Goal: Task Accomplishment & Management: Complete application form

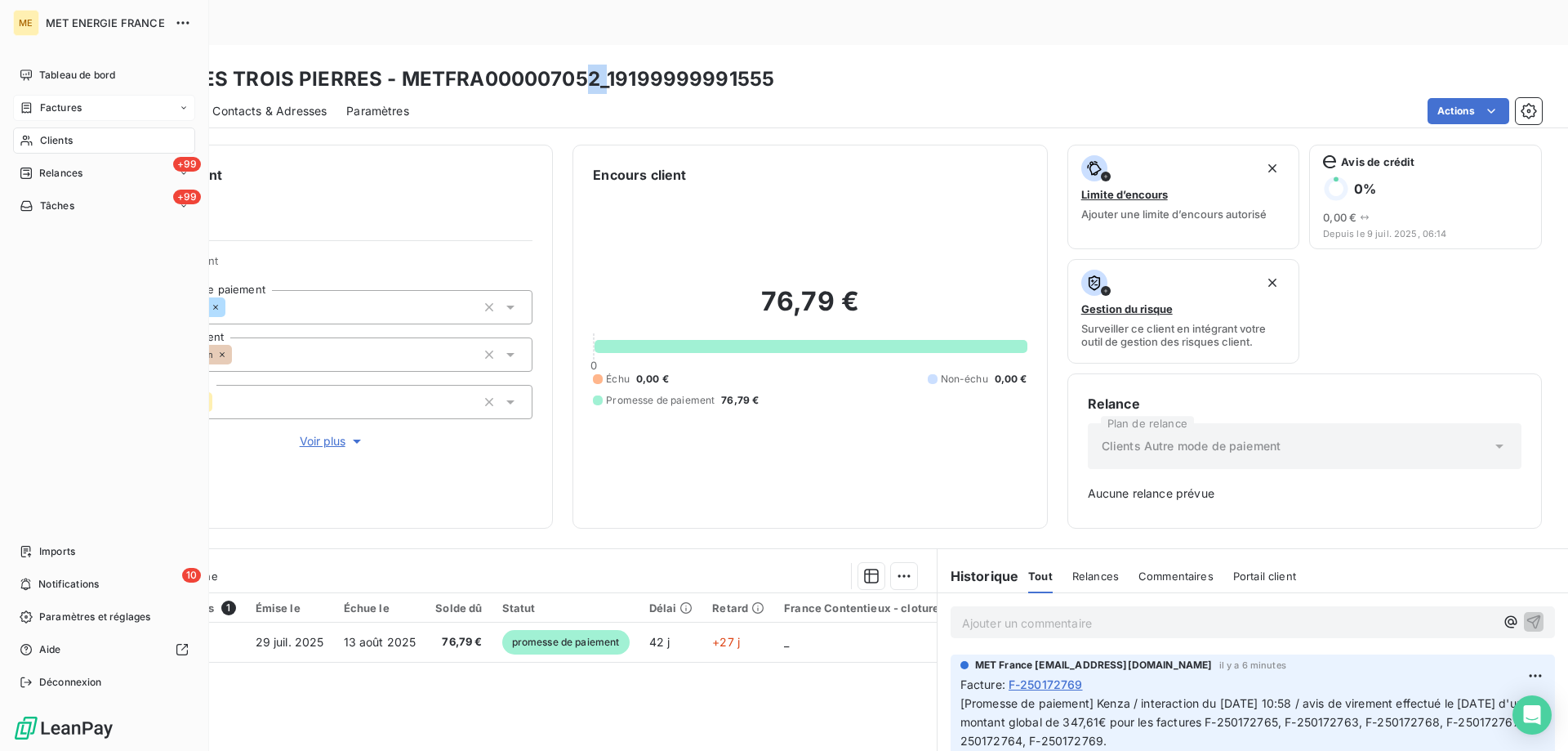
click at [73, 138] on span "Clients" at bounding box center [57, 139] width 33 height 14
click at [65, 106] on span "Factures" at bounding box center [61, 107] width 41 height 14
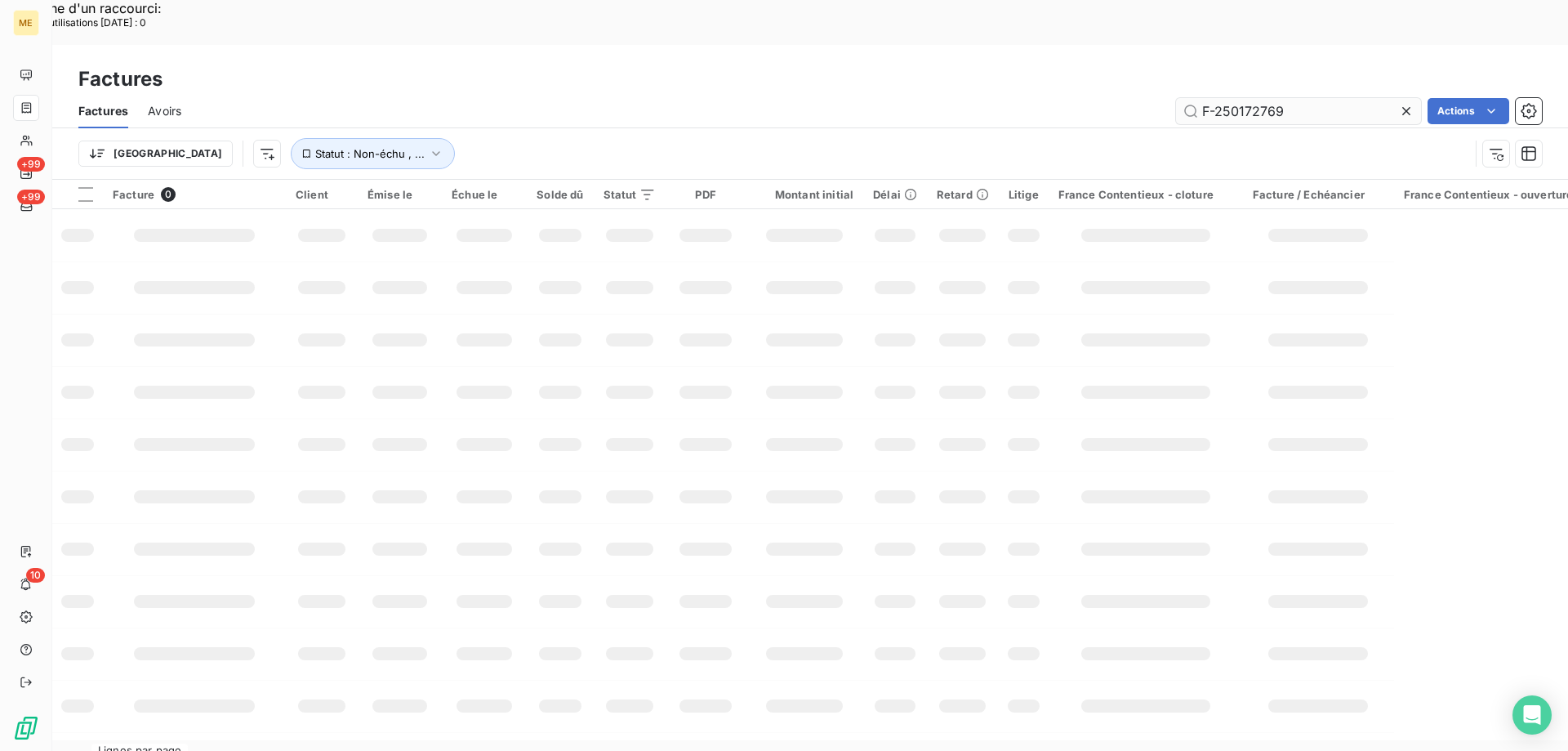
click at [1238, 98] on input "F-250172769" at bounding box center [1298, 111] width 245 height 26
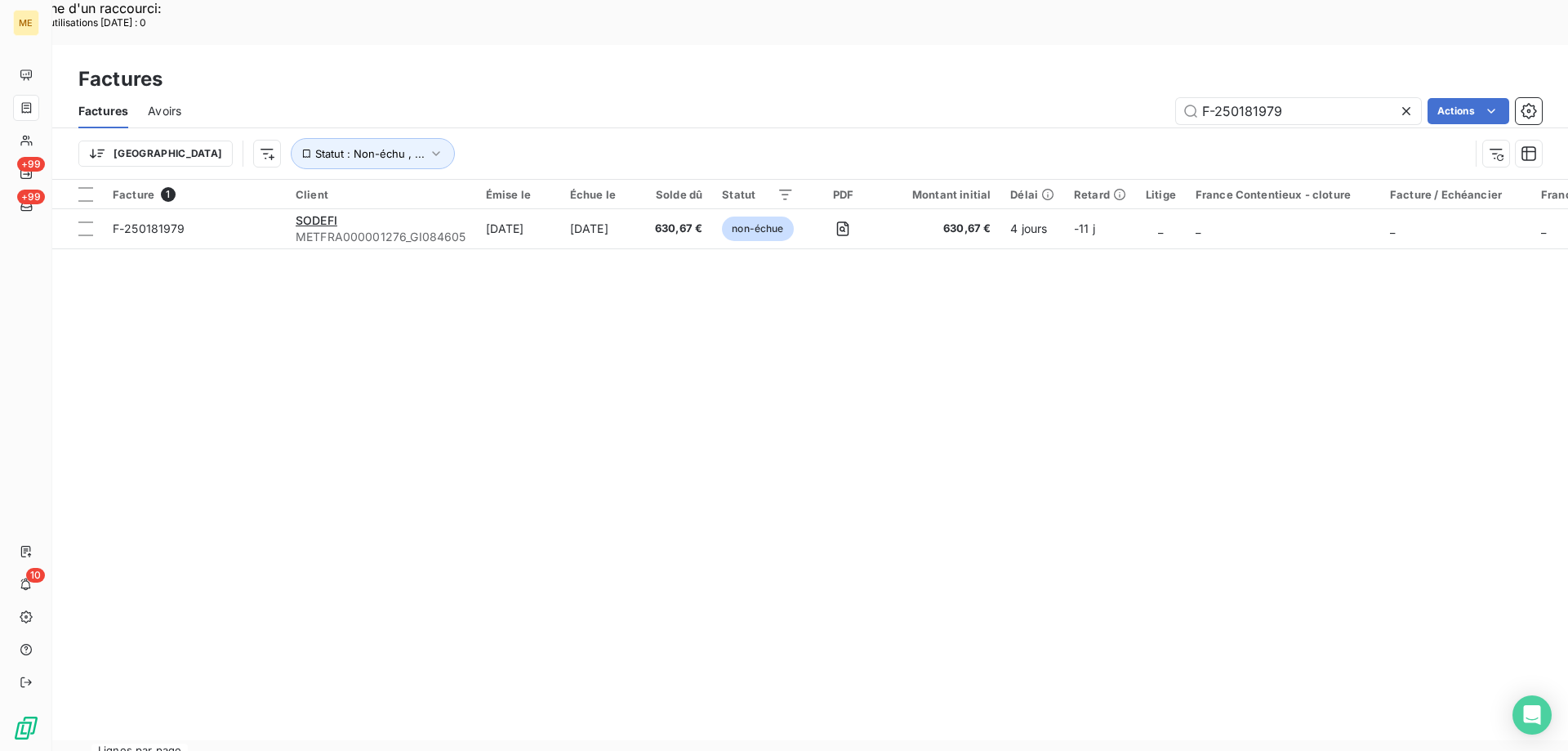
type input "F-250181979"
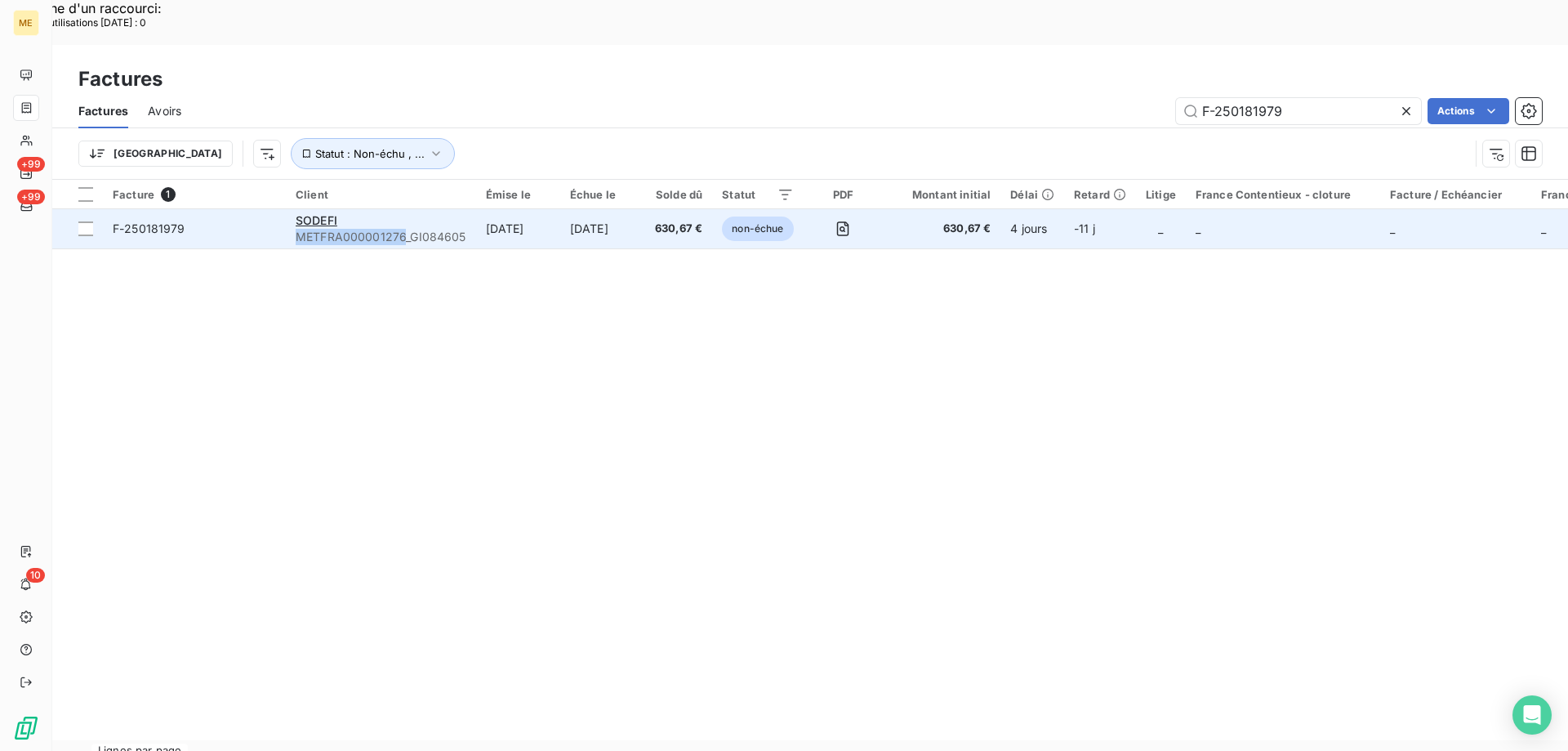
copy span "METFRA000001276"
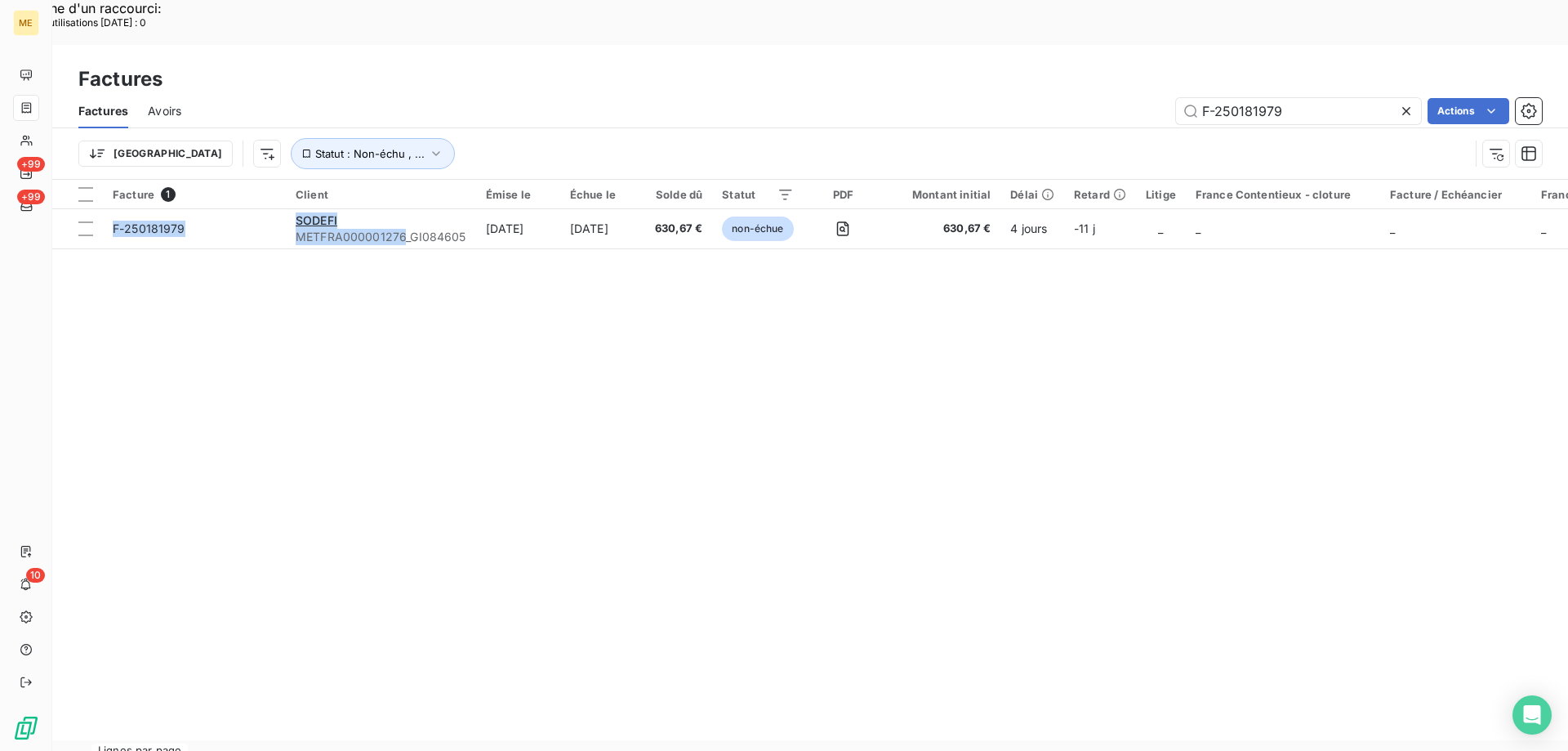
drag, startPoint x: 405, startPoint y: 188, endPoint x: 480, endPoint y: 231, distance: 86.5
click at [334, 280] on div "Facture 1 Client Émise le Échue le Solde dû Statut PDF Montant initial Délai Re…" at bounding box center [809, 460] width 1516 height 561
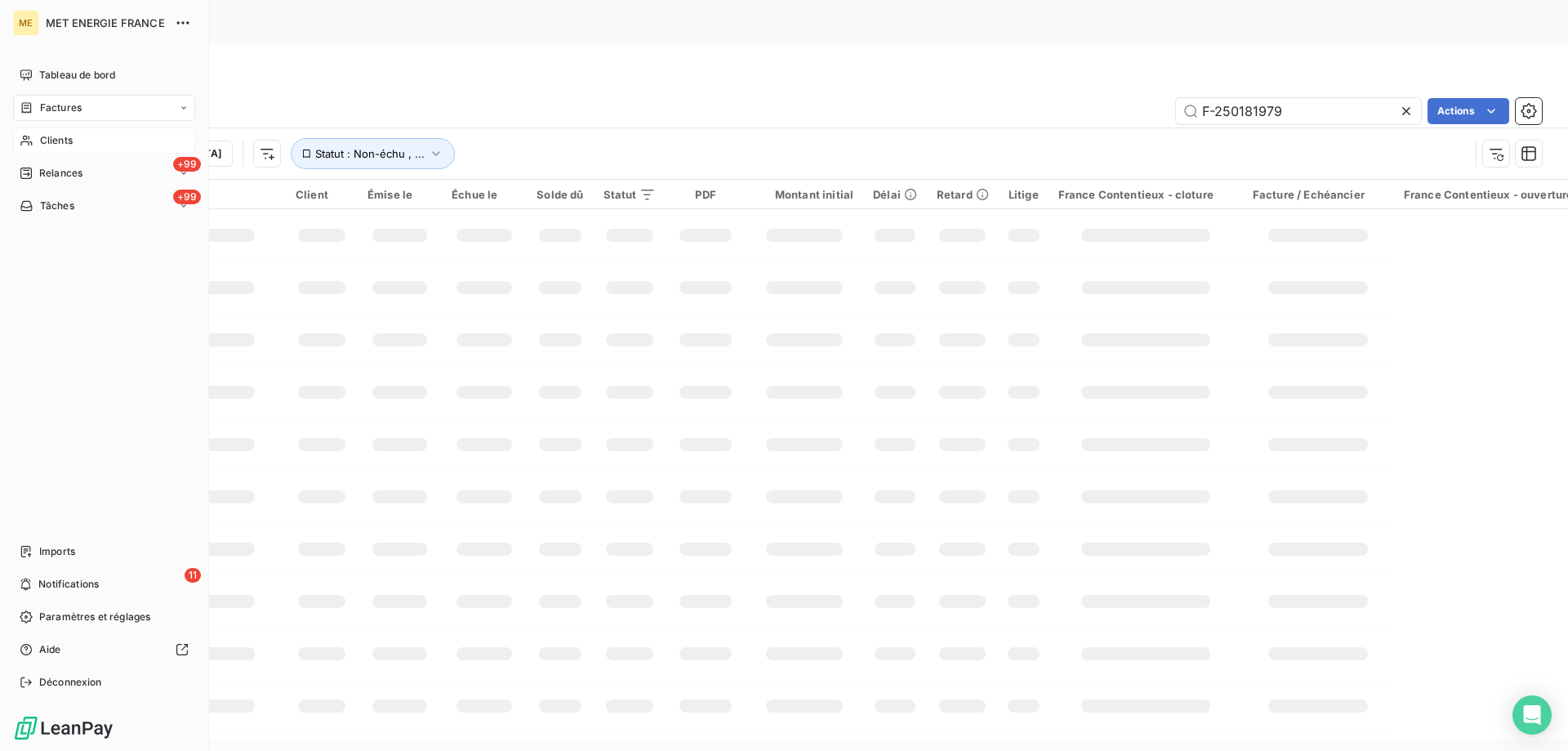
click at [48, 138] on span "Clients" at bounding box center [57, 139] width 33 height 14
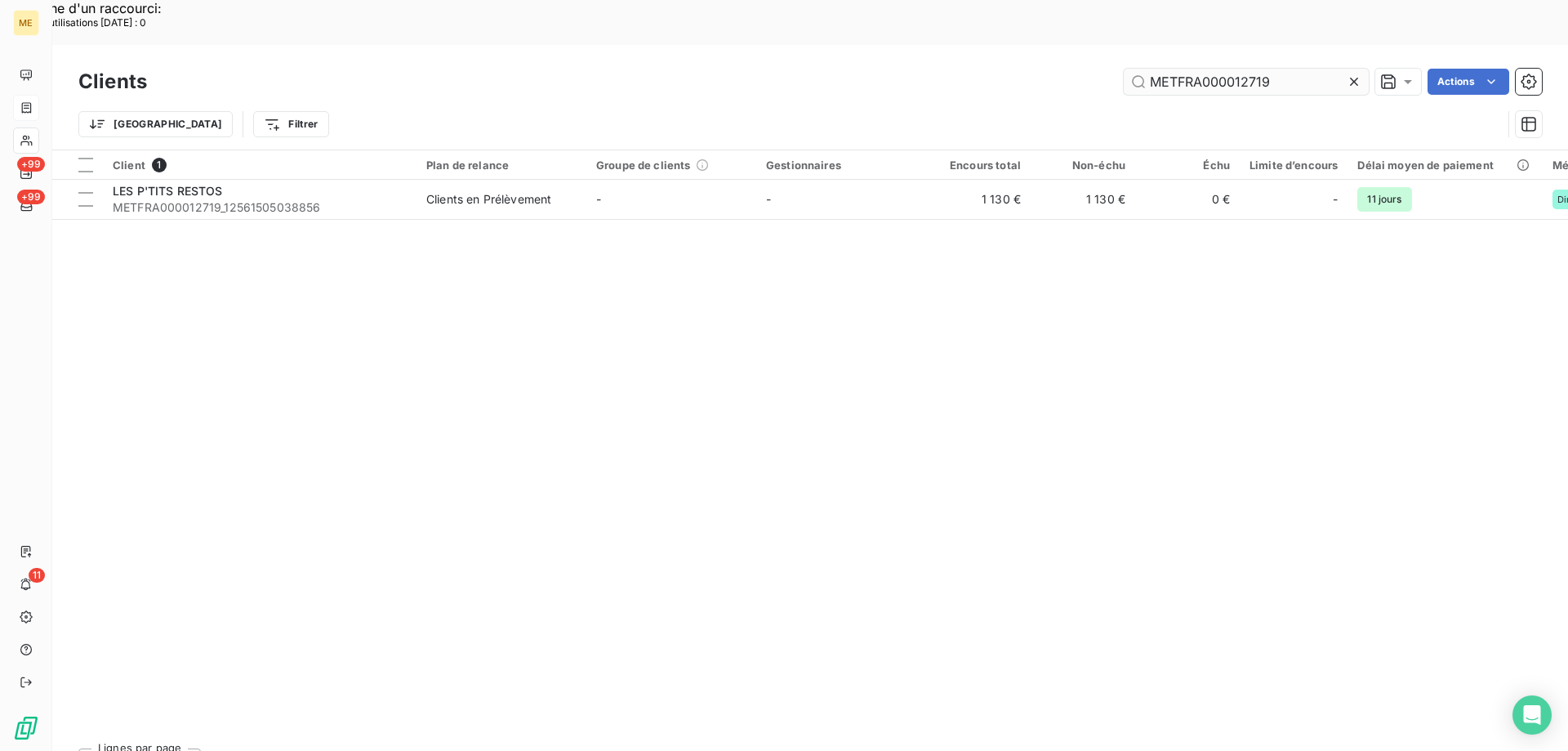
click at [1202, 68] on input "METFRA000012719" at bounding box center [1246, 81] width 245 height 26
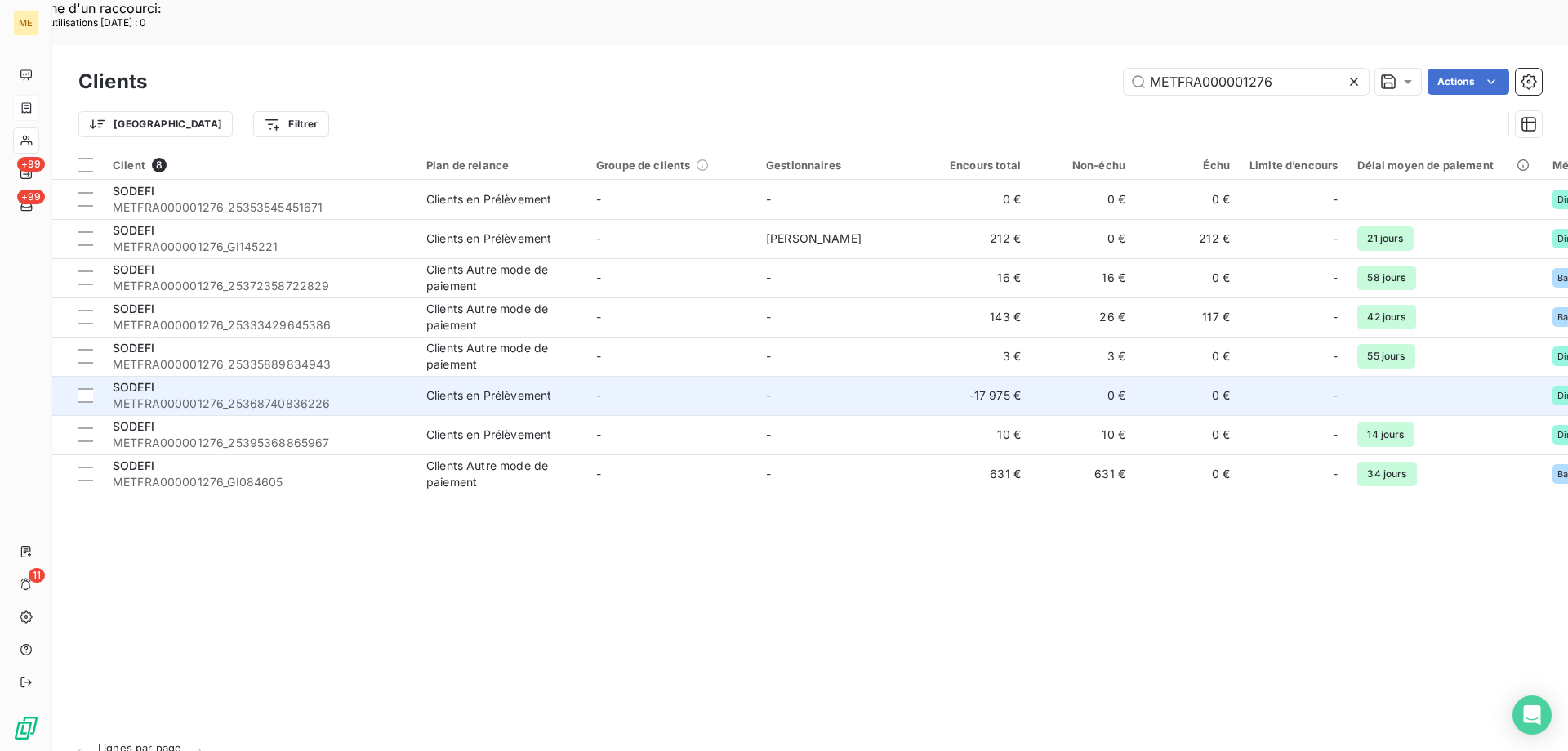
type input "METFRA000001276"
click at [231, 395] on span "METFRA000001276_25368740836226" at bounding box center [260, 403] width 294 height 16
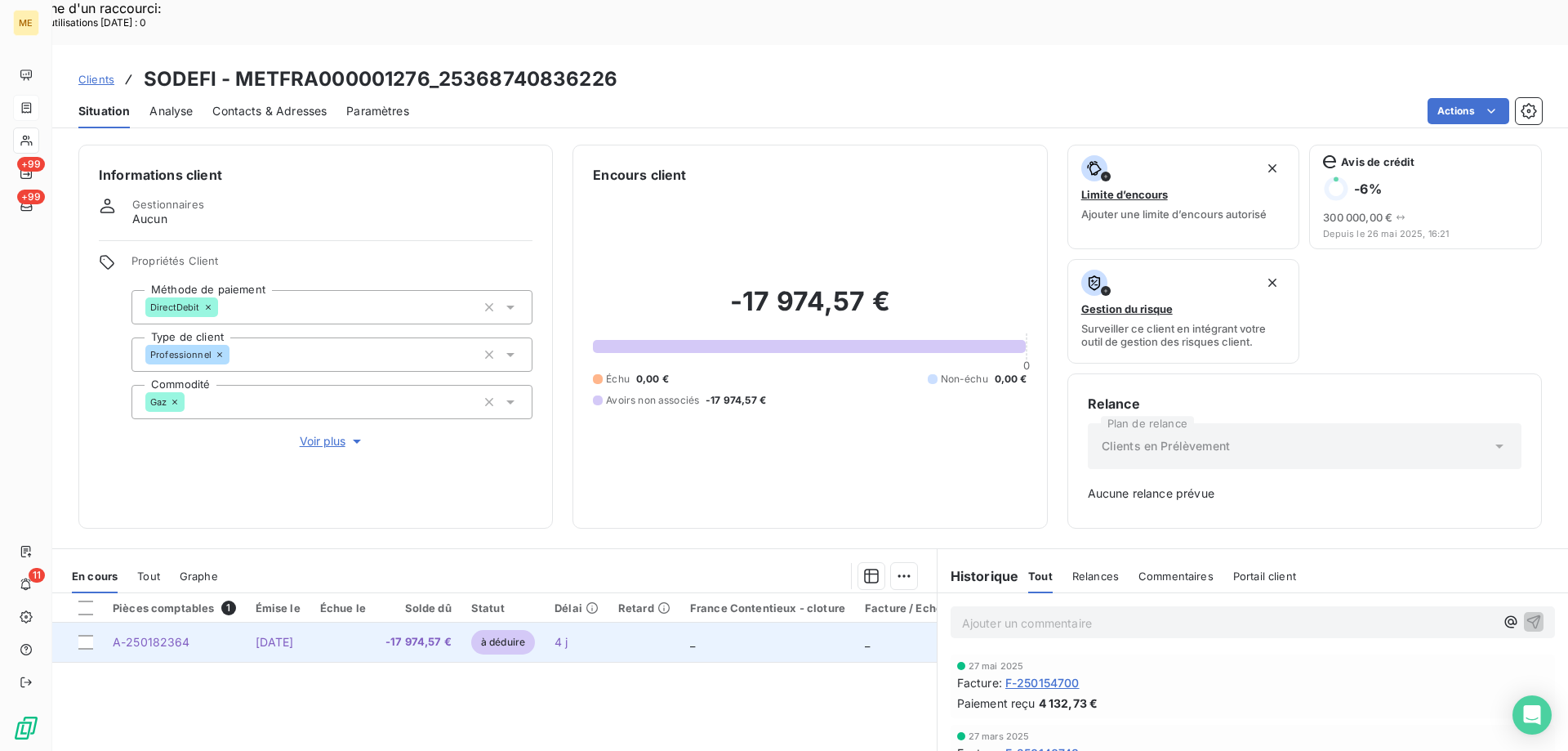
click at [222, 622] on td "A-250182364" at bounding box center [174, 641] width 143 height 39
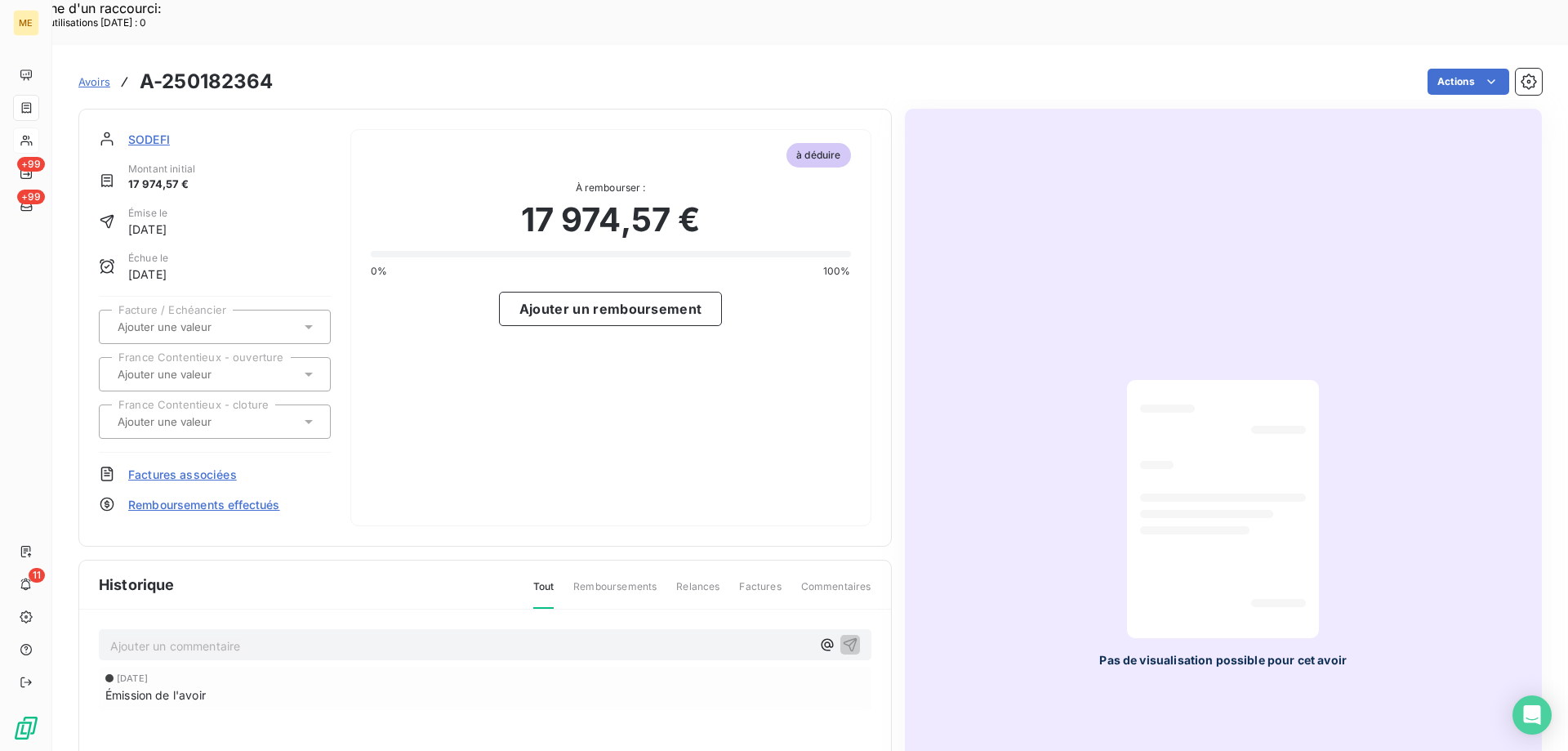
click at [214, 629] on div "Ajouter un commentaire ﻿" at bounding box center [485, 644] width 773 height 32
drag, startPoint x: 1082, startPoint y: 617, endPoint x: 931, endPoint y: 538, distance: 170.4
click at [1053, 600] on div "Pas de visualisation possible pour cet avoir" at bounding box center [1223, 524] width 637 height 831
click at [160, 131] on span "SODEFI" at bounding box center [148, 139] width 41 height 17
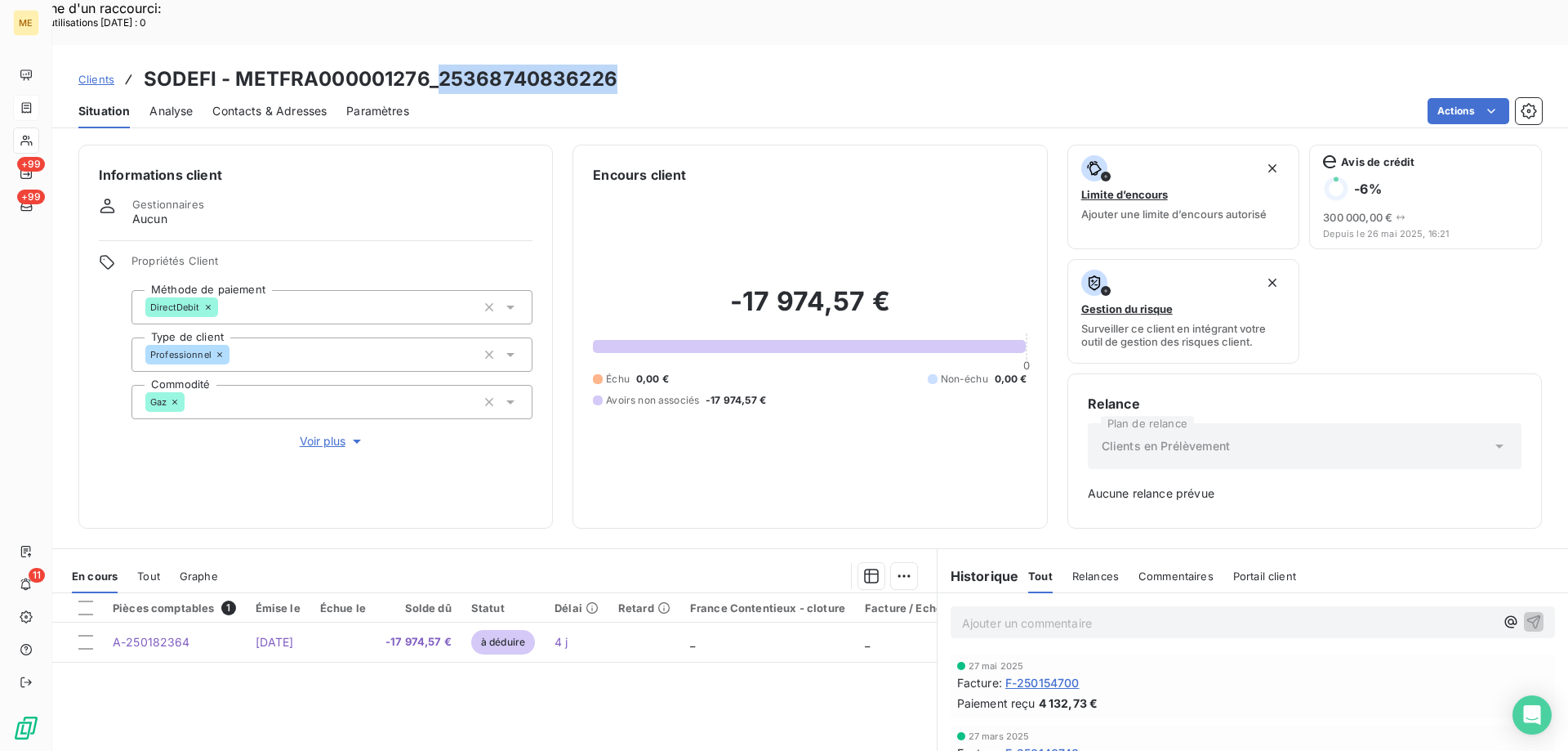
copy h3 "25368740836226"
drag, startPoint x: 660, startPoint y: 27, endPoint x: 436, endPoint y: 22, distance: 224.1
click at [436, 64] on div "Clients SODEFI - METFRA000001276_25368740836226" at bounding box center [809, 79] width 1516 height 30
click at [1056, 674] on span "F-250154700" at bounding box center [1042, 683] width 74 height 17
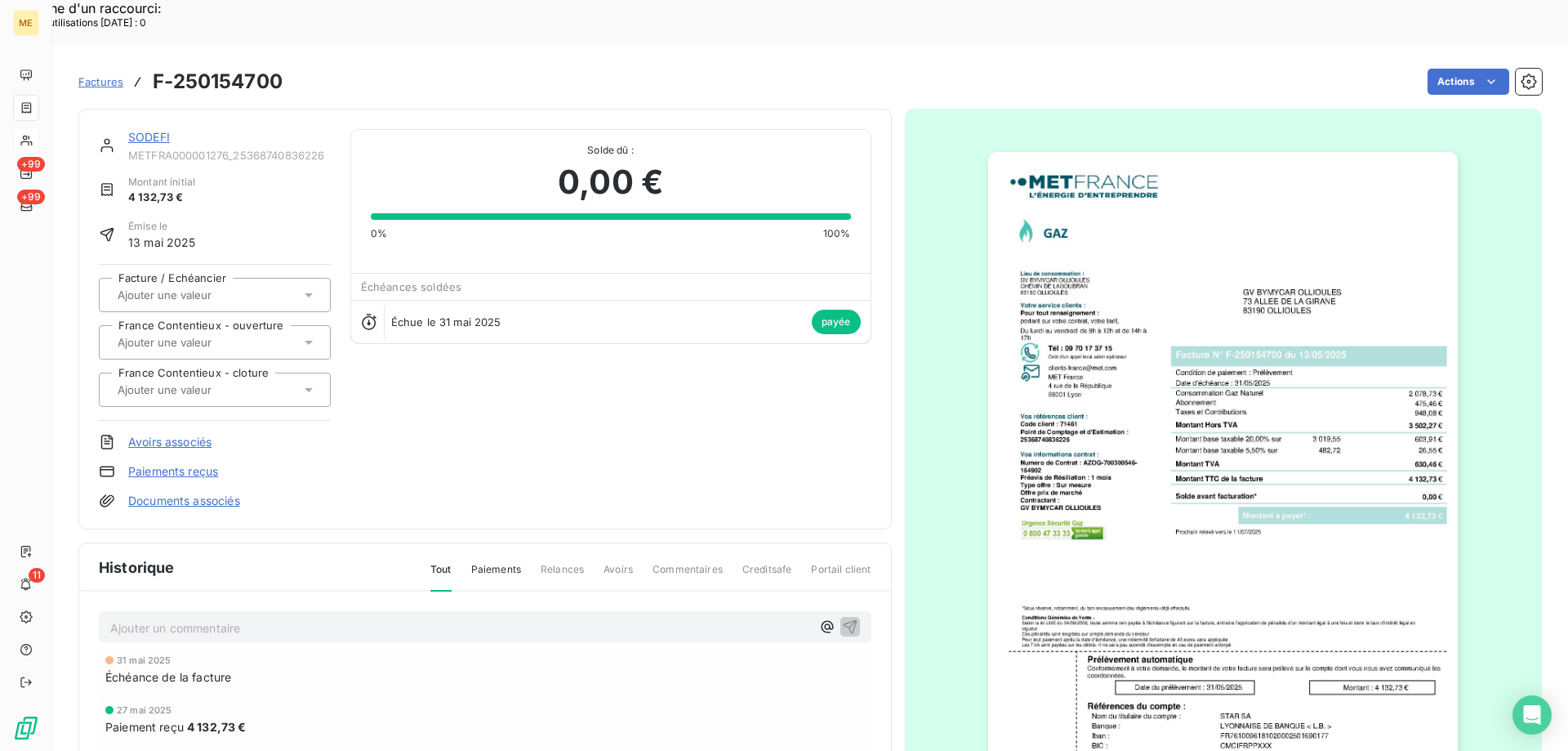
click at [160, 130] on link "SODEFI" at bounding box center [148, 137] width 41 height 13
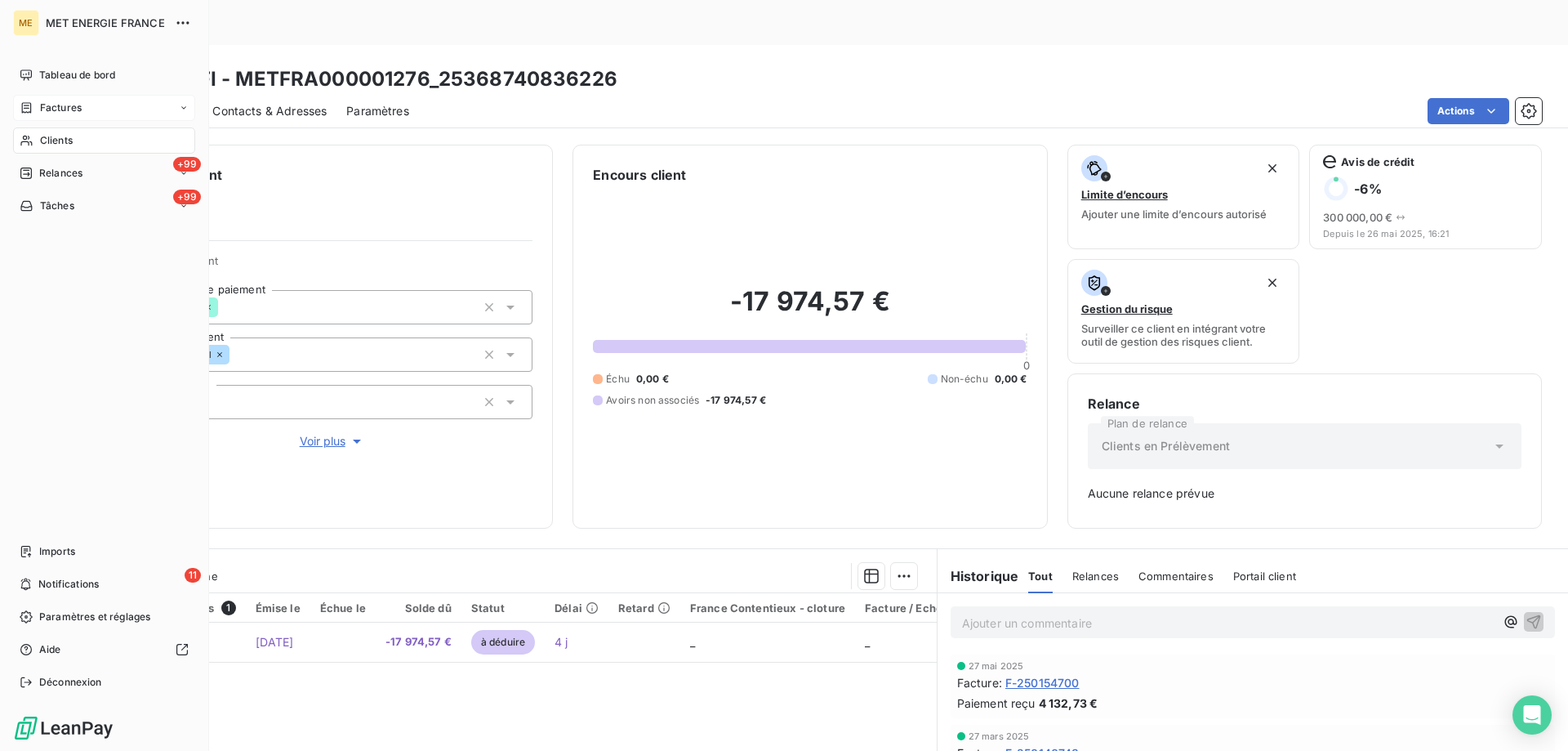
drag, startPoint x: 18, startPoint y: 155, endPoint x: 40, endPoint y: 140, distance: 26.6
click at [27, 149] on nav "Tableau de bord Factures Clients +99 Relances +99 Tâches" at bounding box center [104, 140] width 182 height 157
click at [47, 138] on span "Clients" at bounding box center [57, 139] width 33 height 14
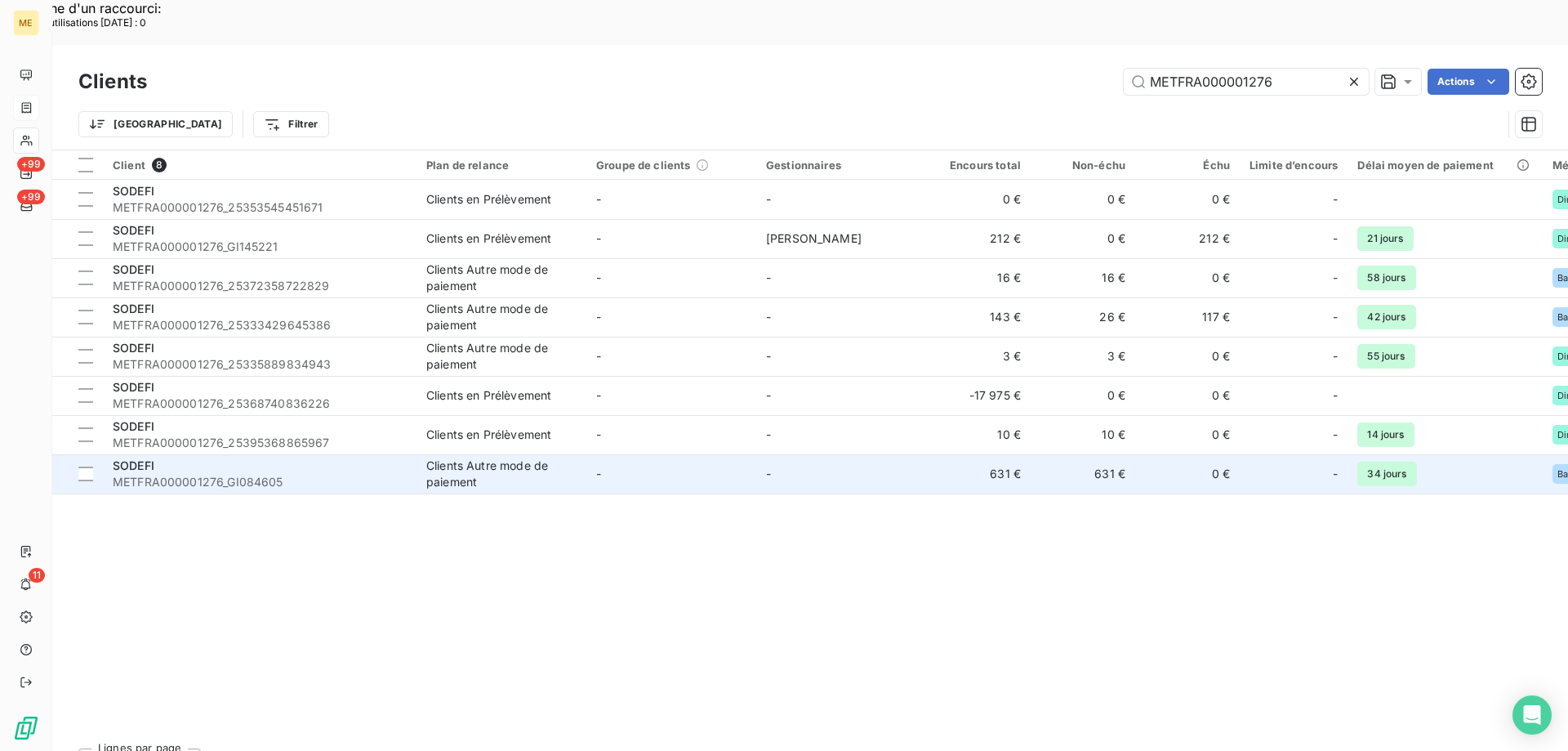
drag, startPoint x: 232, startPoint y: 433, endPoint x: 252, endPoint y: 432, distance: 20.0
click at [232, 474] on span "METFRA000001276_GI084605" at bounding box center [260, 482] width 294 height 16
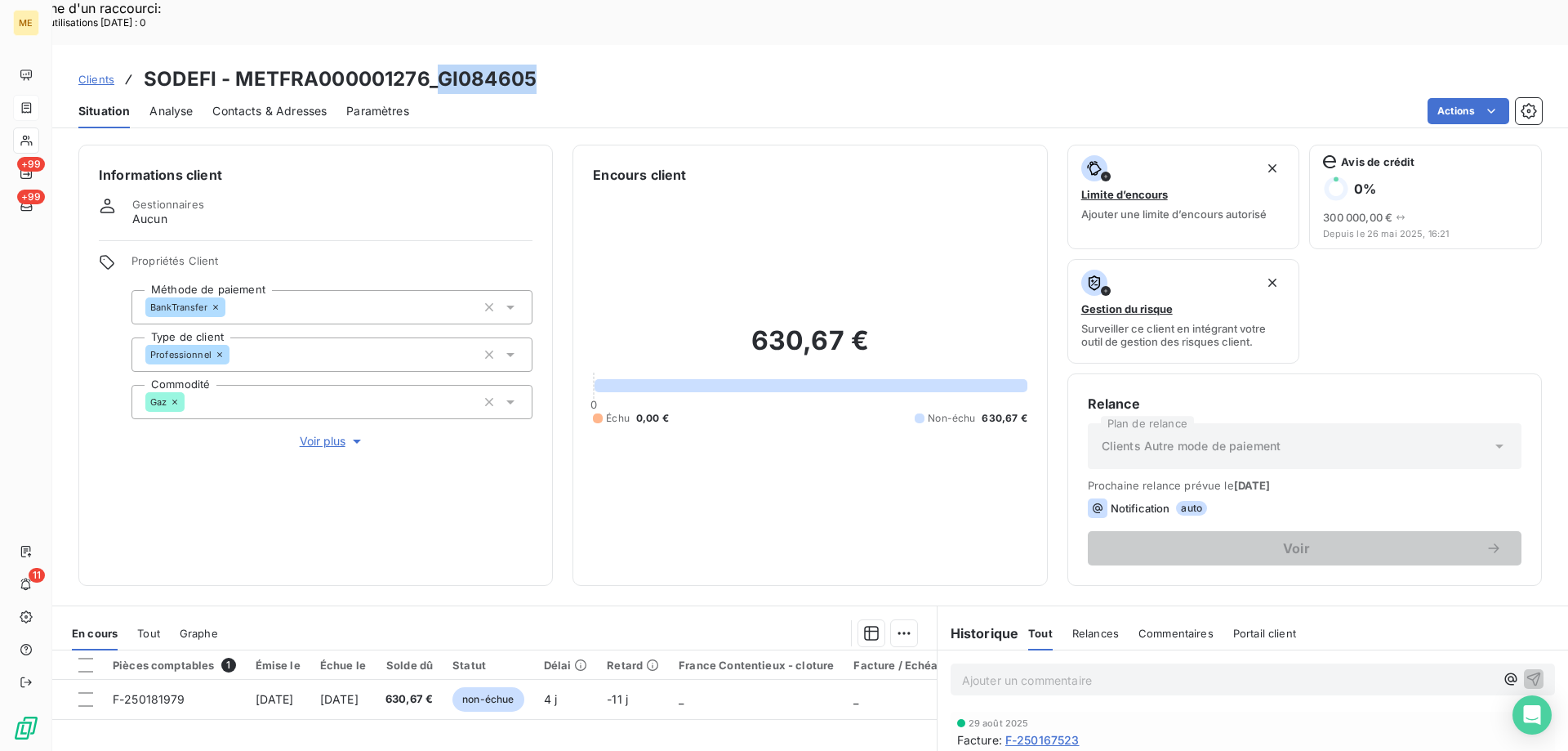
copy h3 "GI084605"
drag, startPoint x: 547, startPoint y: 39, endPoint x: 435, endPoint y: 37, distance: 112.0
click at [435, 64] on div "Clients SODEFI - METFRA000001276_GI084605" at bounding box center [809, 79] width 1516 height 30
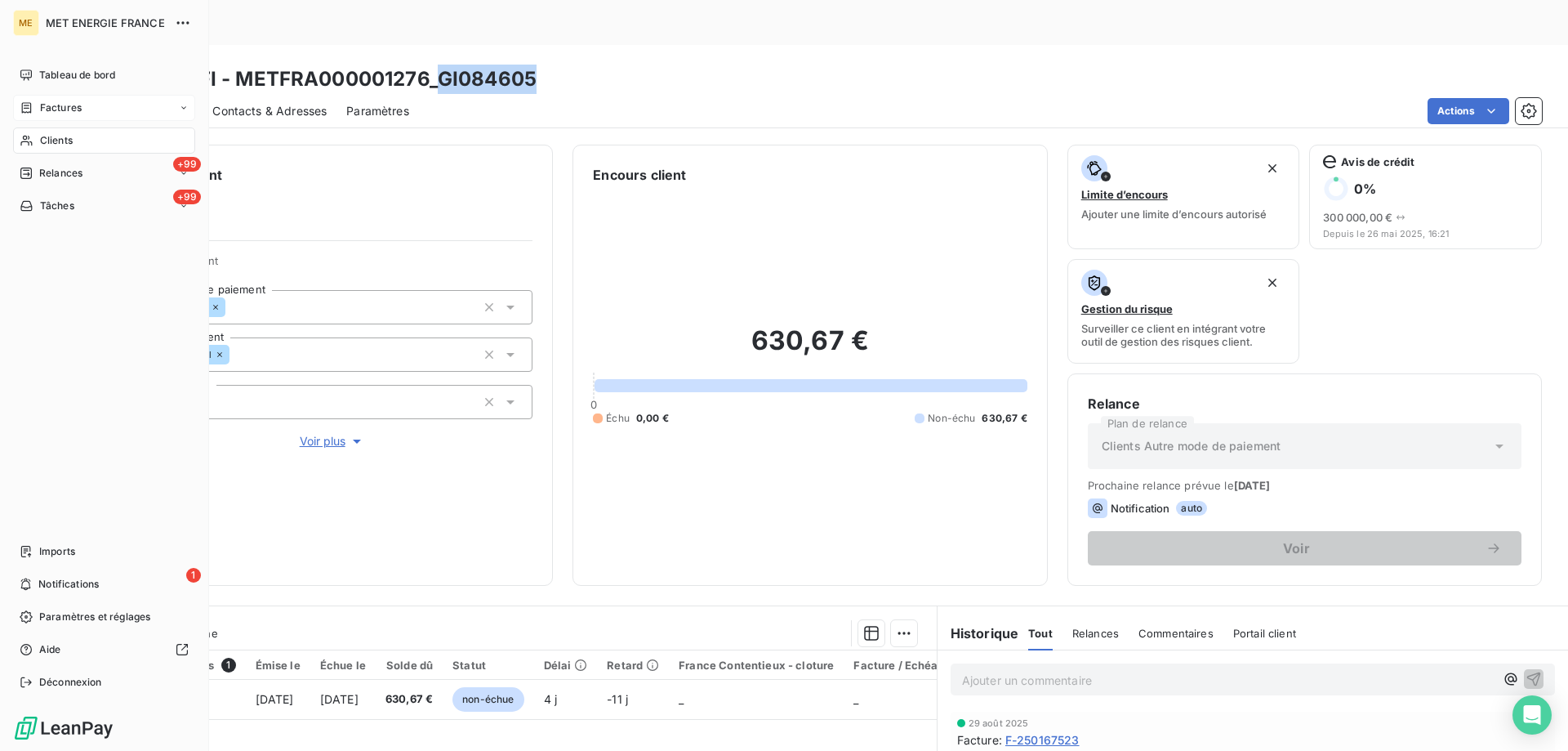
click at [63, 106] on span "Factures" at bounding box center [61, 107] width 41 height 14
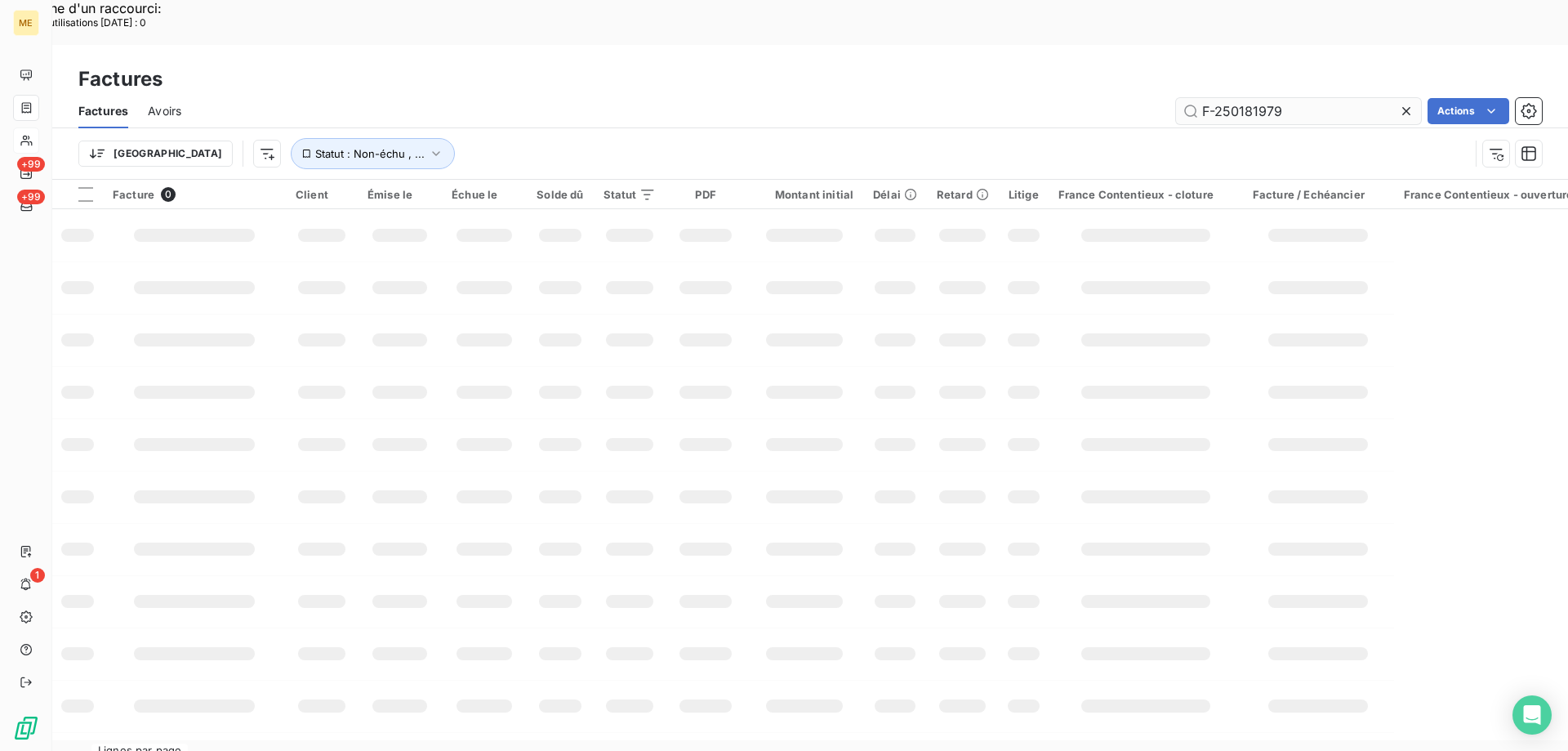
click at [1258, 98] on input "F-250181979" at bounding box center [1298, 111] width 245 height 26
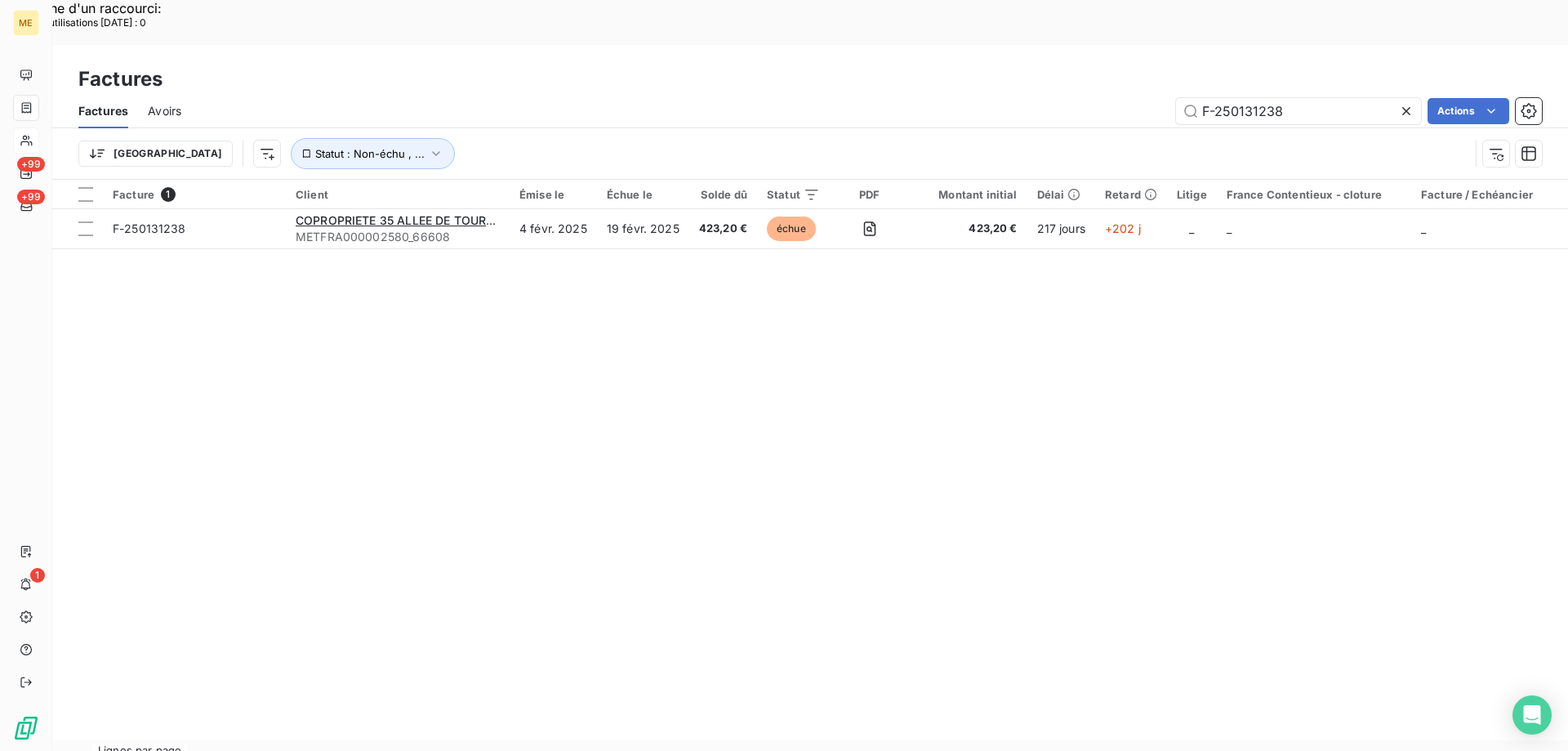
type input "F-250131238"
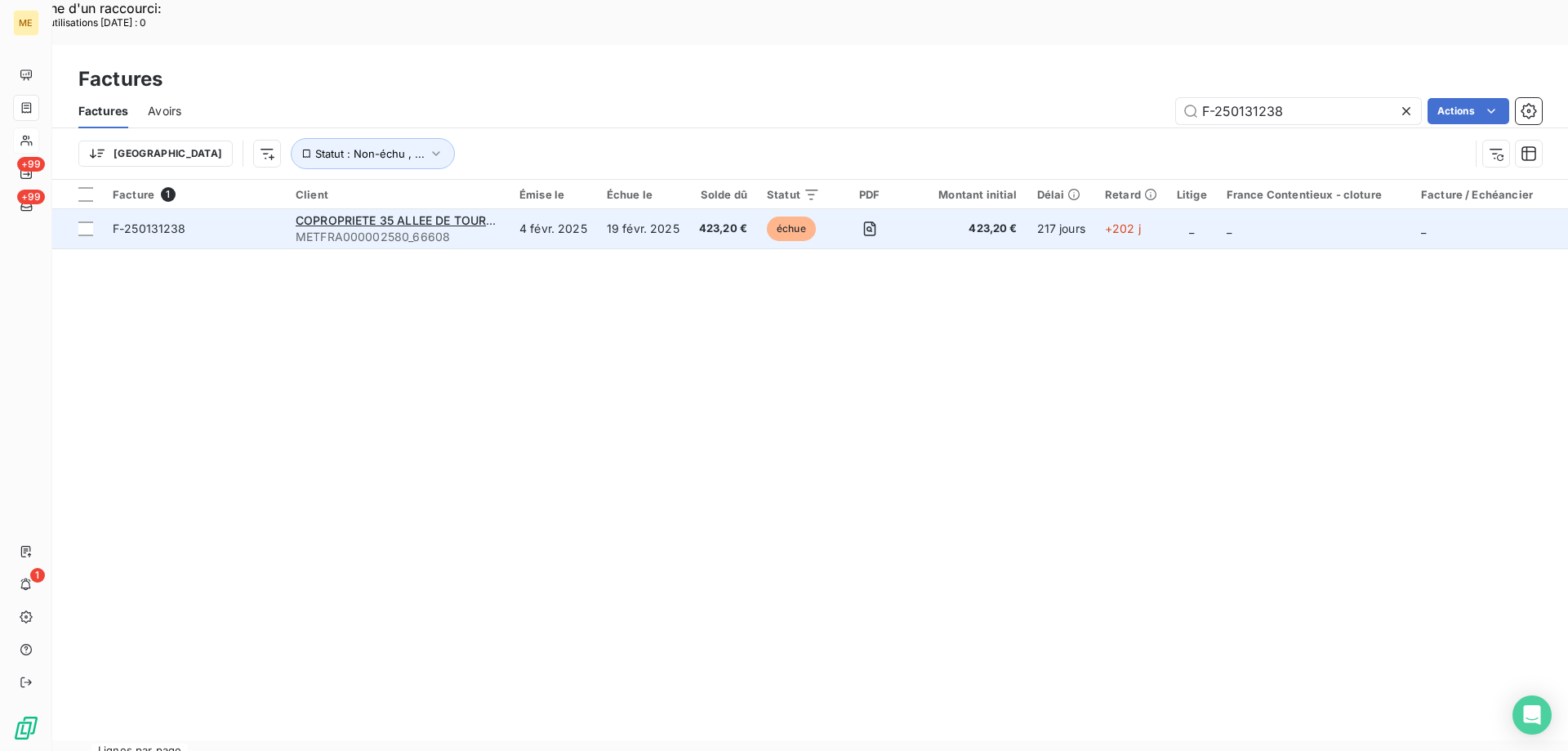
click at [198, 209] on td "F-250131238" at bounding box center [194, 228] width 183 height 39
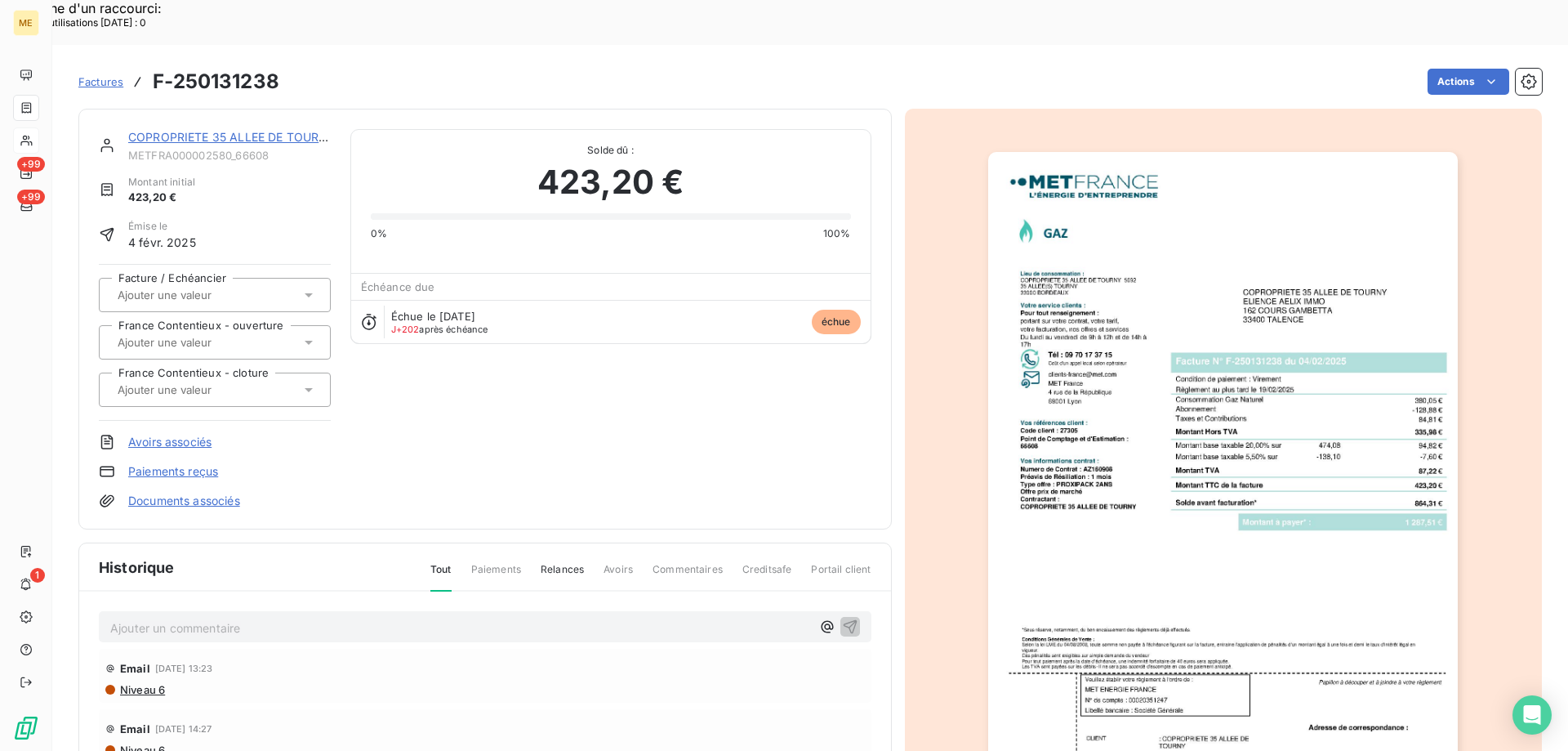
click at [187, 130] on link "COPROPRIETE 35 ALLEE DE TOURNY" at bounding box center [232, 137] width 209 height 13
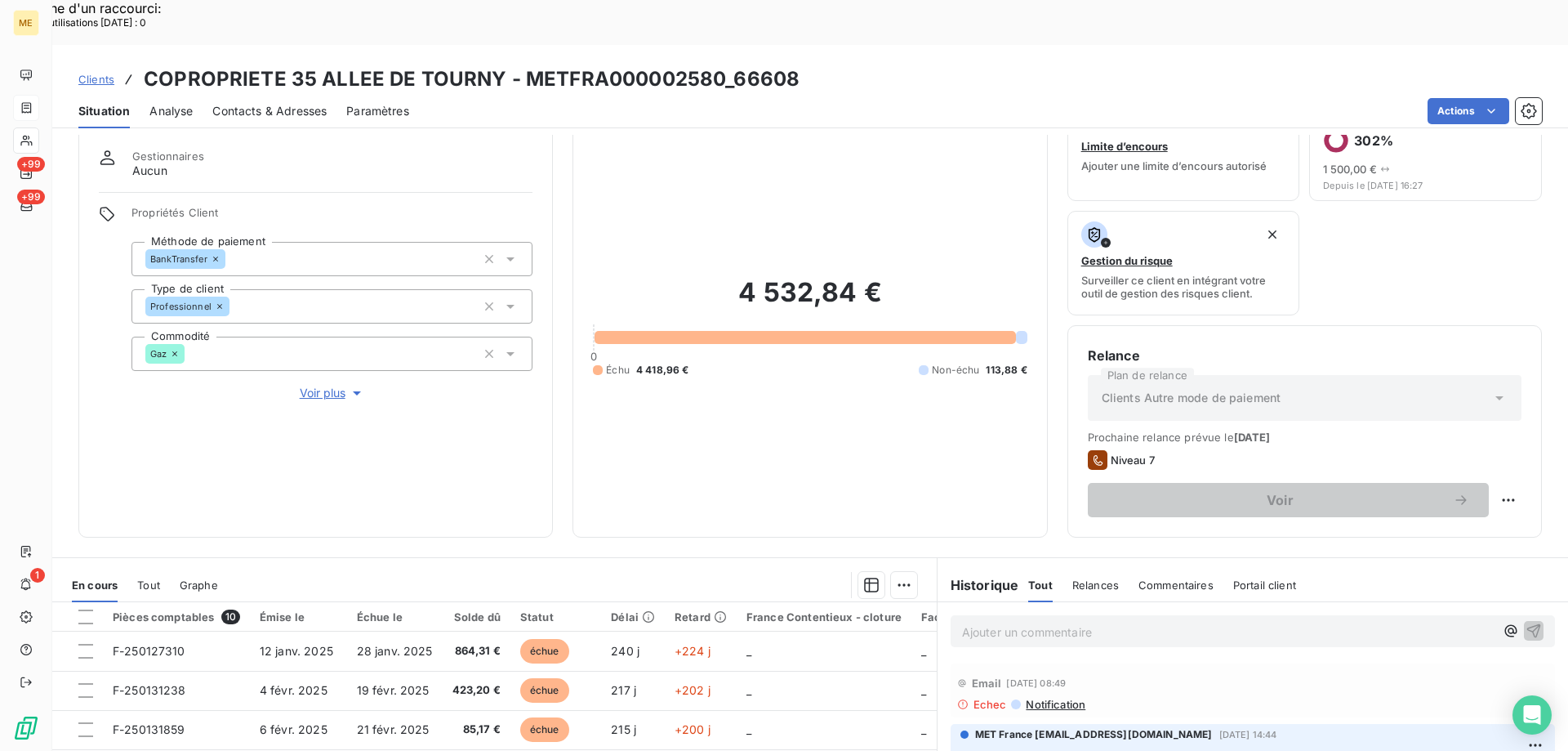
scroll to position [163, 0]
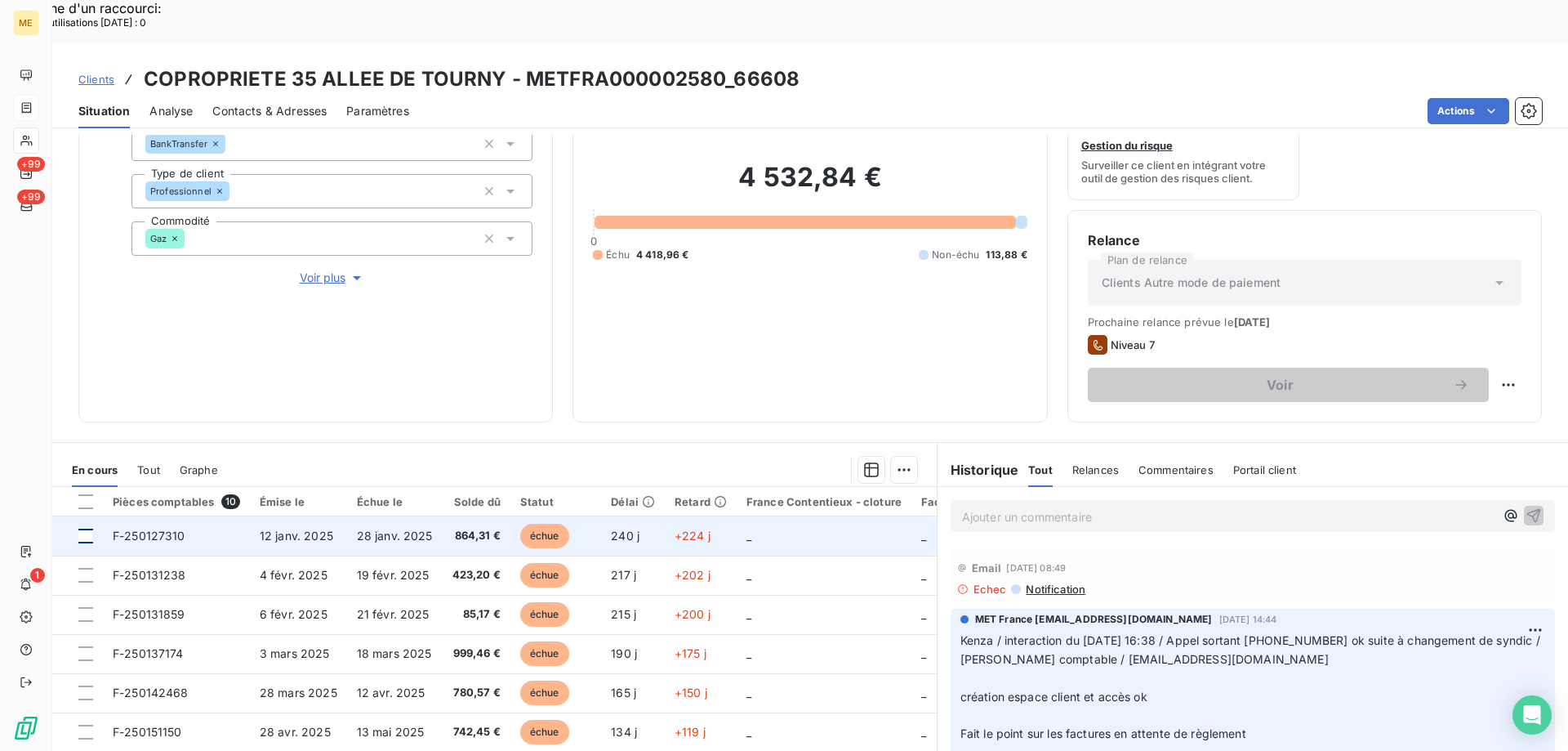
click at [84, 529] on div at bounding box center [86, 536] width 14 height 14
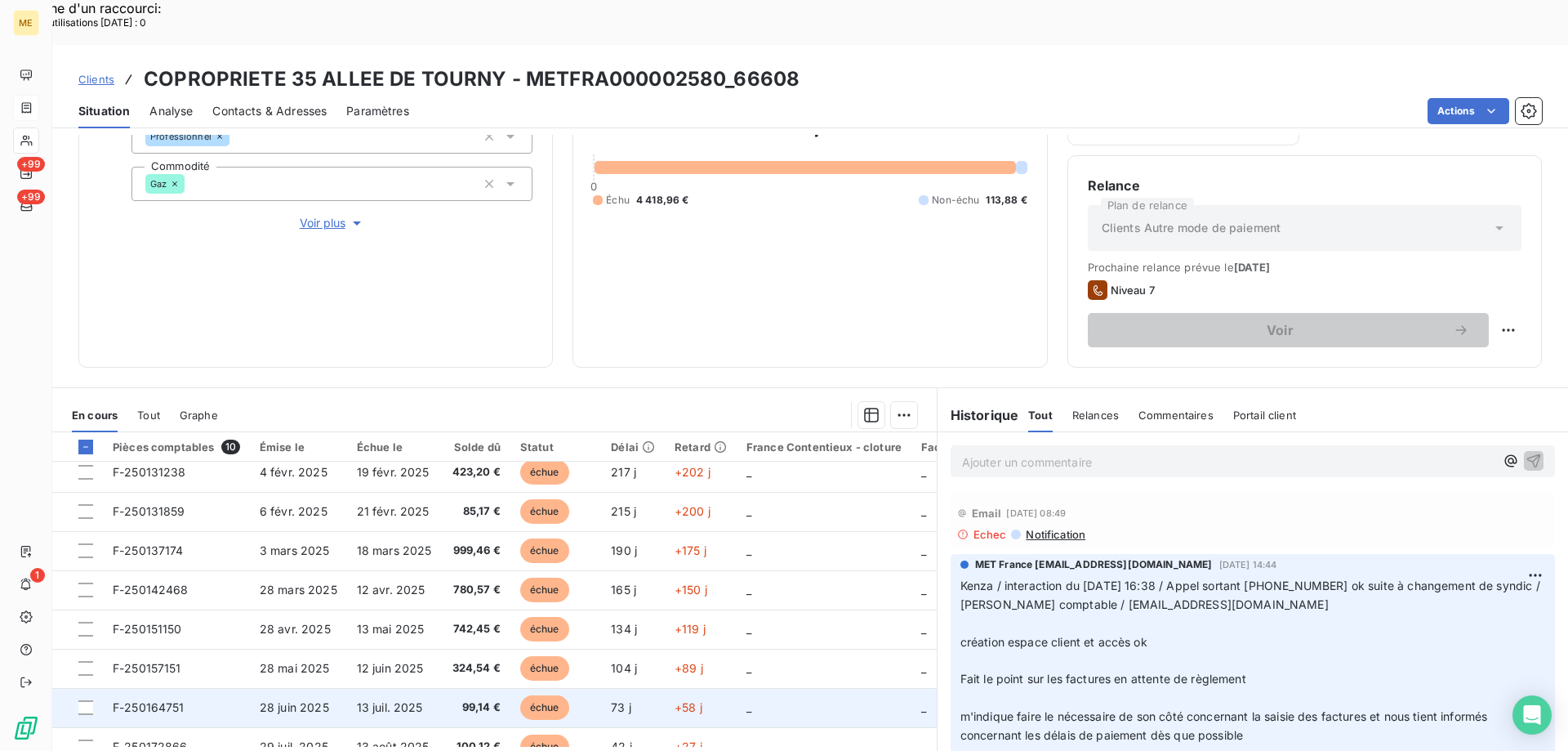
scroll to position [114, 0]
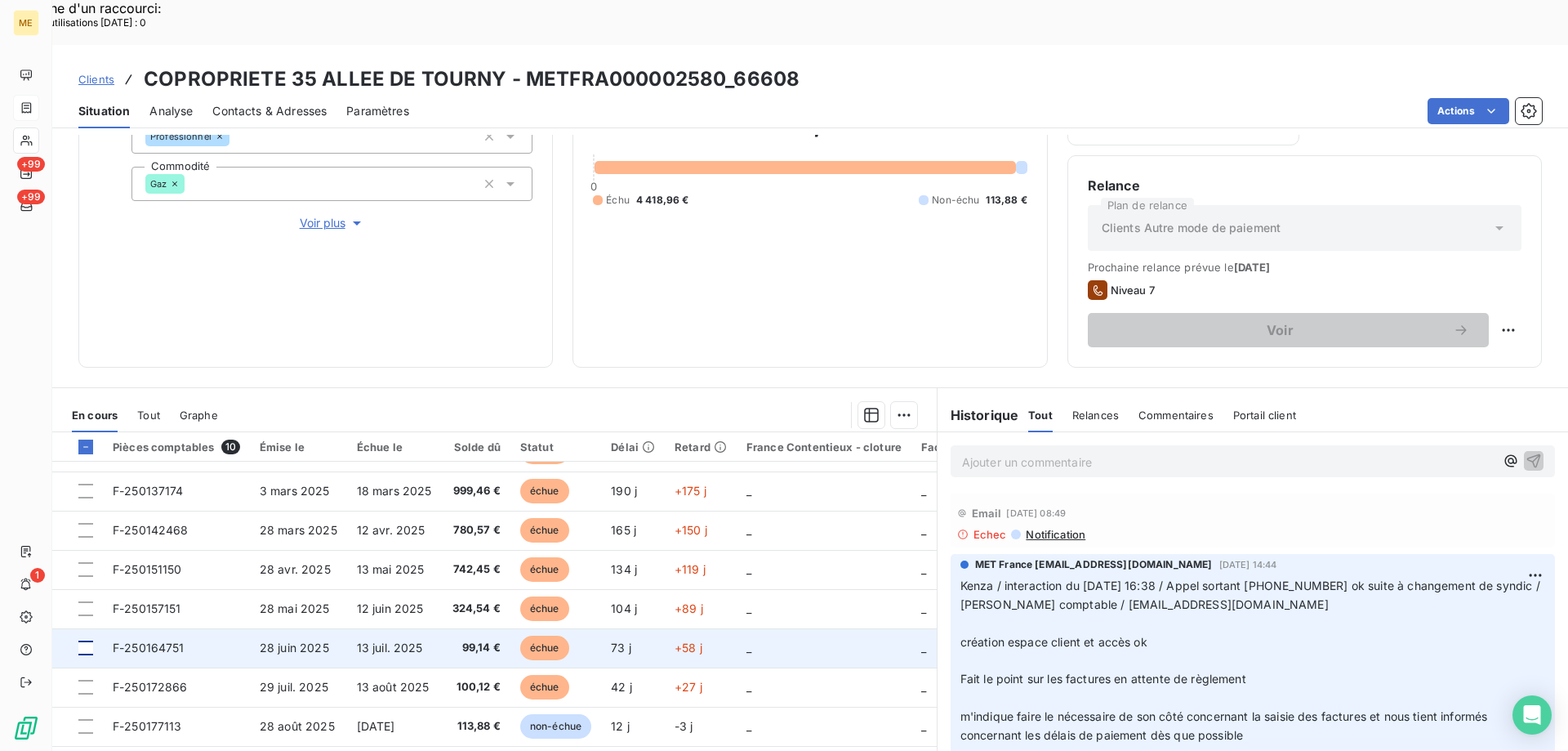
click at [85, 640] on div at bounding box center [86, 647] width 14 height 14
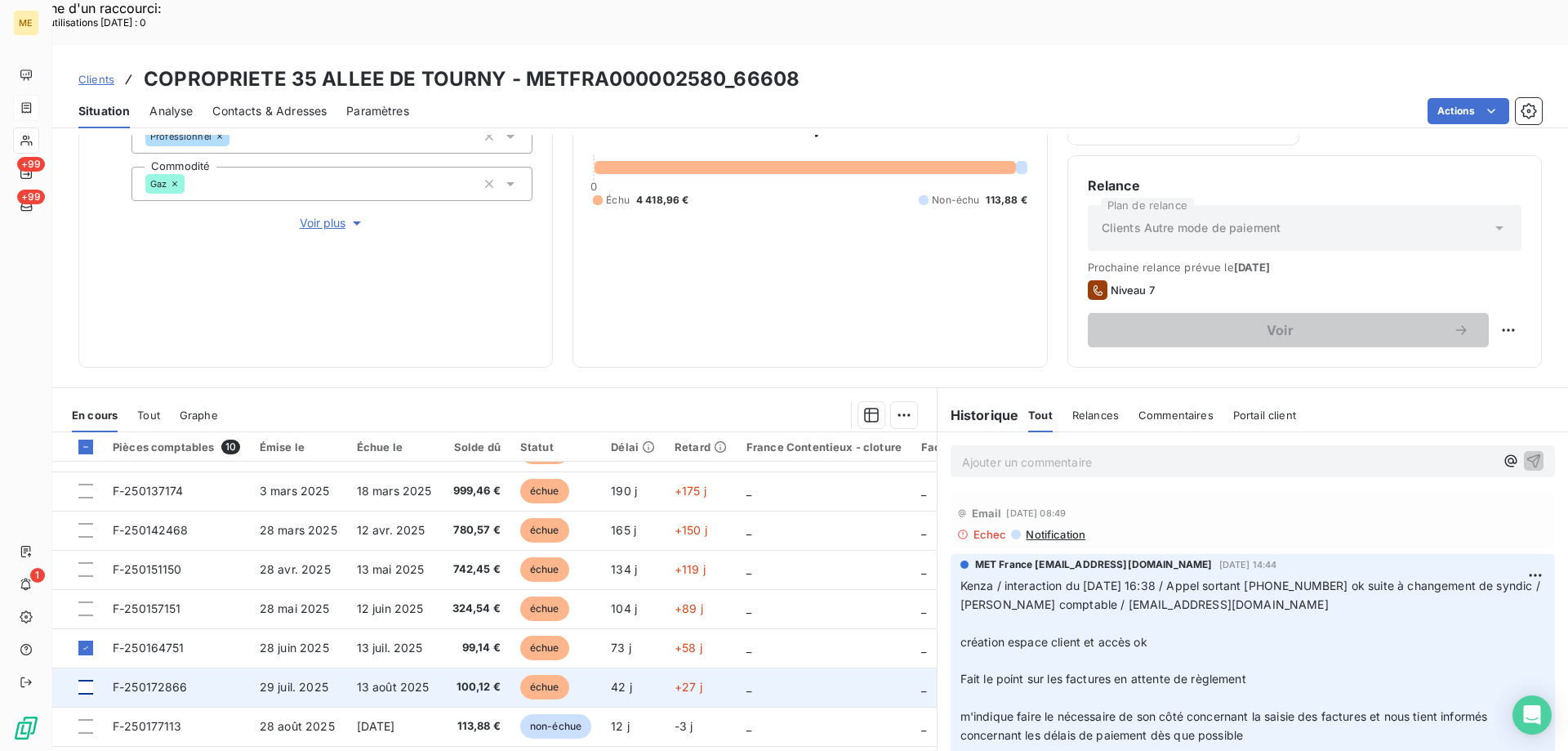
click at [89, 680] on div at bounding box center [86, 687] width 14 height 14
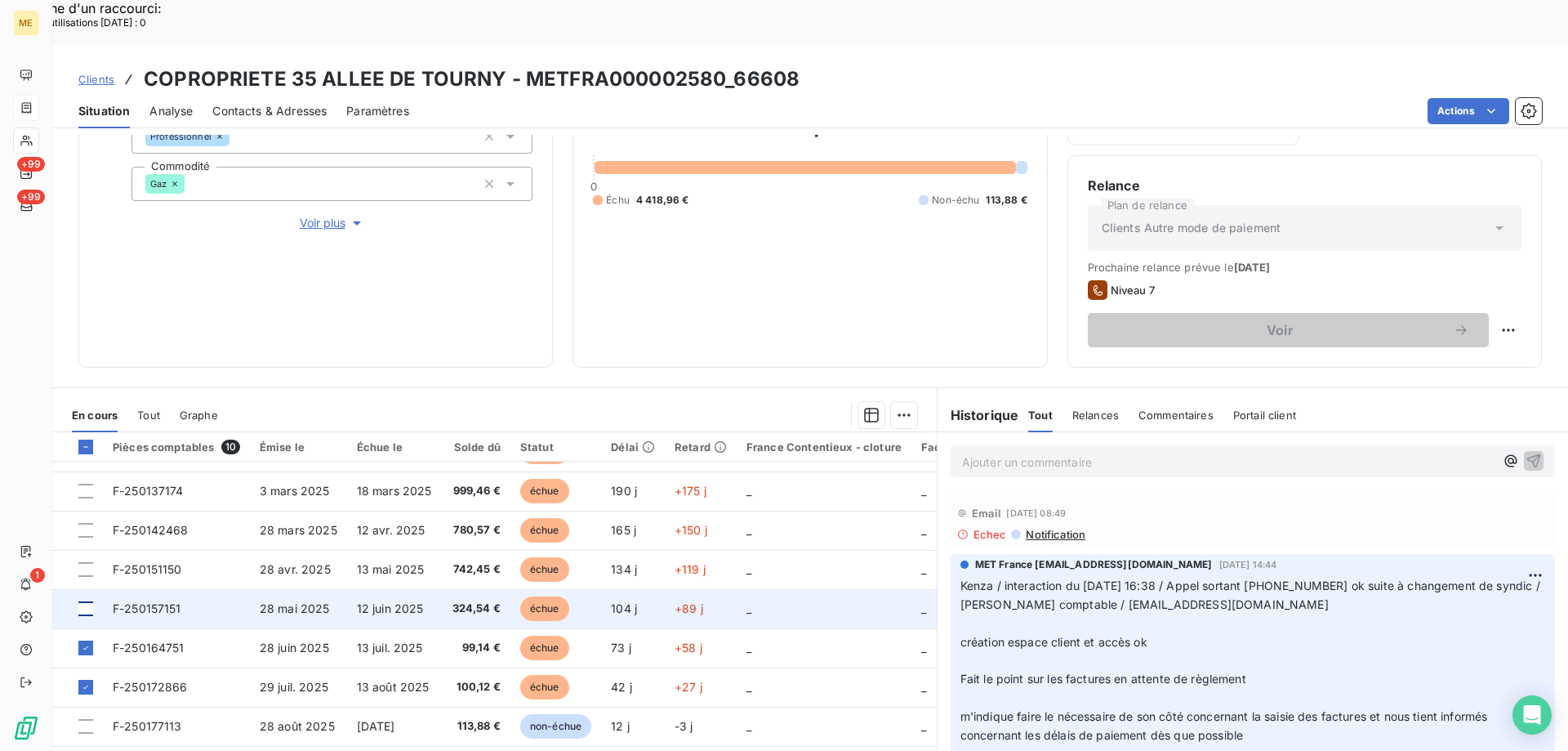
click at [85, 601] on div at bounding box center [86, 608] width 14 height 14
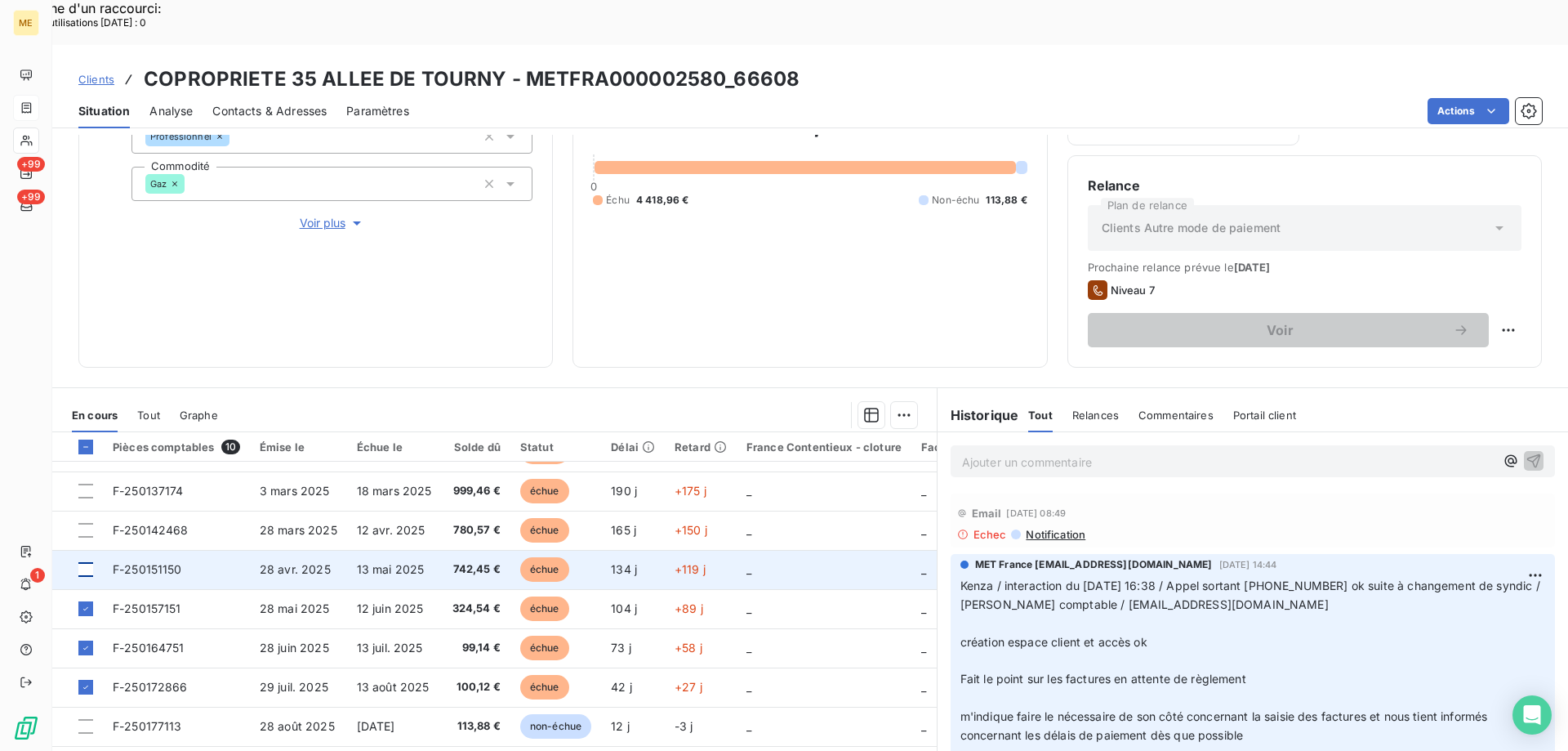
click at [85, 562] on div at bounding box center [86, 568] width 14 height 14
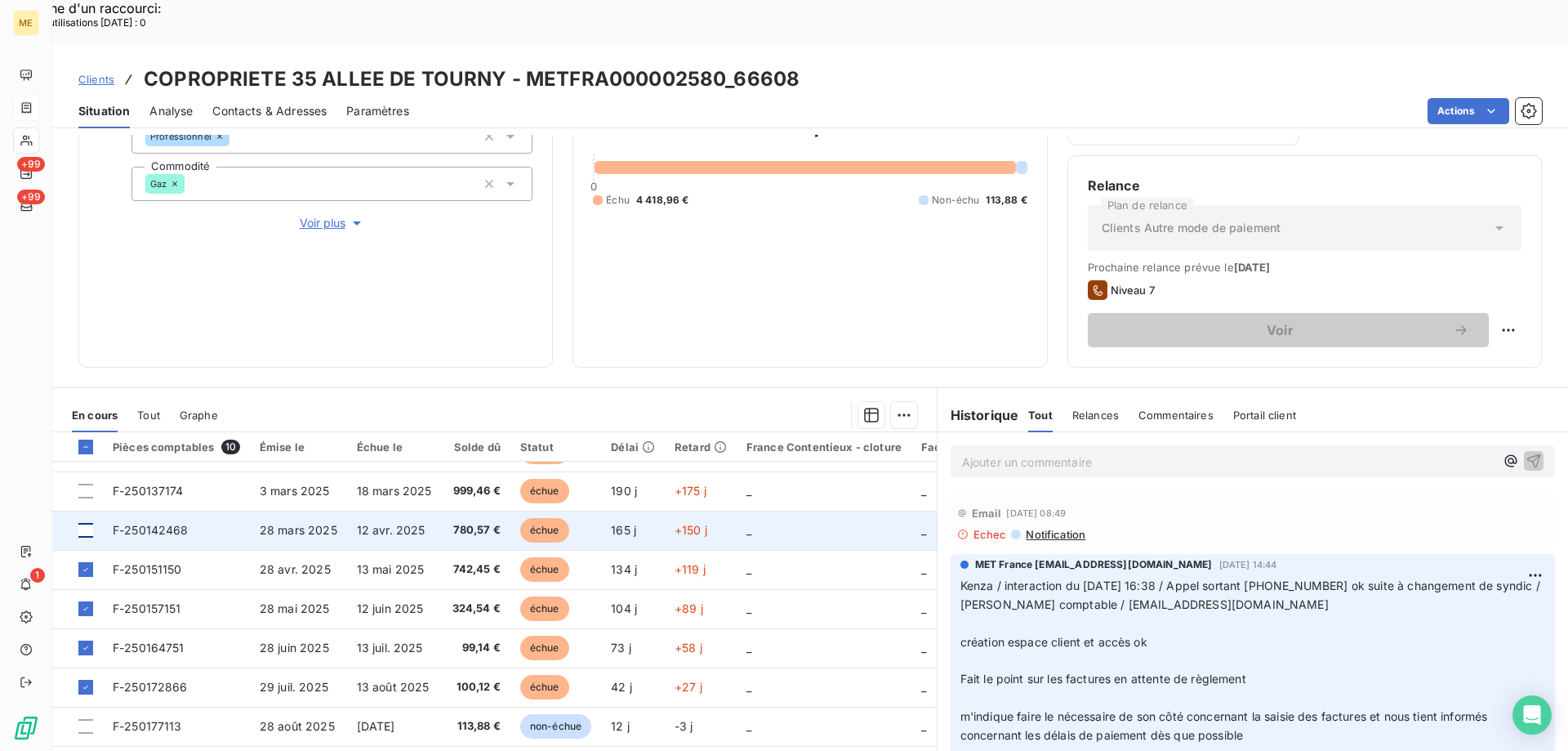
click at [89, 523] on div at bounding box center [86, 530] width 14 height 14
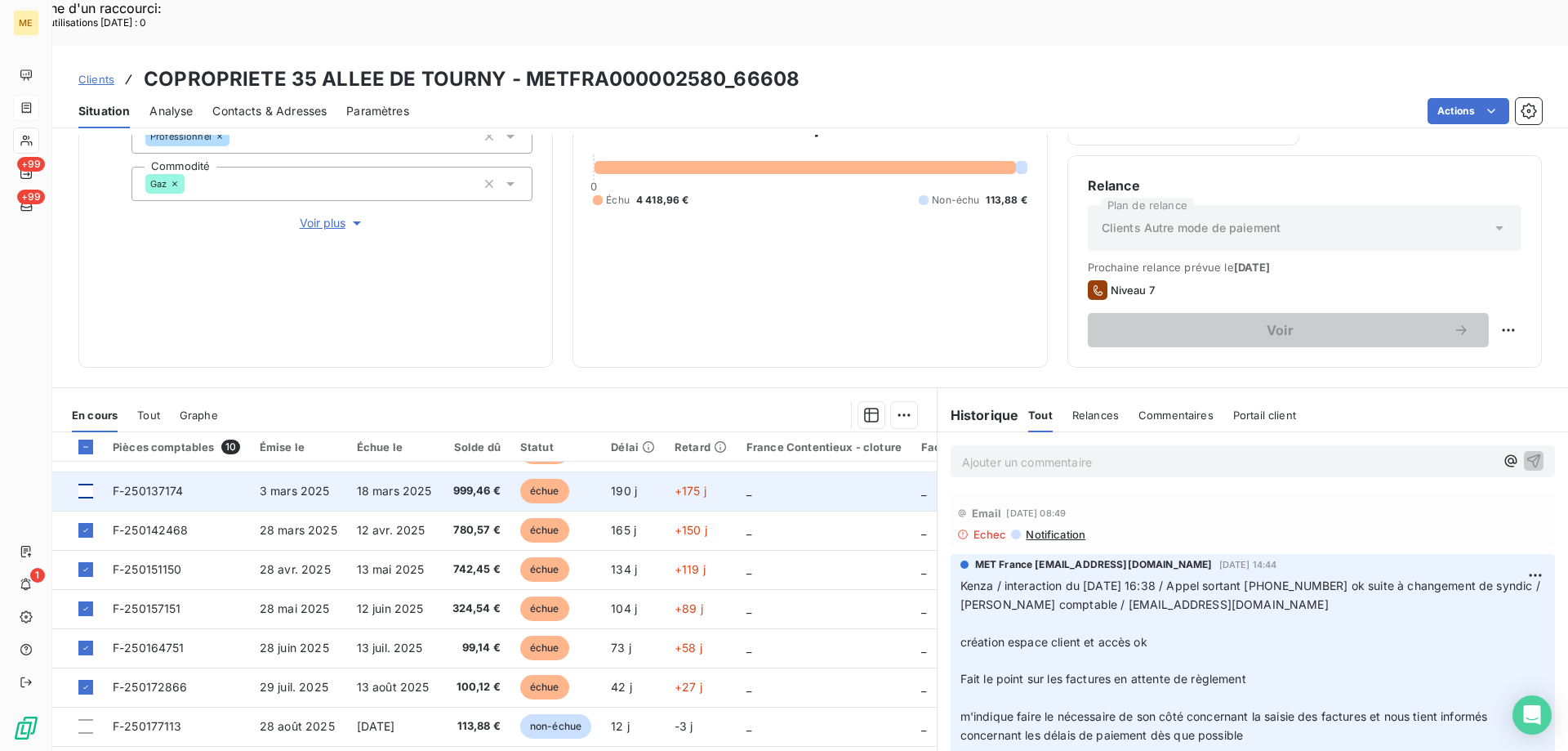
click at [87, 484] on div at bounding box center [86, 490] width 14 height 14
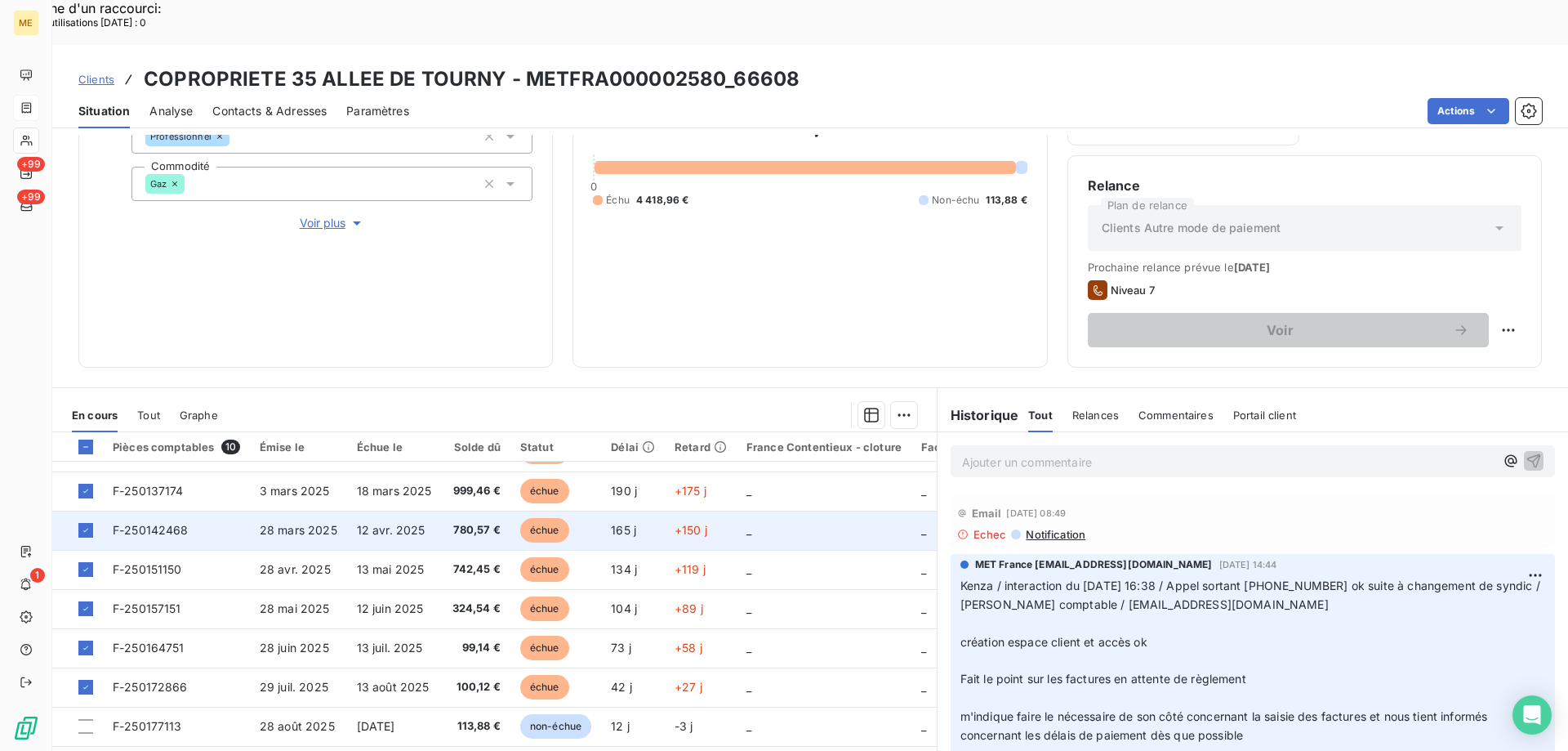
scroll to position [33, 0]
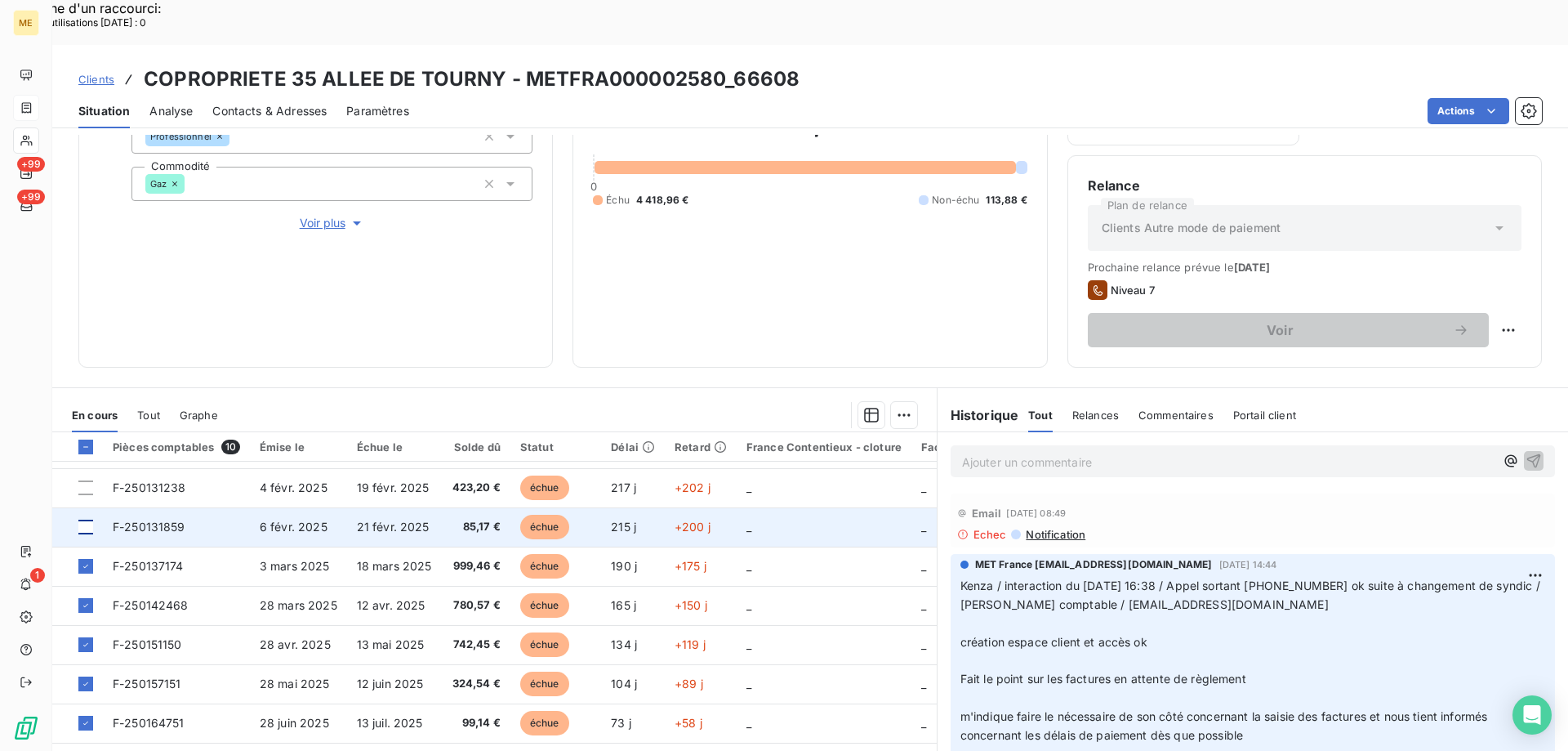
click at [90, 519] on div at bounding box center [86, 526] width 14 height 14
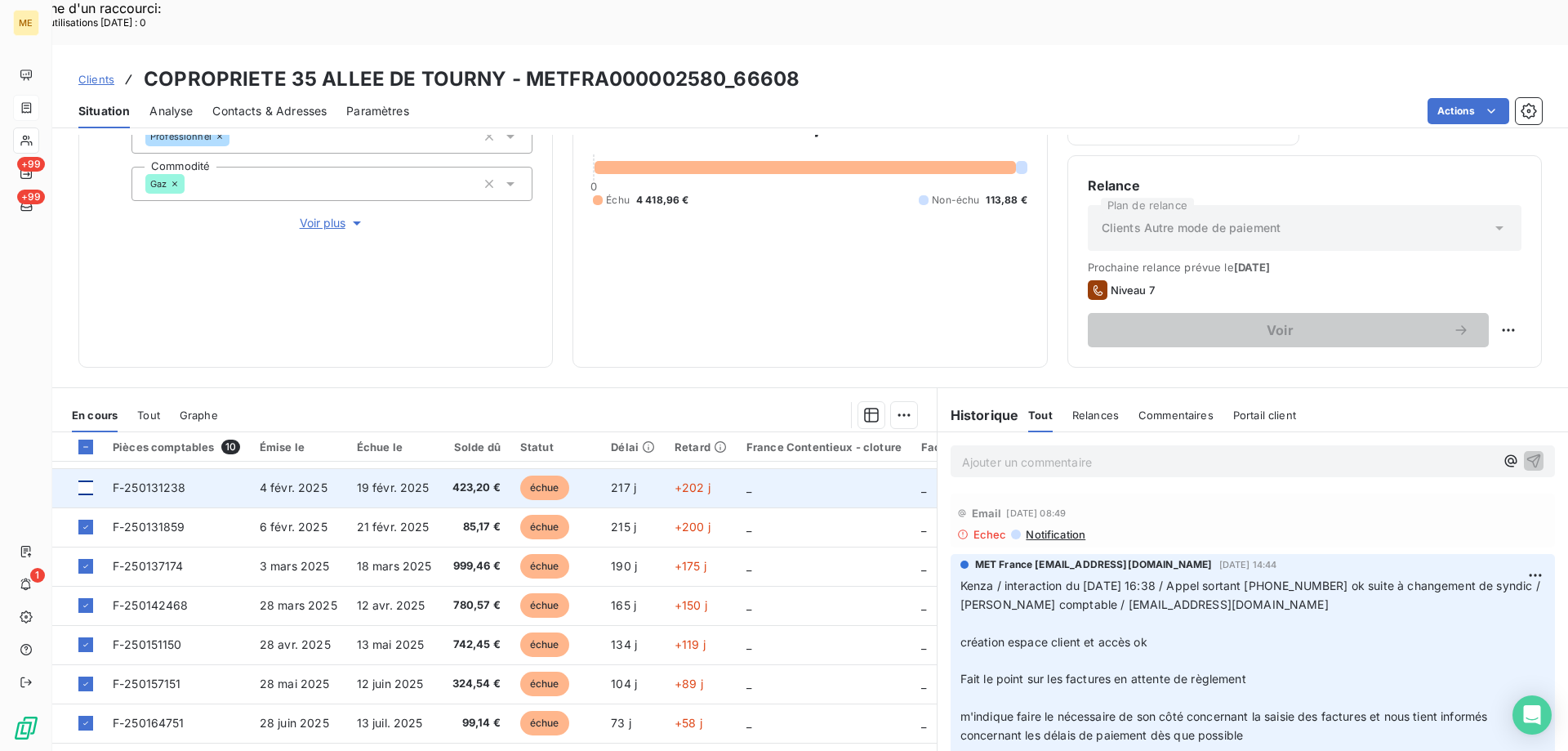
click at [83, 480] on div at bounding box center [86, 487] width 14 height 14
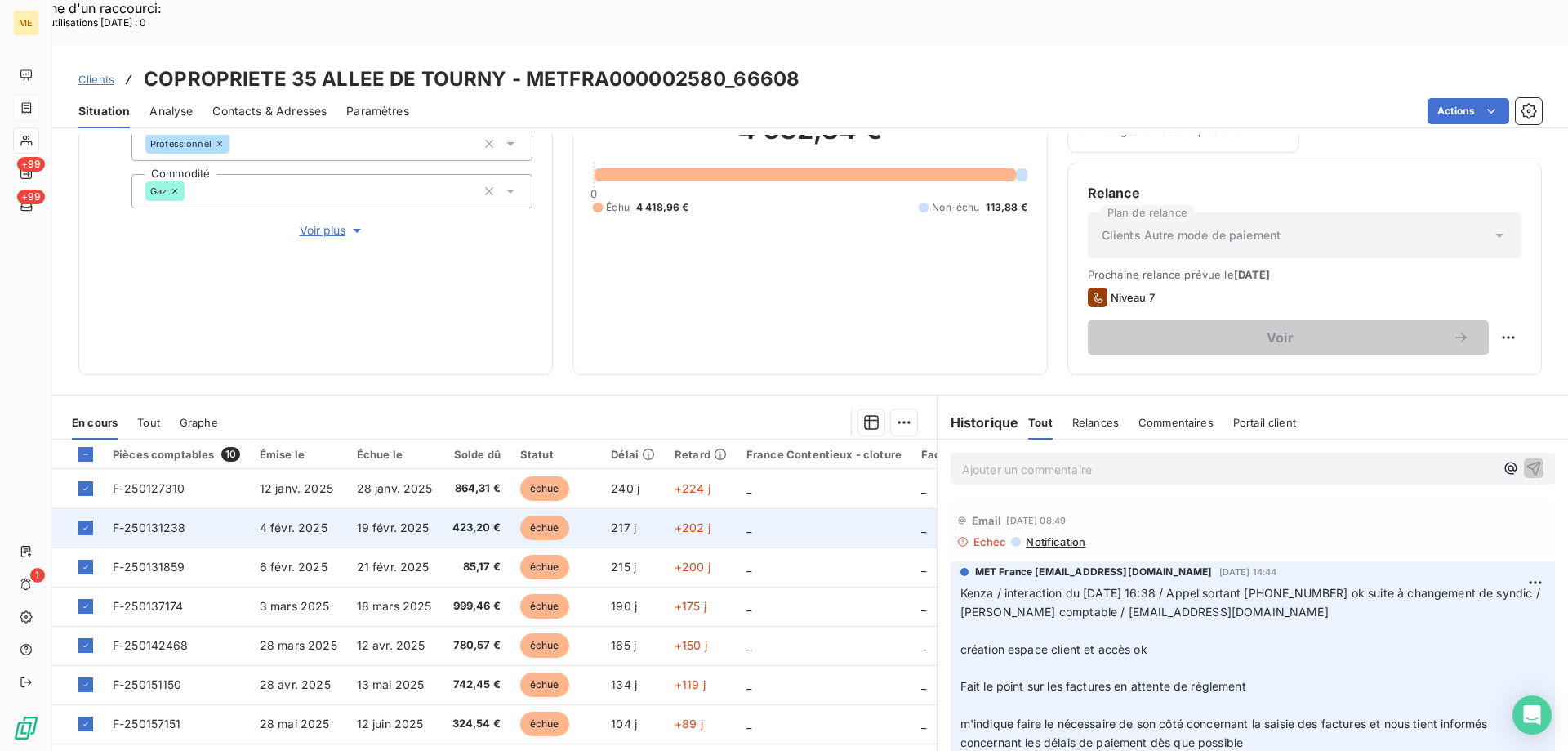
scroll to position [218, 0]
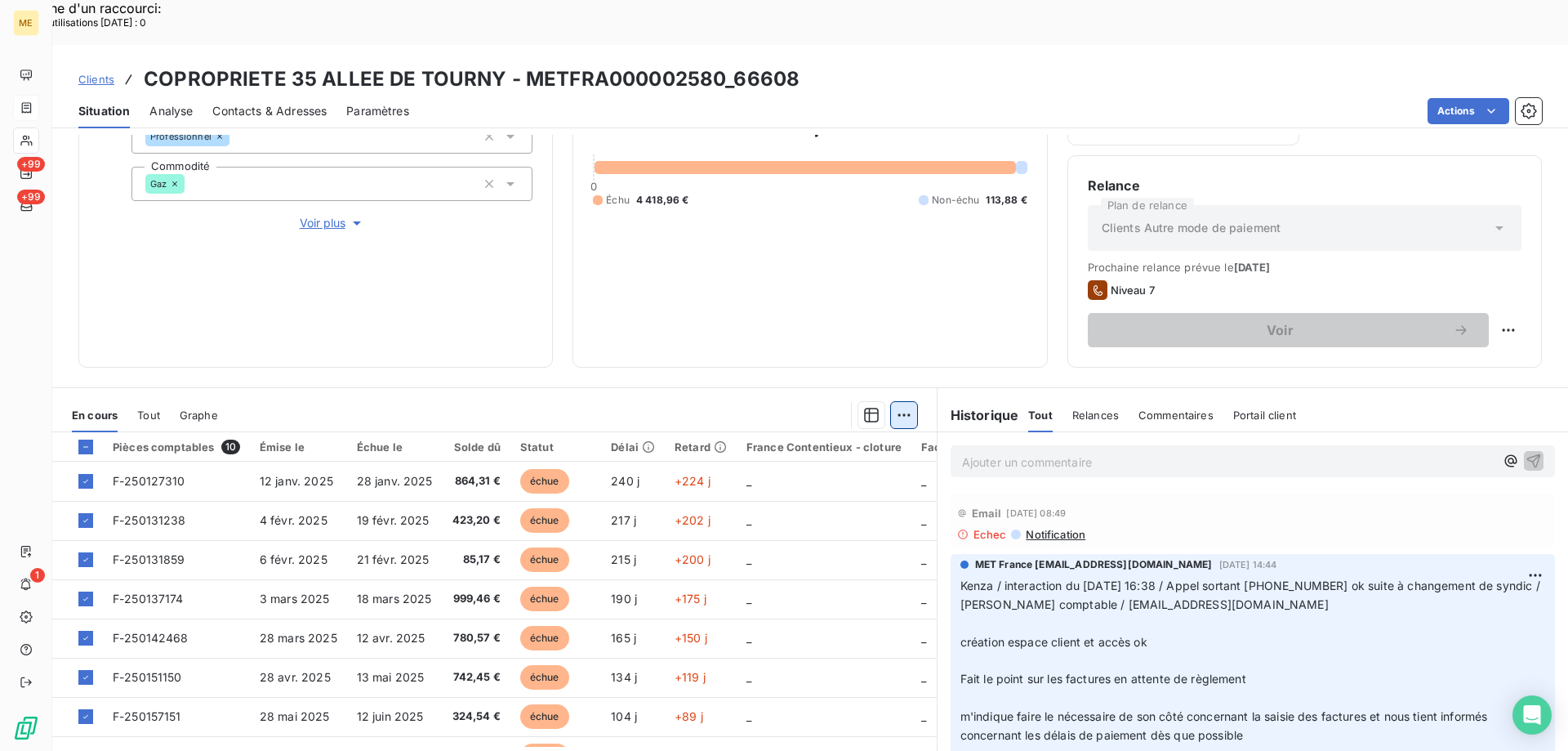
click at [857, 436] on div "Ajouter une promesse de paiement (9 factures)" at bounding box center [753, 435] width 296 height 26
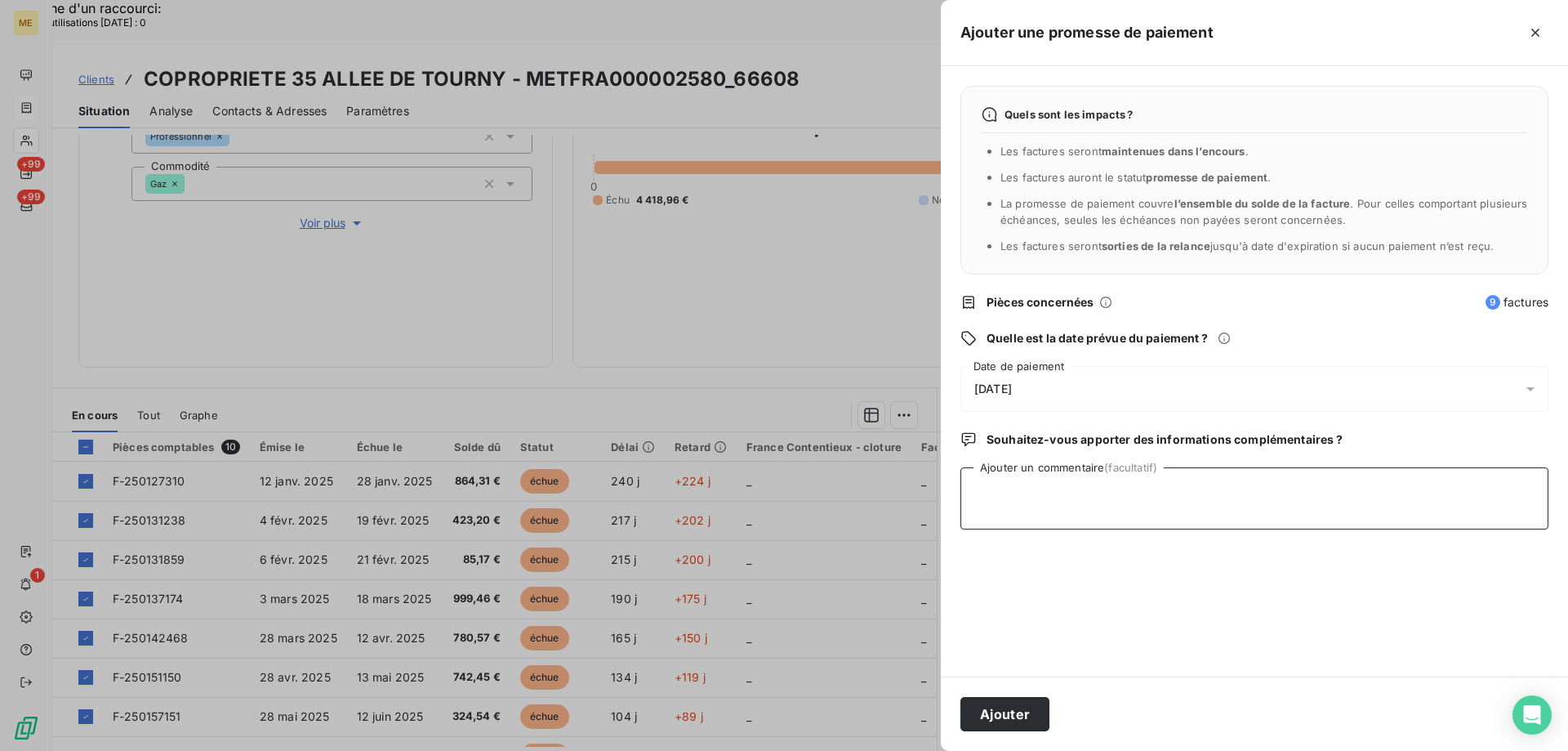
click at [1236, 494] on textarea "Ajouter un commentaire (facultatif)" at bounding box center [1255, 498] width 588 height 63
paste textarea "Kenza / interaction du [DATE] 15:03/ avis de virement effectué le [DATE] d'un m…"
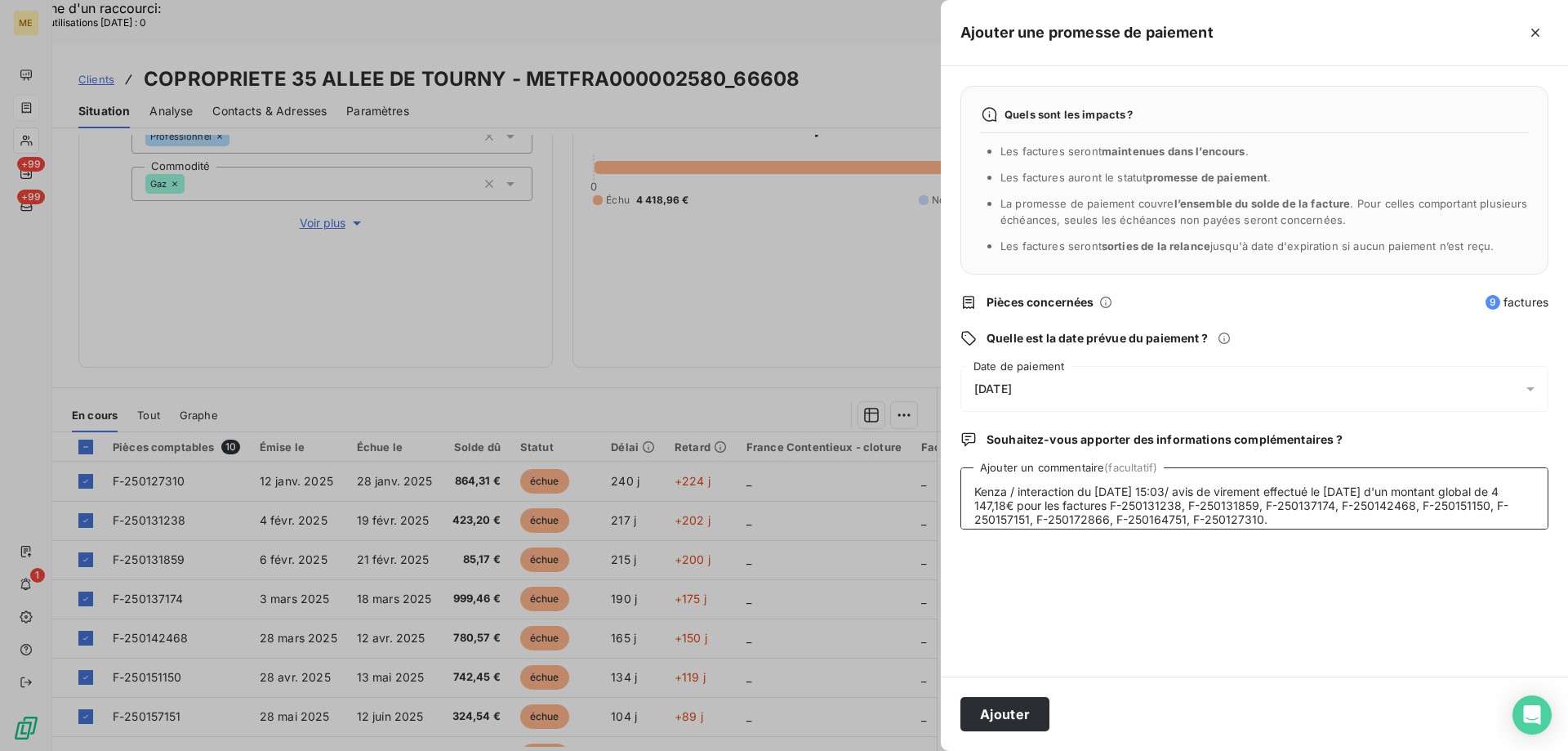
scroll to position [13, 0]
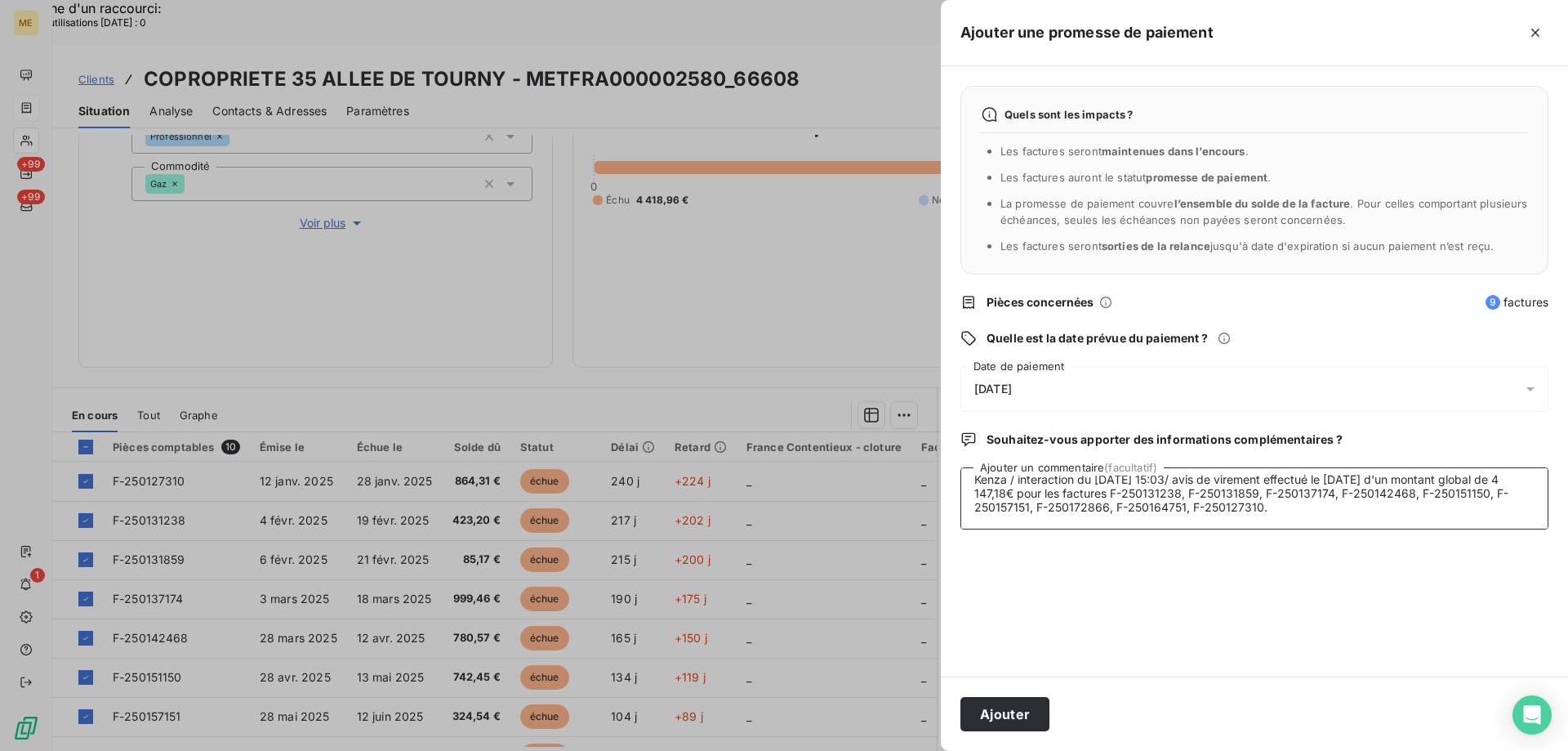
type textarea "Kenza / interaction du [DATE] 15:03/ avis de virement effectué le [DATE] d'un m…"
click at [1118, 392] on div "[DATE]" at bounding box center [1255, 389] width 588 height 46
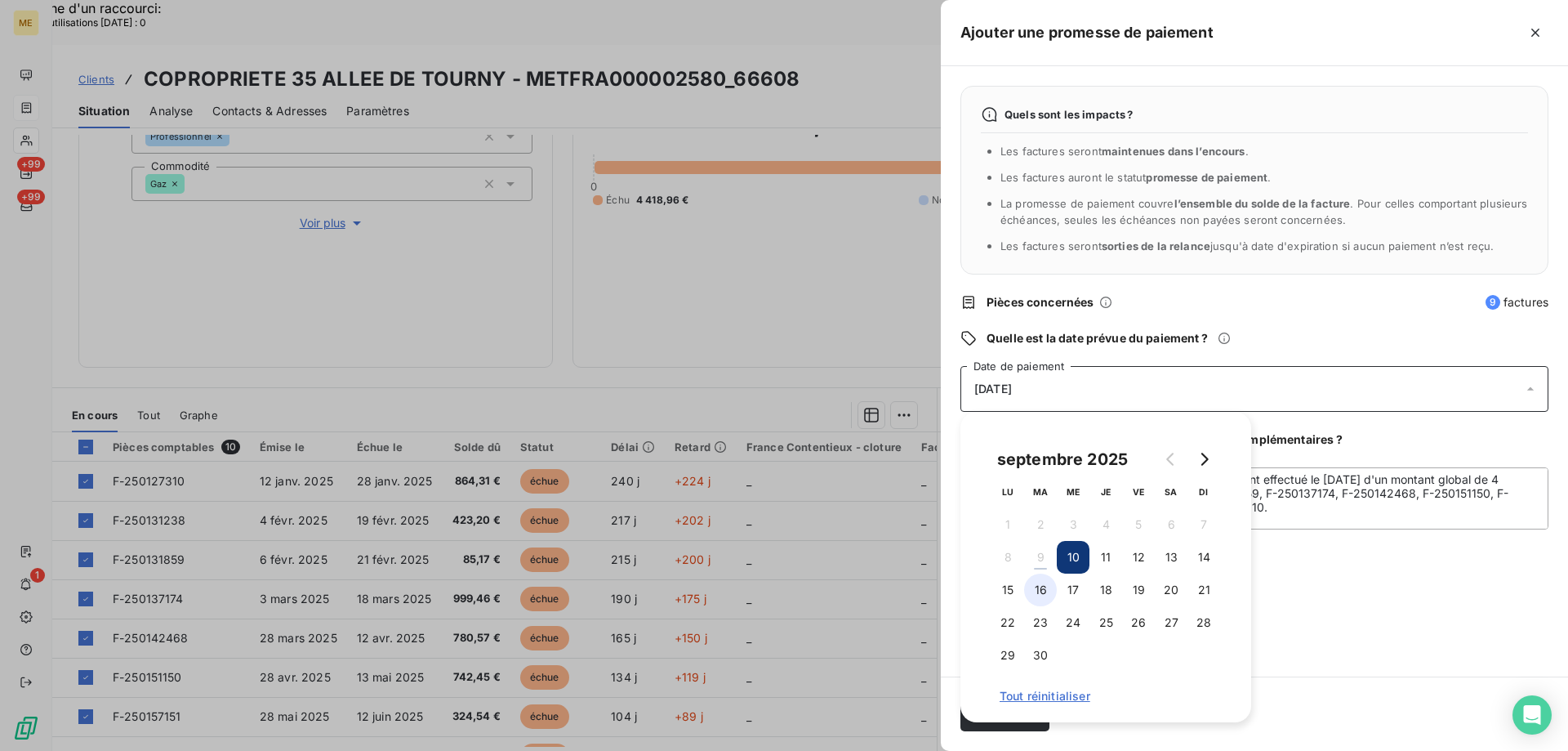
click at [1055, 594] on button "16" at bounding box center [1040, 589] width 33 height 33
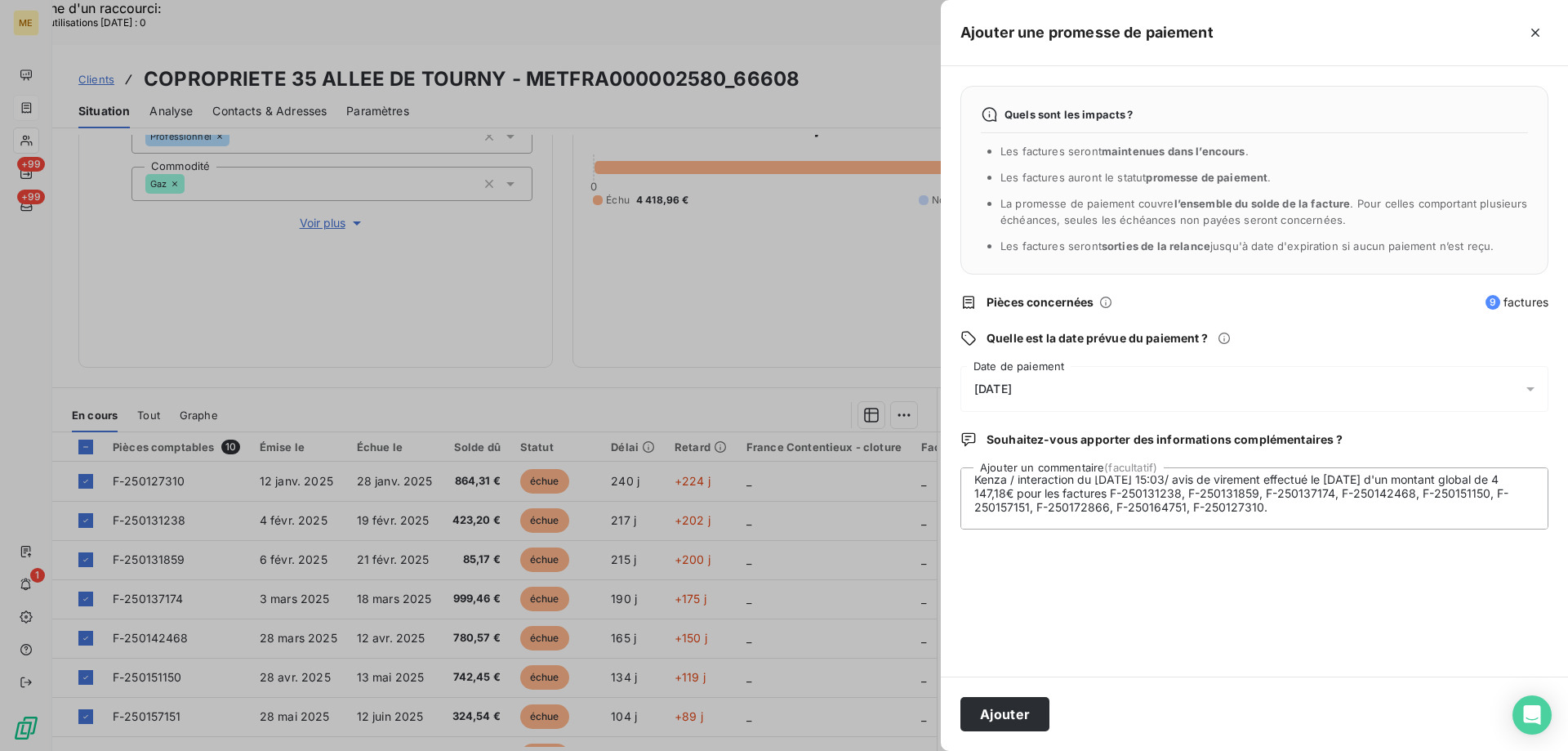
click at [1362, 594] on div "Quels sont les impacts ? Les factures seront maintenues dans l’encours . Les fa…" at bounding box center [1255, 371] width 627 height 611
click at [1007, 717] on button "Ajouter" at bounding box center [1005, 714] width 89 height 35
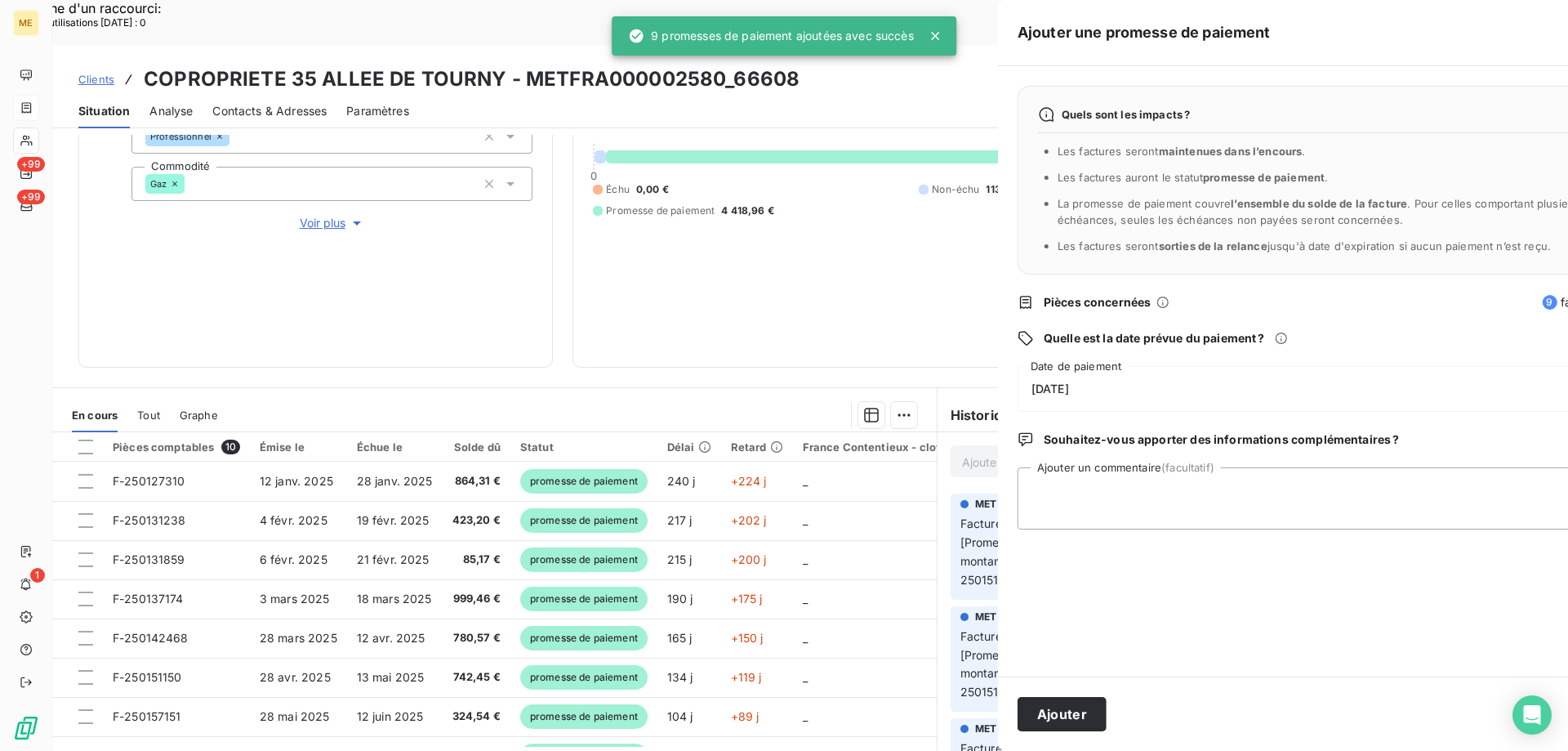
scroll to position [0, 0]
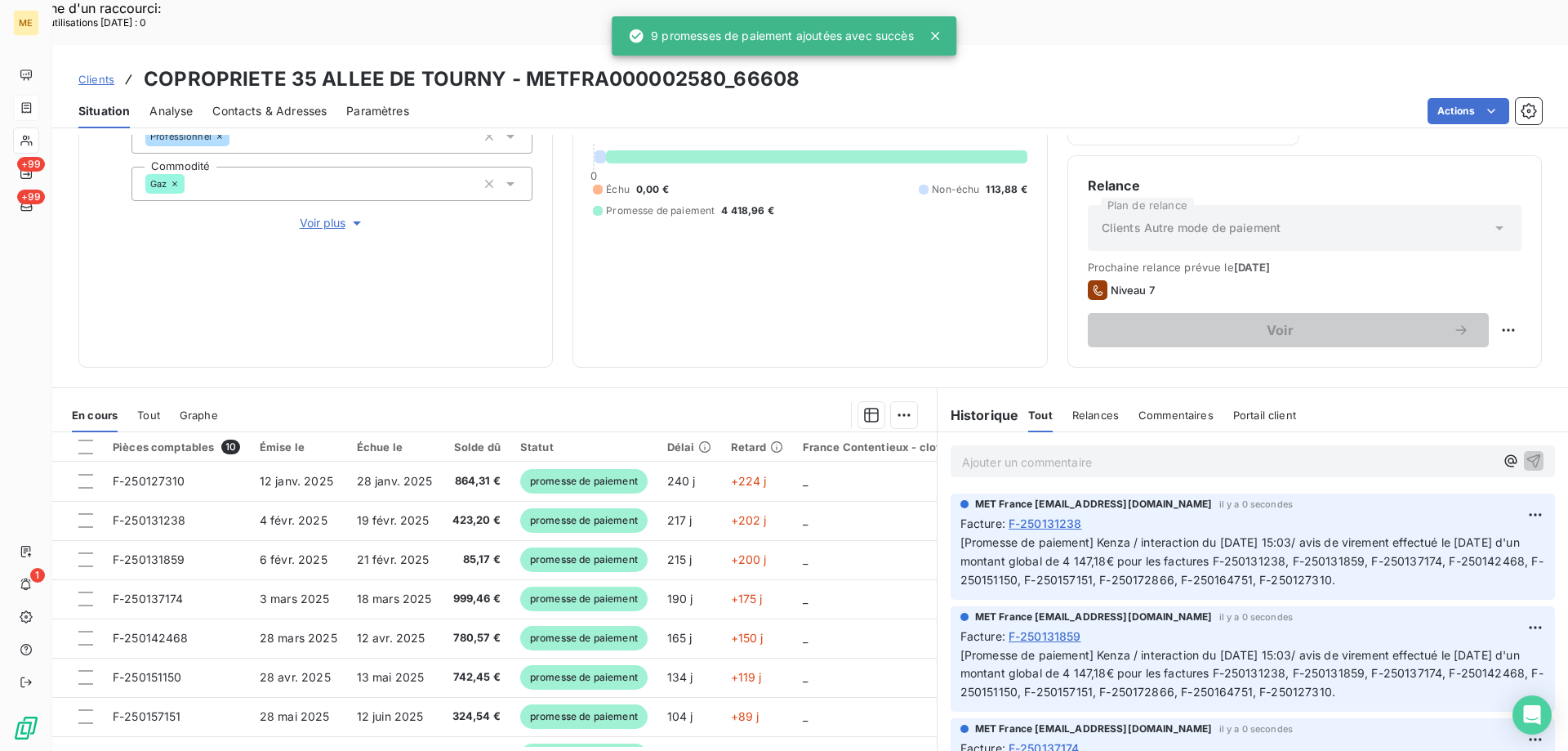
click at [941, 37] on icon at bounding box center [934, 36] width 16 height 16
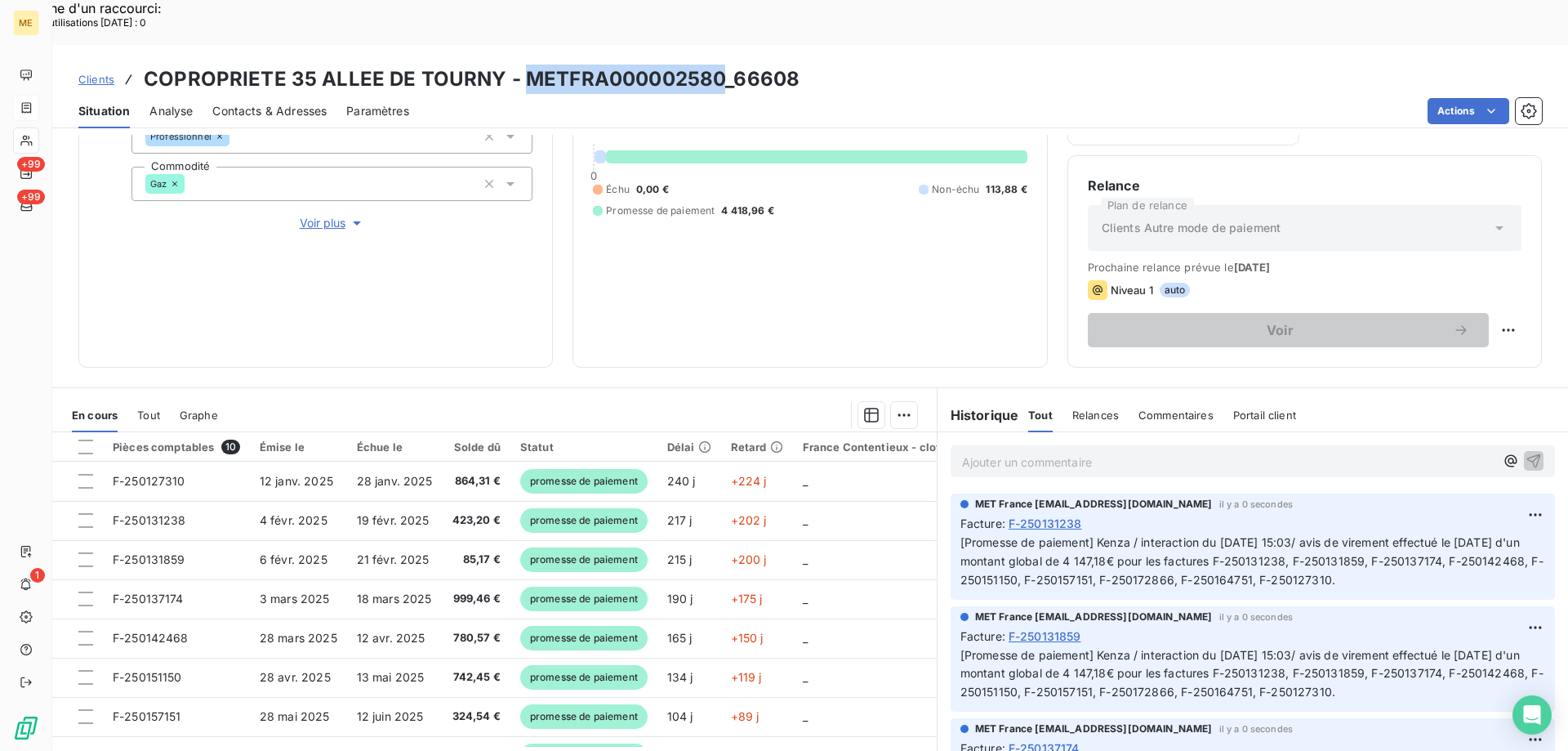
copy h3 "METFRA000002580"
drag, startPoint x: 519, startPoint y: 33, endPoint x: 713, endPoint y: 30, distance: 194.0
click at [713, 64] on h3 "COPROPRIETE 35 ALLEE DE TOURNY - METFRA000002580_66608" at bounding box center [472, 79] width 656 height 30
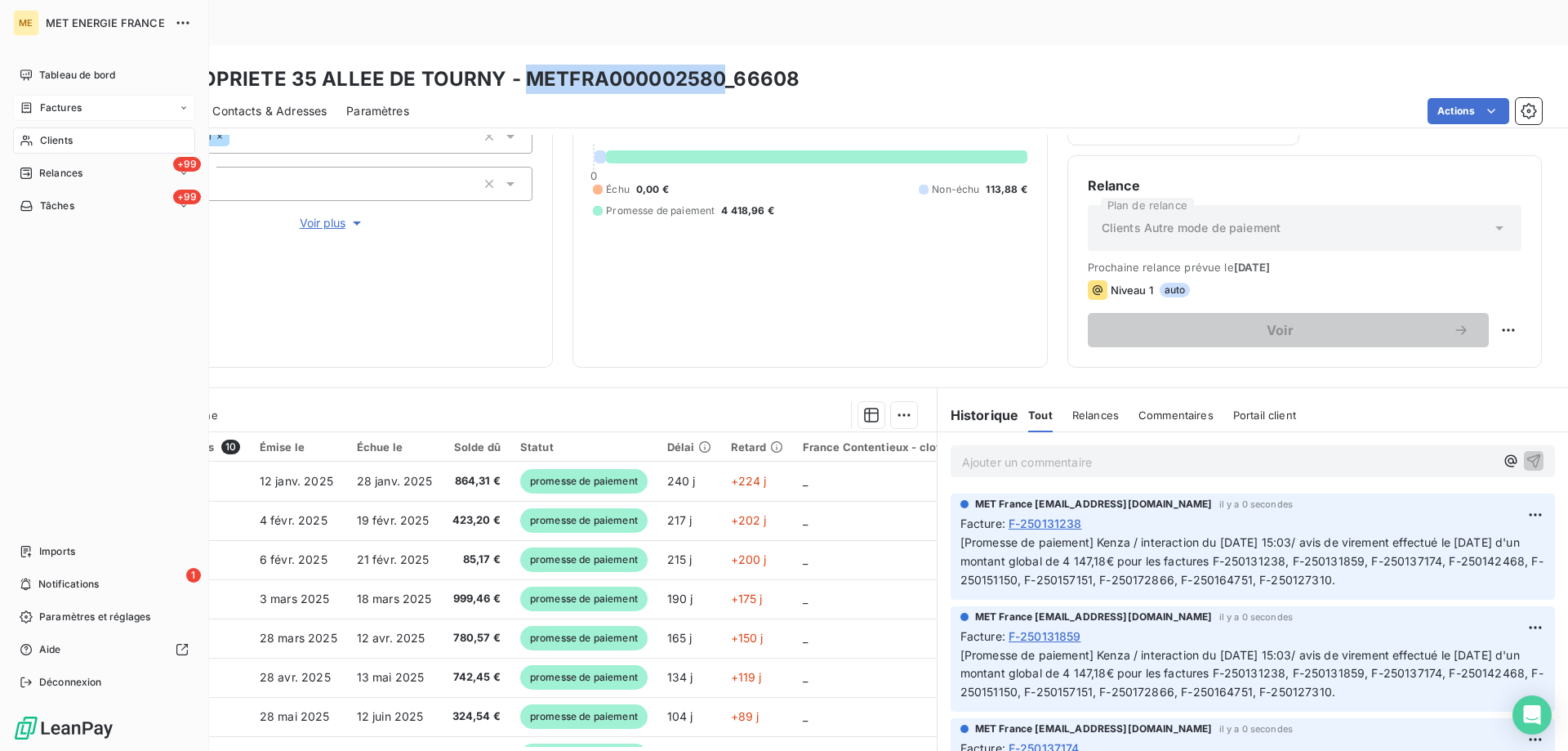
click at [78, 106] on span "Factures" at bounding box center [61, 107] width 41 height 14
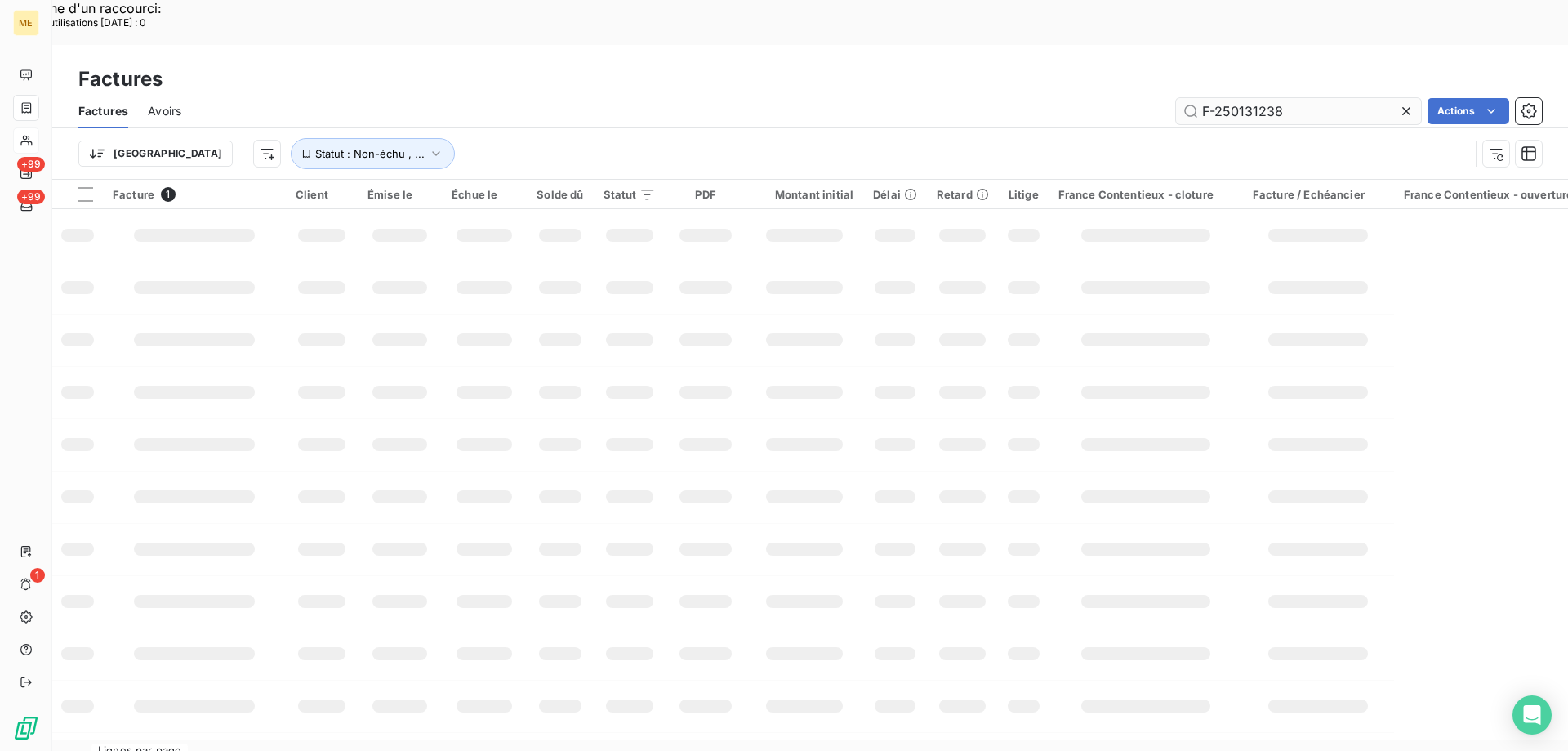
click at [1236, 98] on input "F-250131238" at bounding box center [1298, 111] width 245 height 26
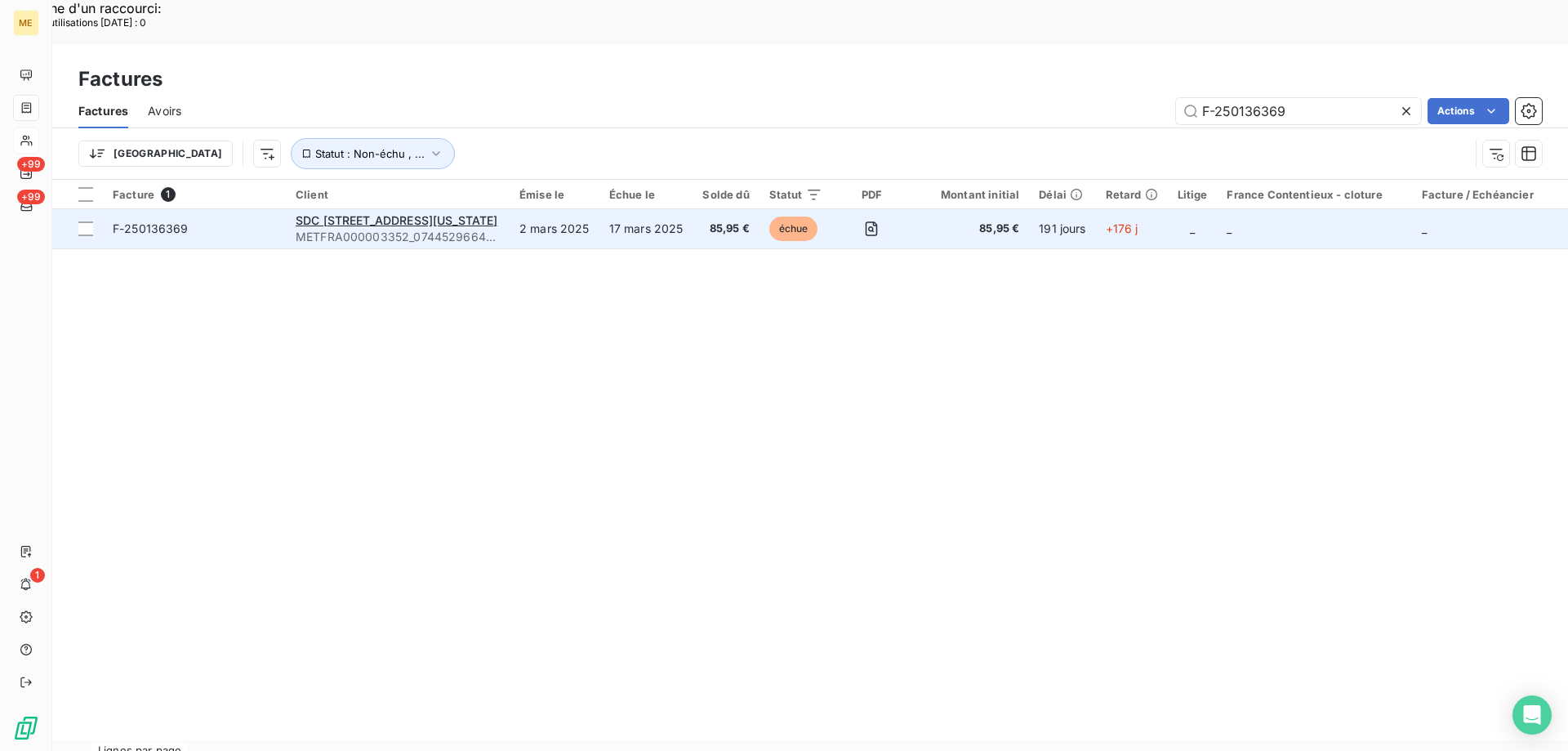
type input "F-250136369"
click at [236, 209] on td "F-250136369" at bounding box center [194, 228] width 183 height 39
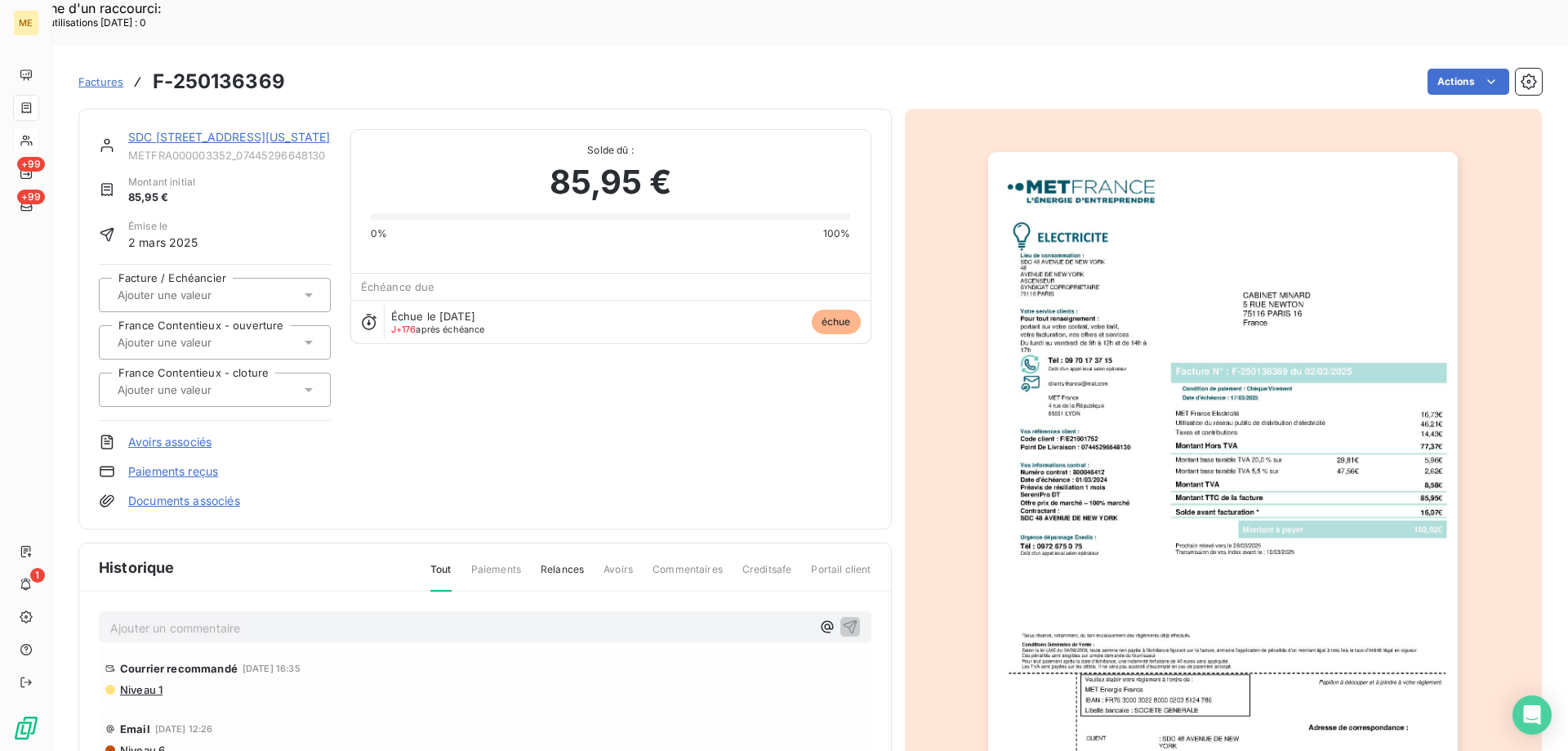
click at [268, 130] on link "SDC [STREET_ADDRESS][US_STATE]" at bounding box center [229, 137] width 203 height 13
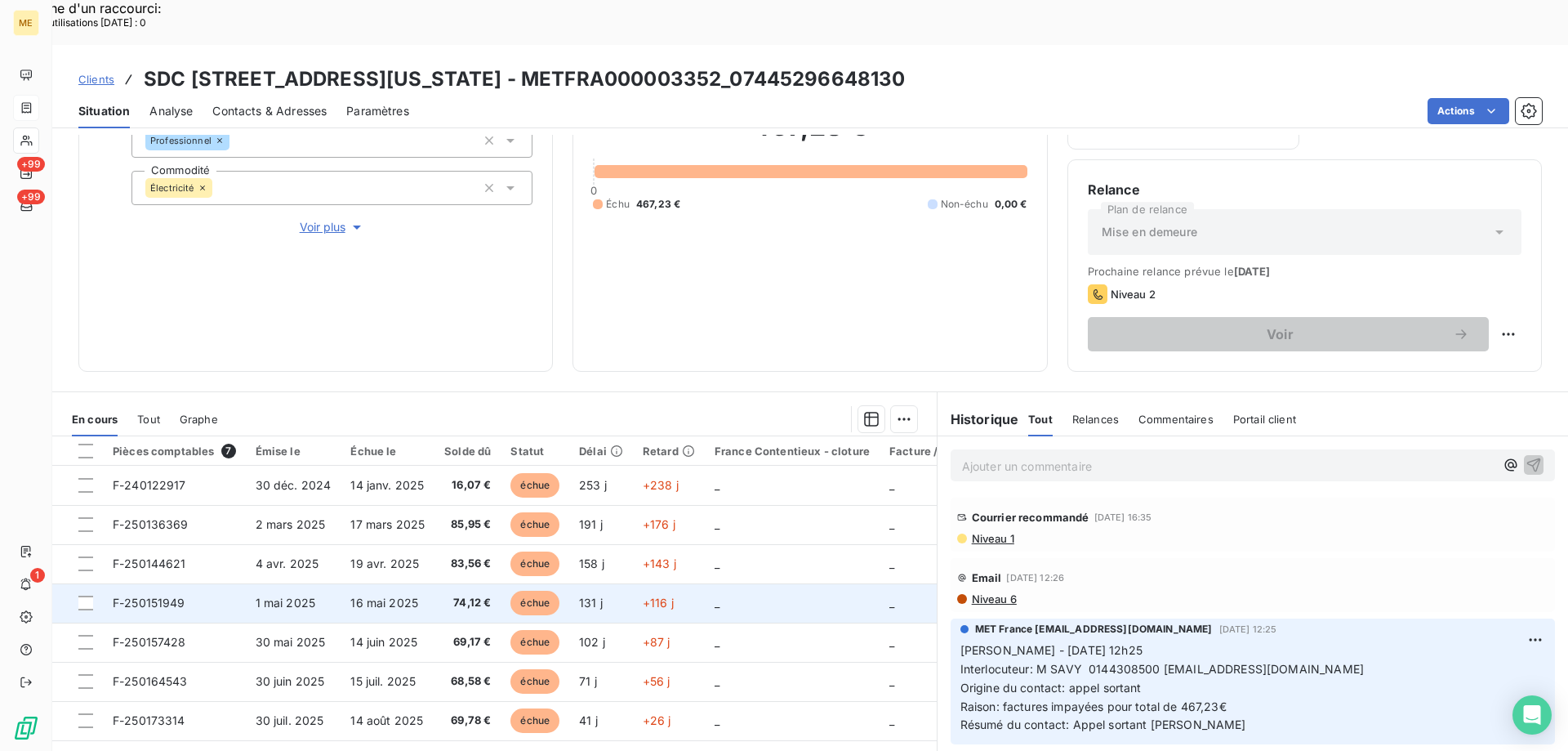
scroll to position [218, 0]
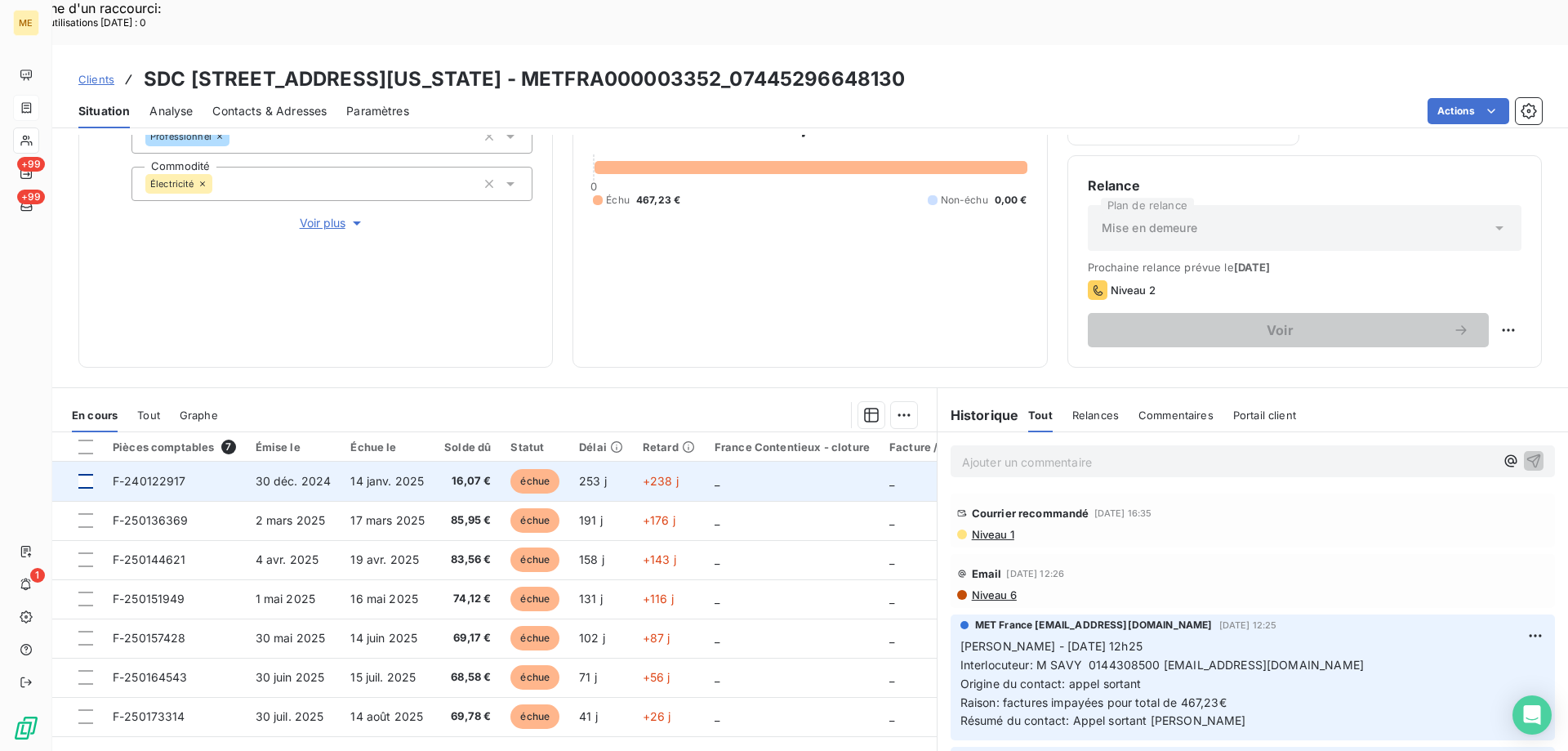
click at [79, 474] on div at bounding box center [86, 481] width 14 height 14
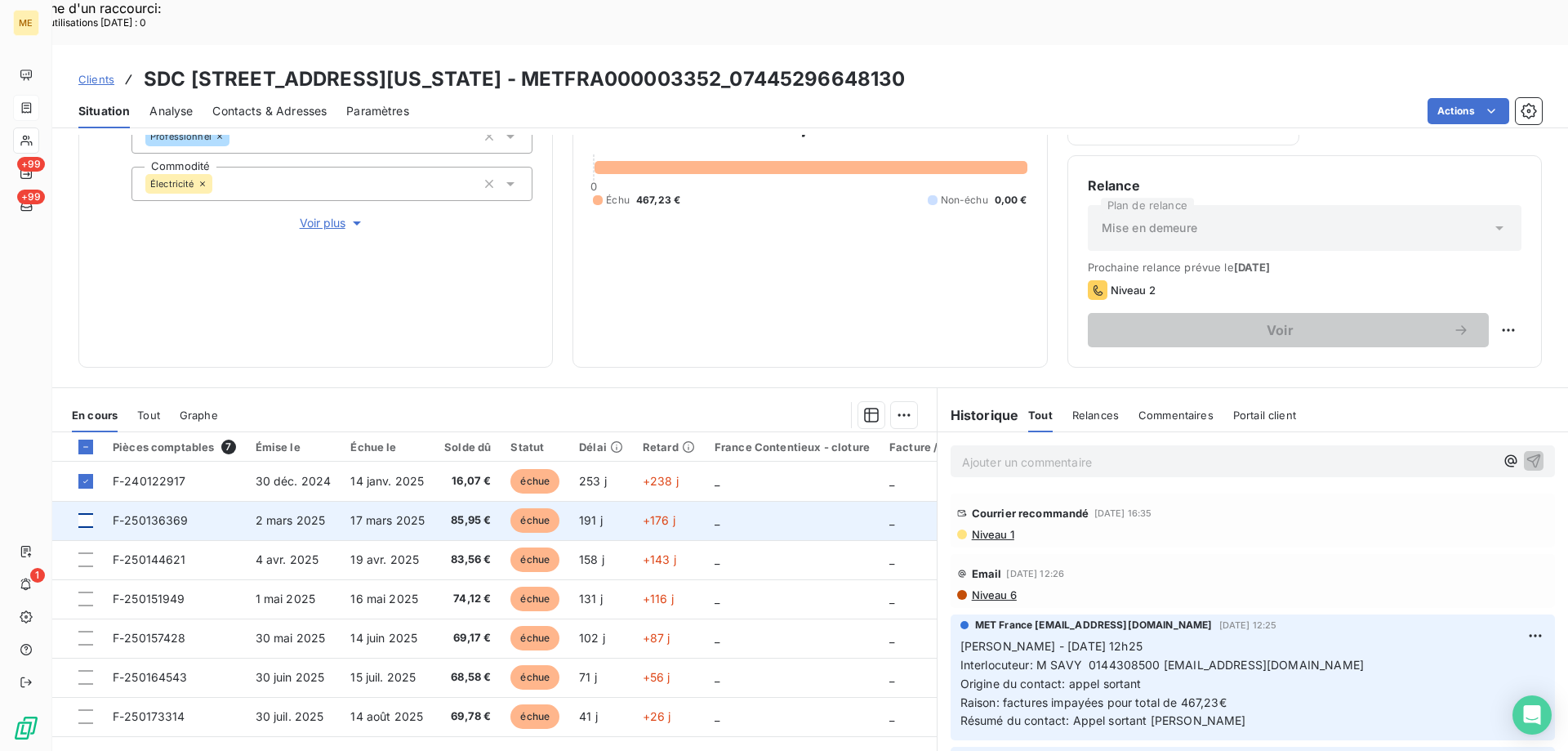
click at [87, 513] on div at bounding box center [86, 519] width 14 height 14
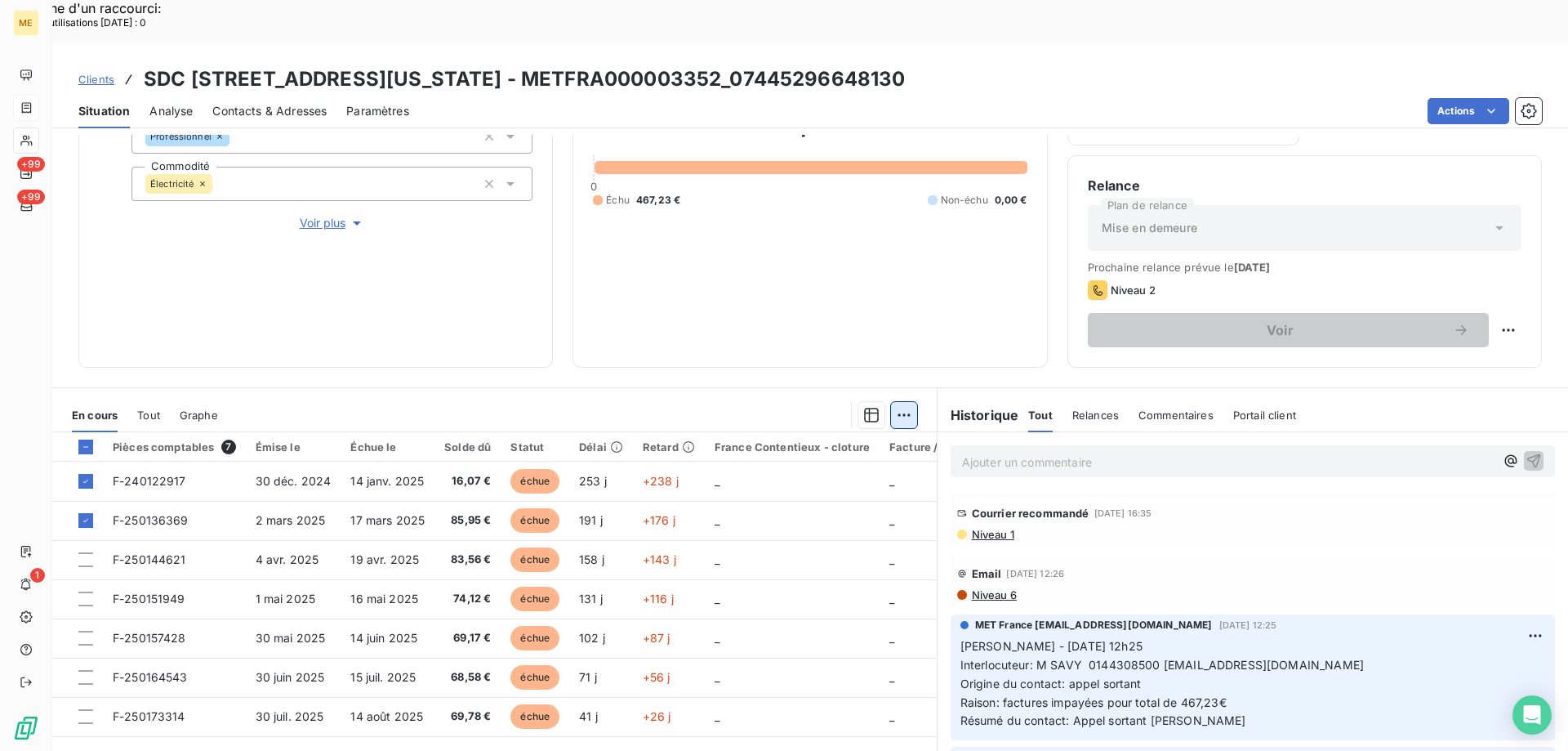
click at [817, 435] on div "Ajouter une promesse de paiement (2 factures)" at bounding box center [753, 435] width 296 height 26
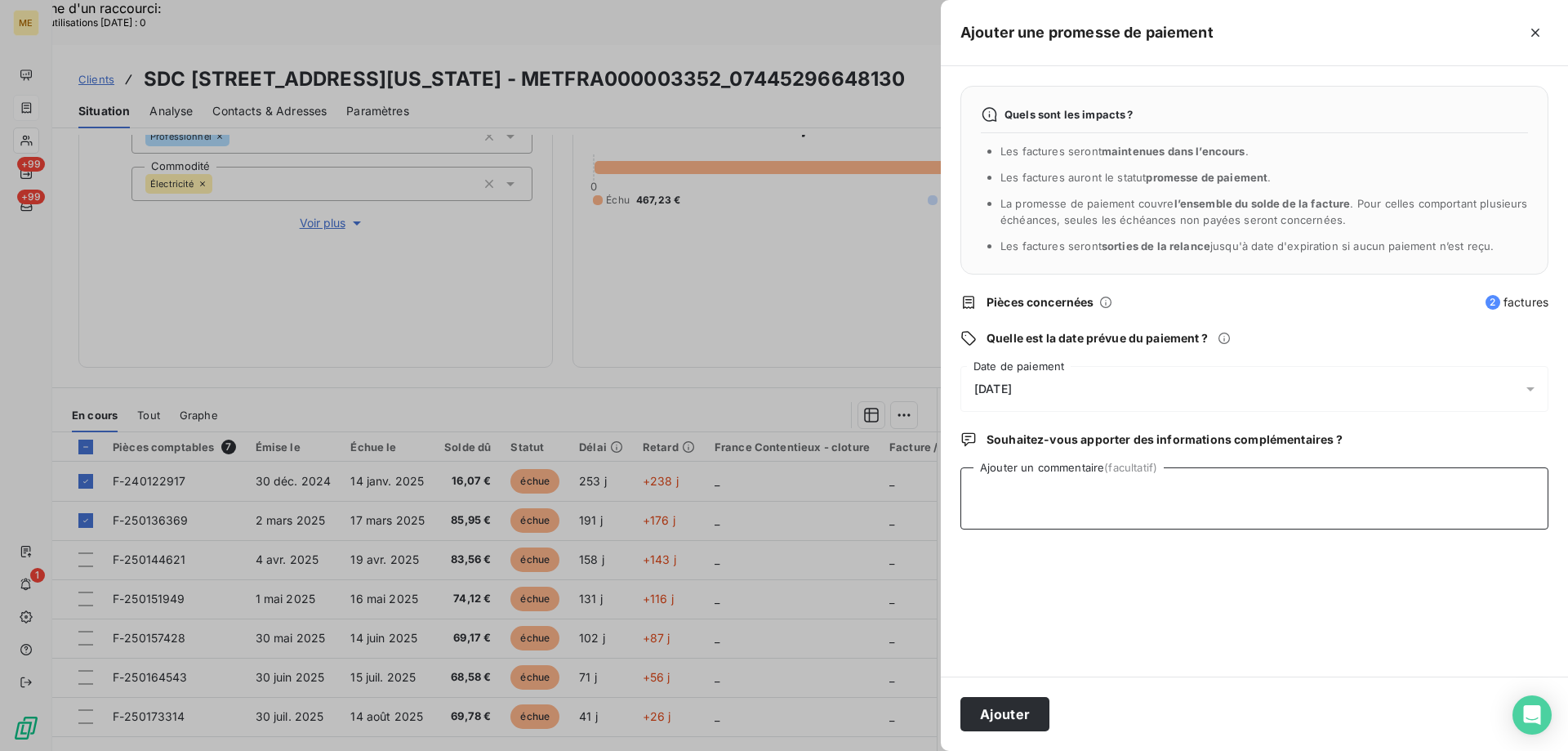
click at [1036, 476] on textarea "Ajouter un commentaire (facultatif)" at bounding box center [1255, 498] width 588 height 63
paste textarea "F-250136369"
click at [1061, 504] on textarea "Kenza/ interaction du / avis de virement d'un montant de 164.51€ pour les factu…" at bounding box center [1255, 498] width 588 height 63
paste textarea "F-240122917"
click at [1063, 369] on div "[DATE]" at bounding box center [1255, 389] width 588 height 46
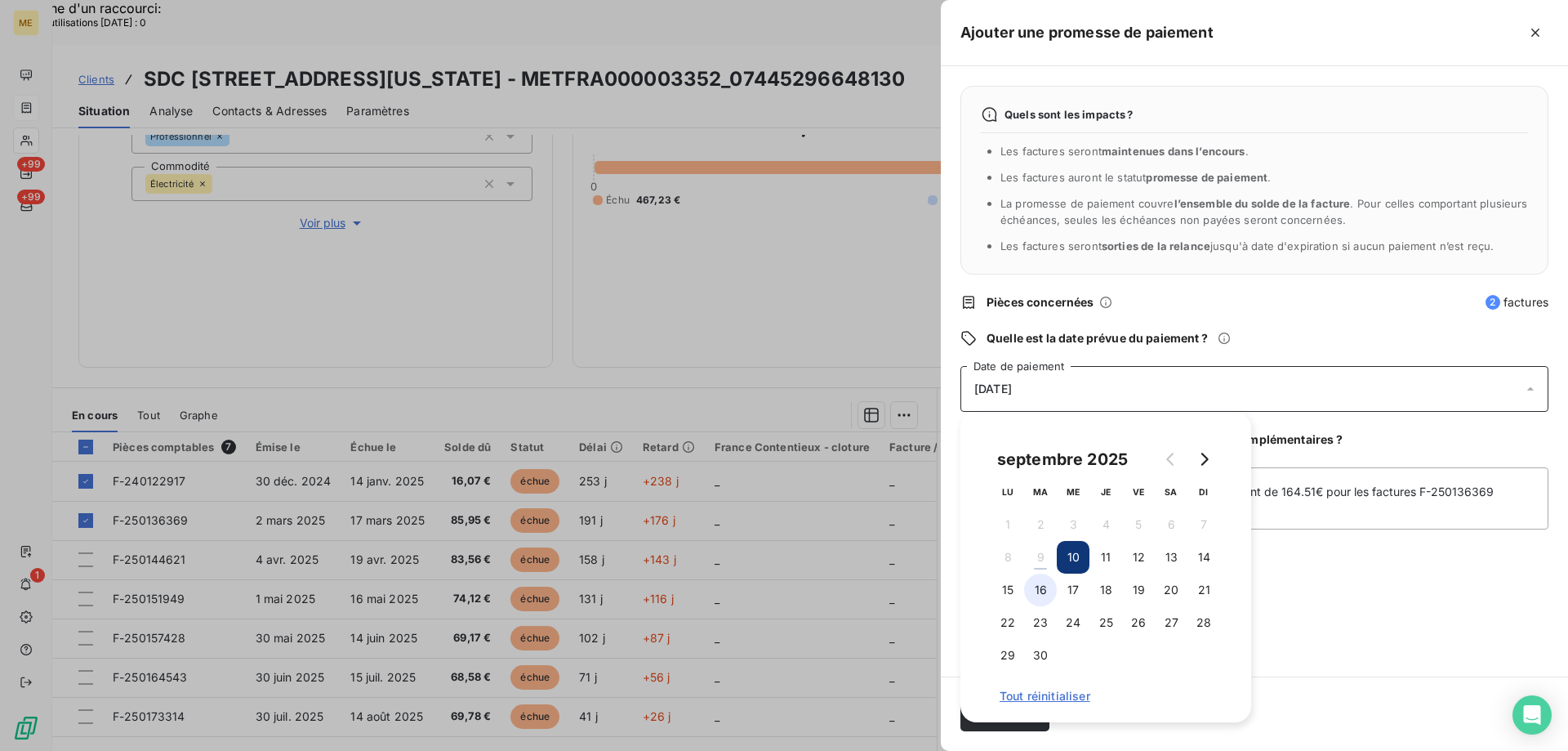
click at [1033, 590] on button "16" at bounding box center [1040, 589] width 33 height 33
click at [1414, 591] on div "Quels sont les impacts ? Les factures seront maintenues dans l’encours . Les fa…" at bounding box center [1255, 371] width 627 height 611
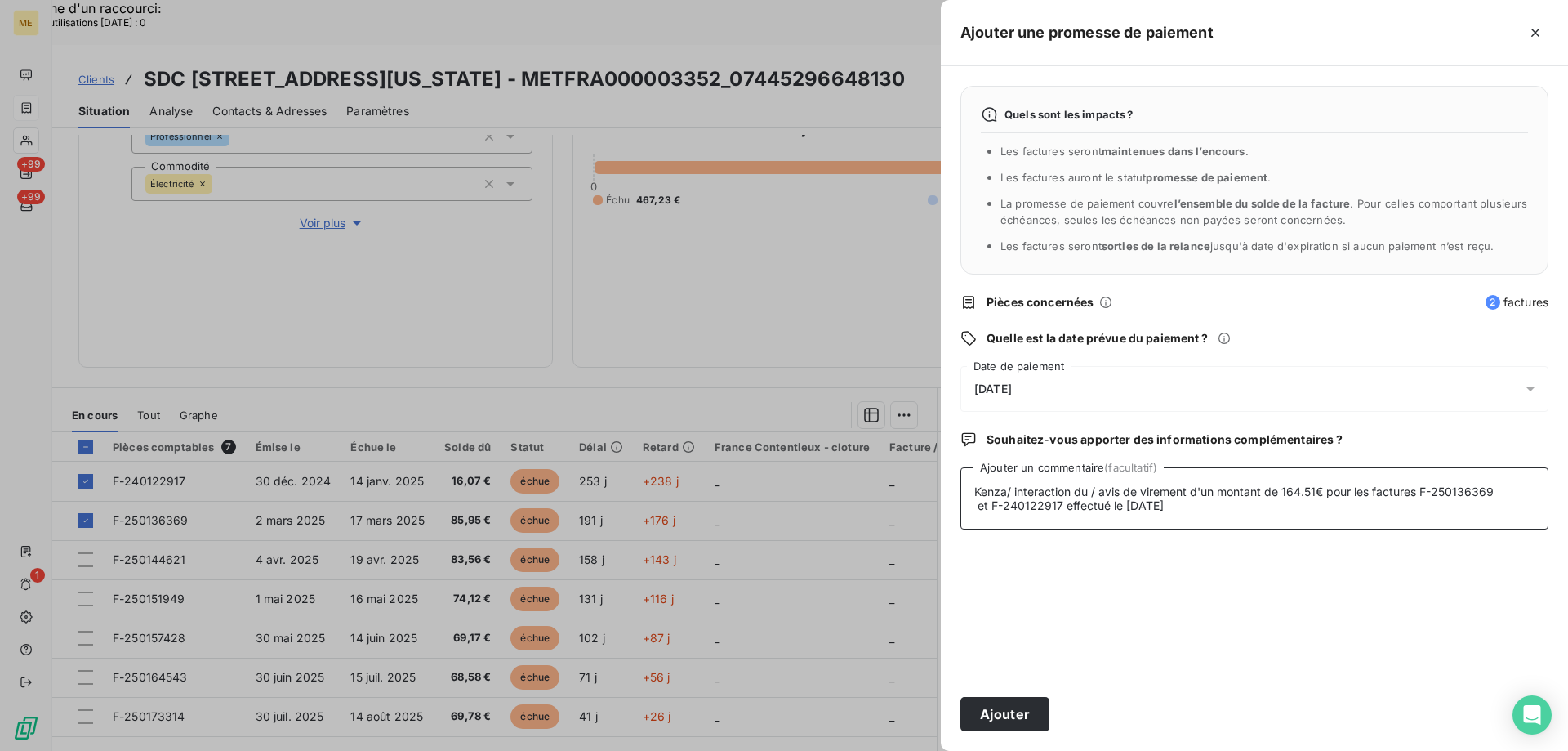
click at [1091, 496] on textarea "Kenza/ interaction du / avis de virement d'un montant de 164.51€ pour les factu…" at bounding box center [1255, 498] width 588 height 63
paste textarea "[DATE] 00:17"
type textarea "Kenza/ interaction du [DATE] 00:17 / avis de virement d'un montant de 164.51€ p…"
click at [1013, 714] on button "Ajouter" at bounding box center [1005, 714] width 89 height 35
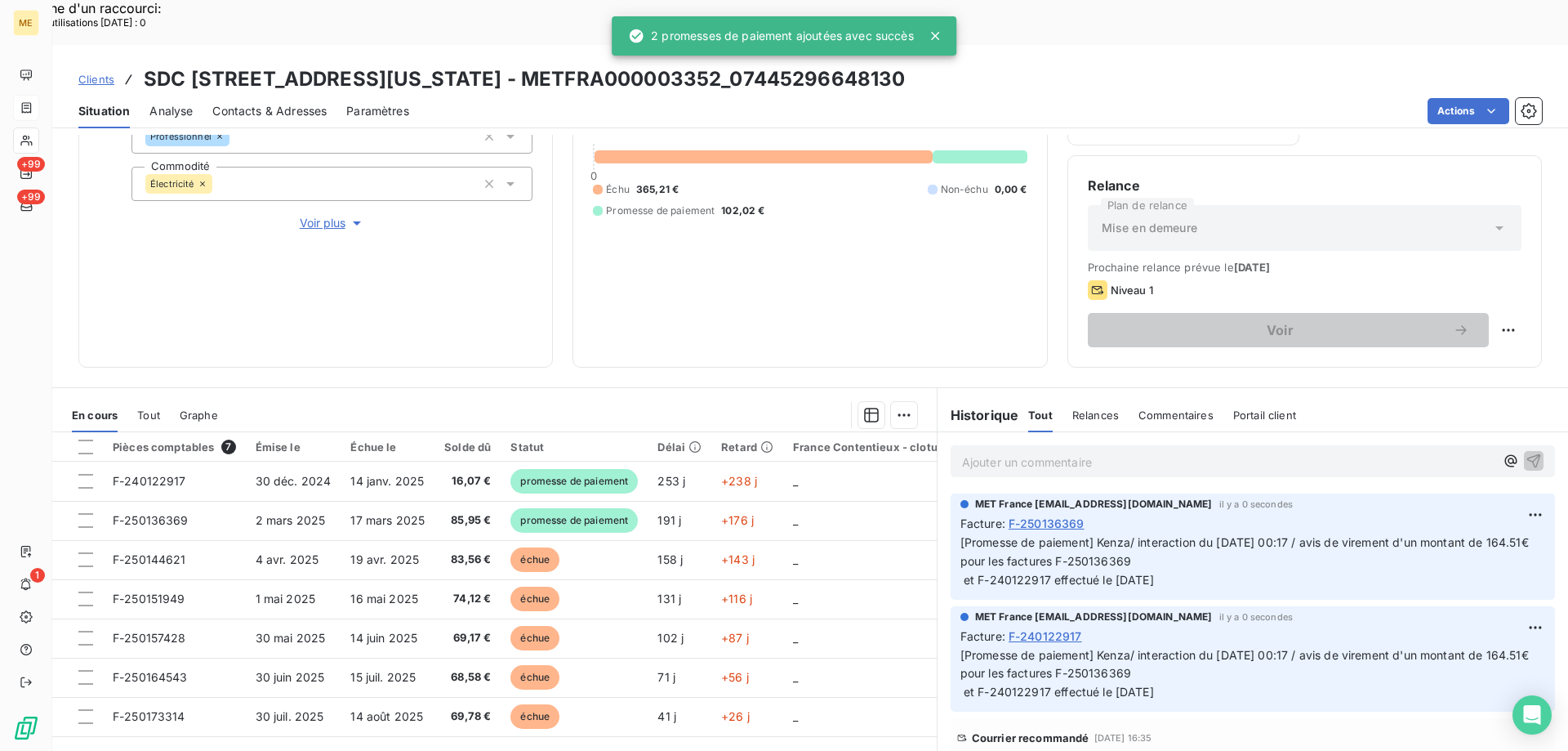
click at [935, 43] on icon at bounding box center [934, 36] width 16 height 16
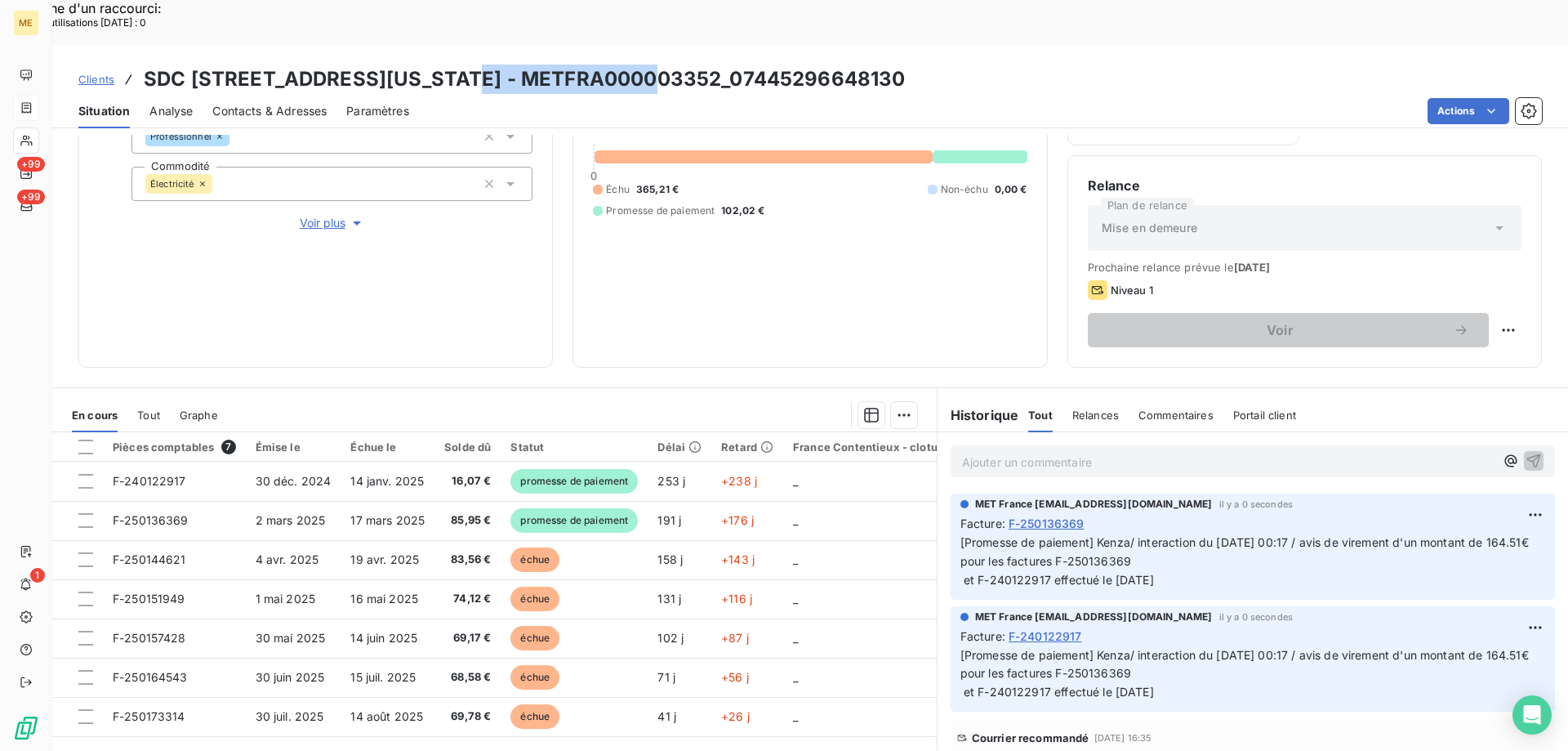
copy h3 "METFRA000003352"
drag, startPoint x: 468, startPoint y: 36, endPoint x: 661, endPoint y: 18, distance: 193.8
click at [661, 45] on div "Clients SDC [STREET_ADDRESS][US_STATE] - METFRA000003352_07445296648130 Situati…" at bounding box center [809, 87] width 1516 height 84
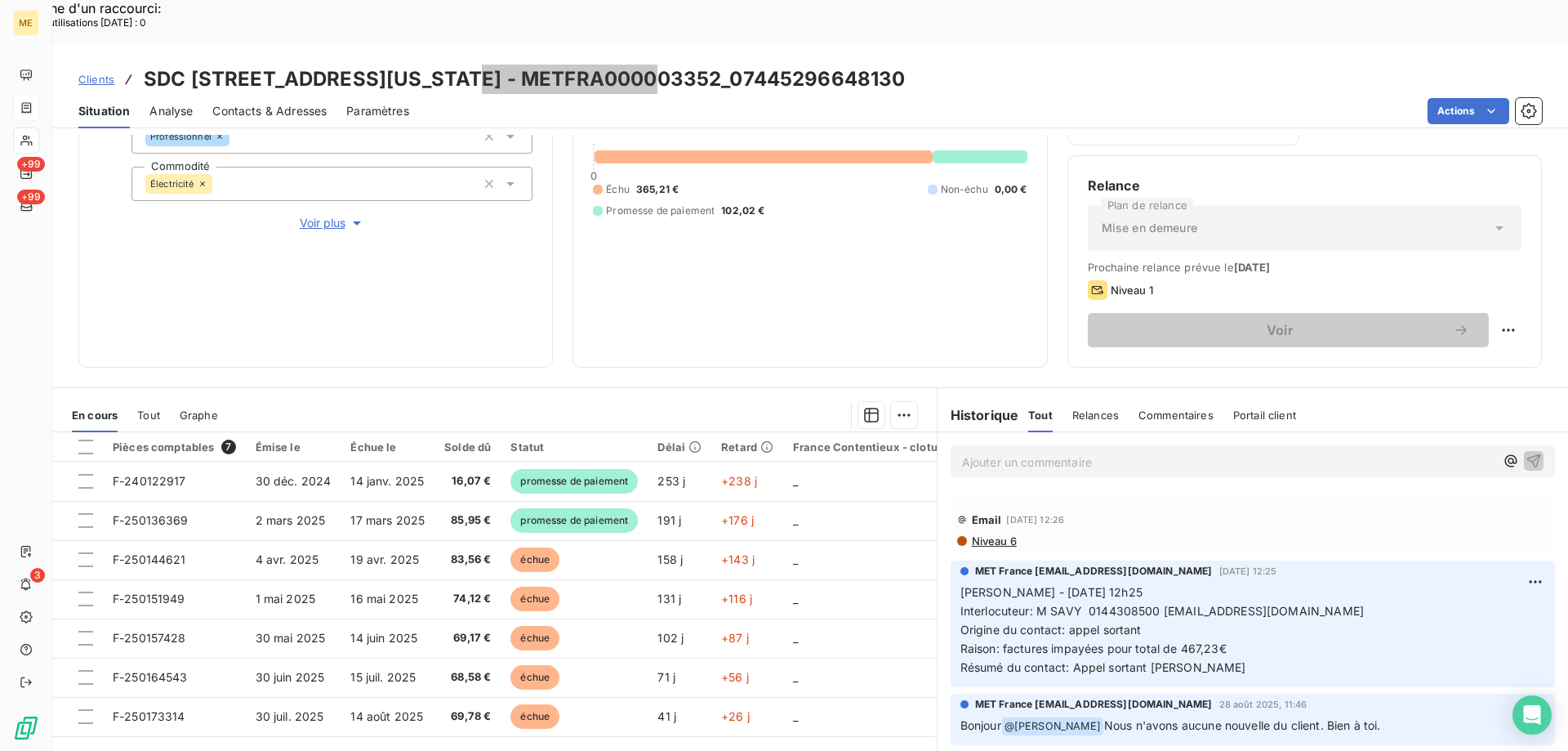
scroll to position [245, 0]
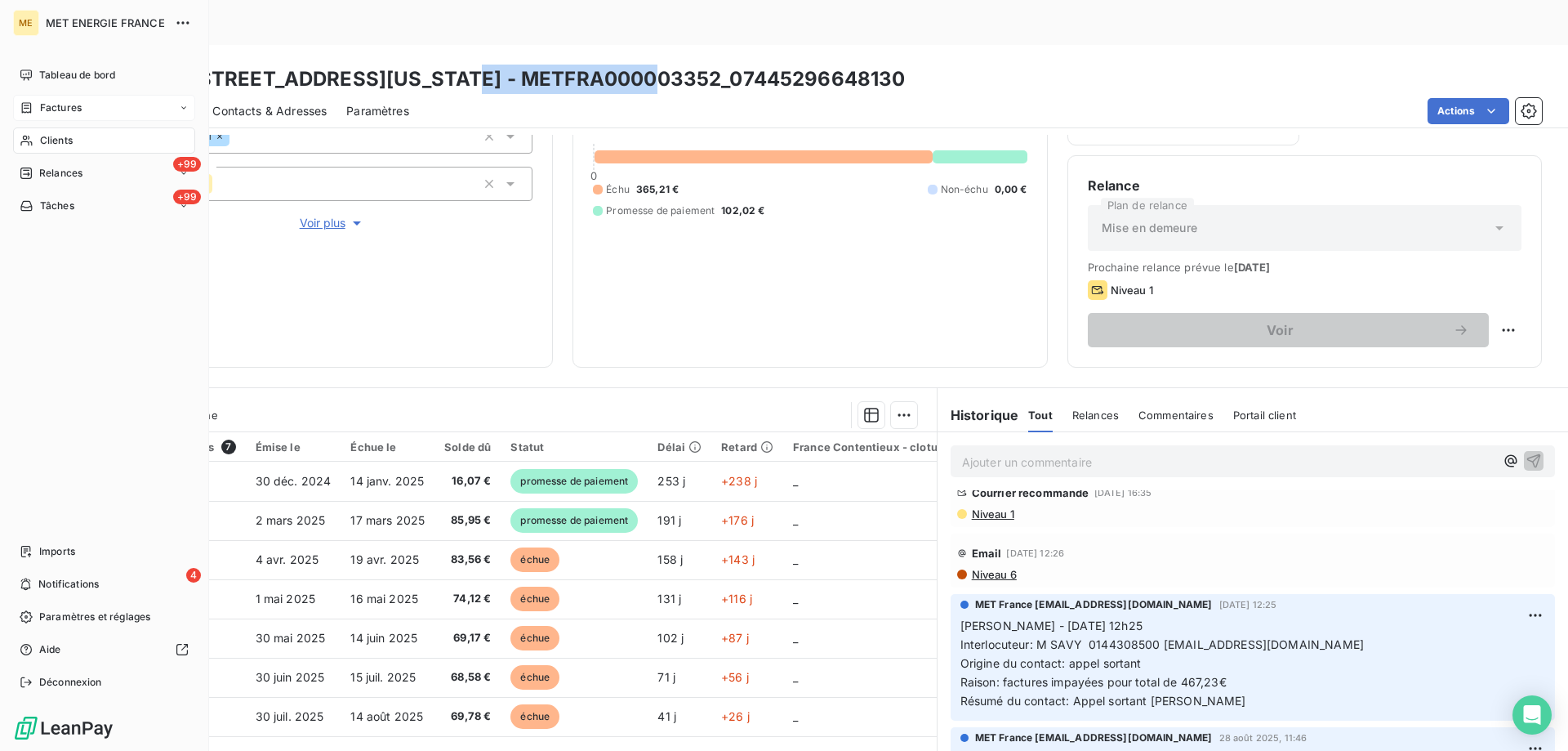
click at [50, 95] on div "Factures" at bounding box center [104, 108] width 182 height 26
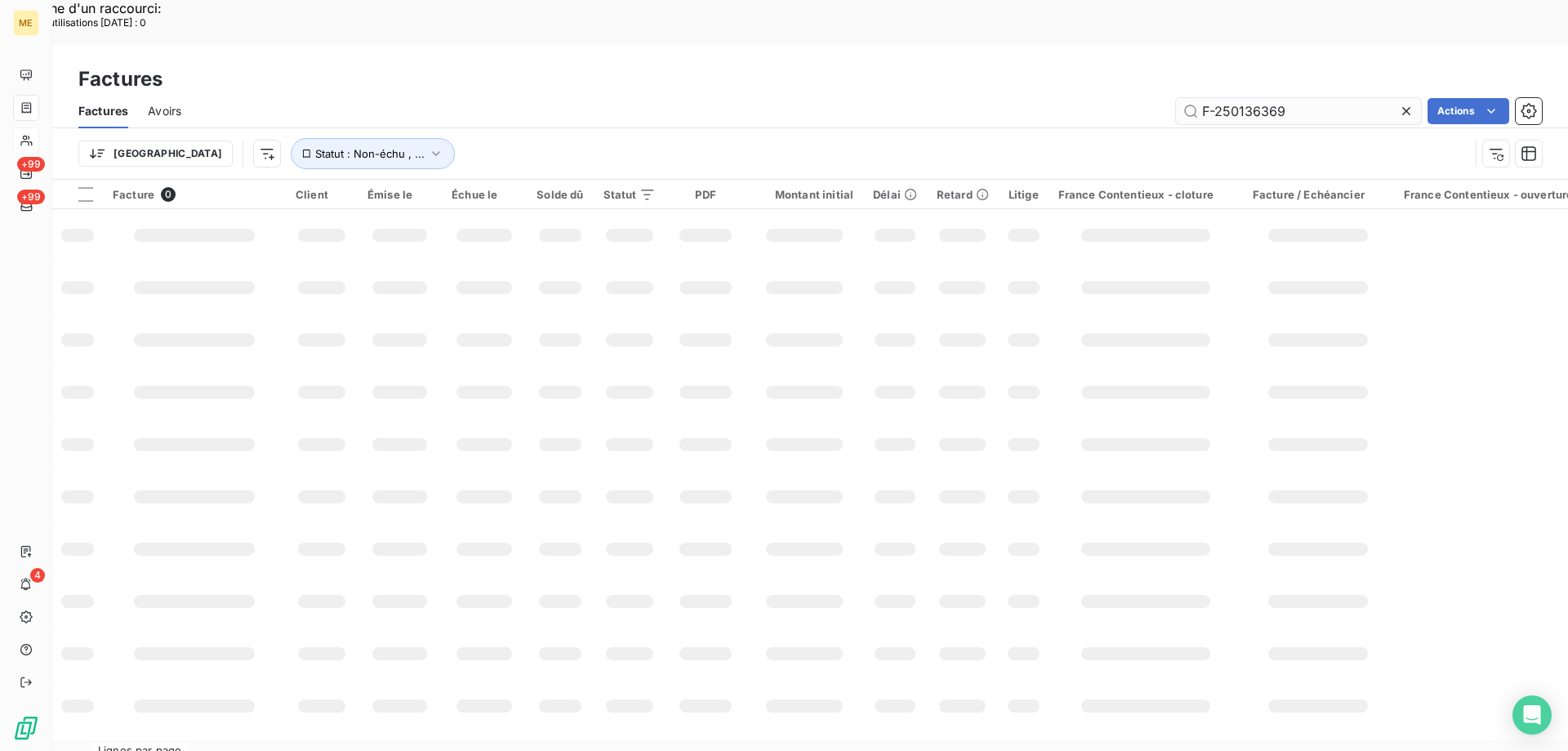
click at [1215, 98] on input "F-250136369" at bounding box center [1298, 111] width 245 height 26
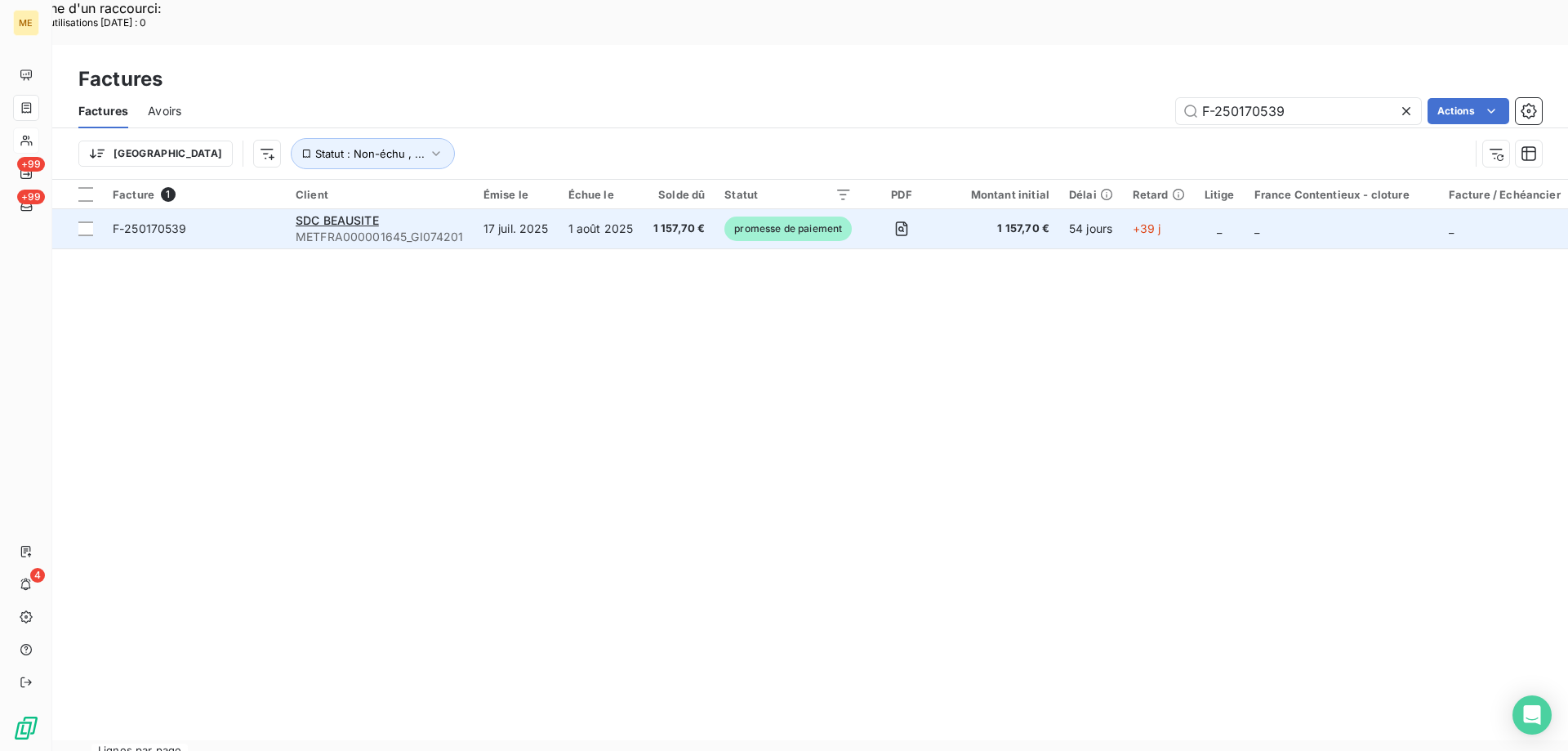
type input "F-250170539"
click at [229, 220] on span "F-250170539" at bounding box center [194, 228] width 163 height 16
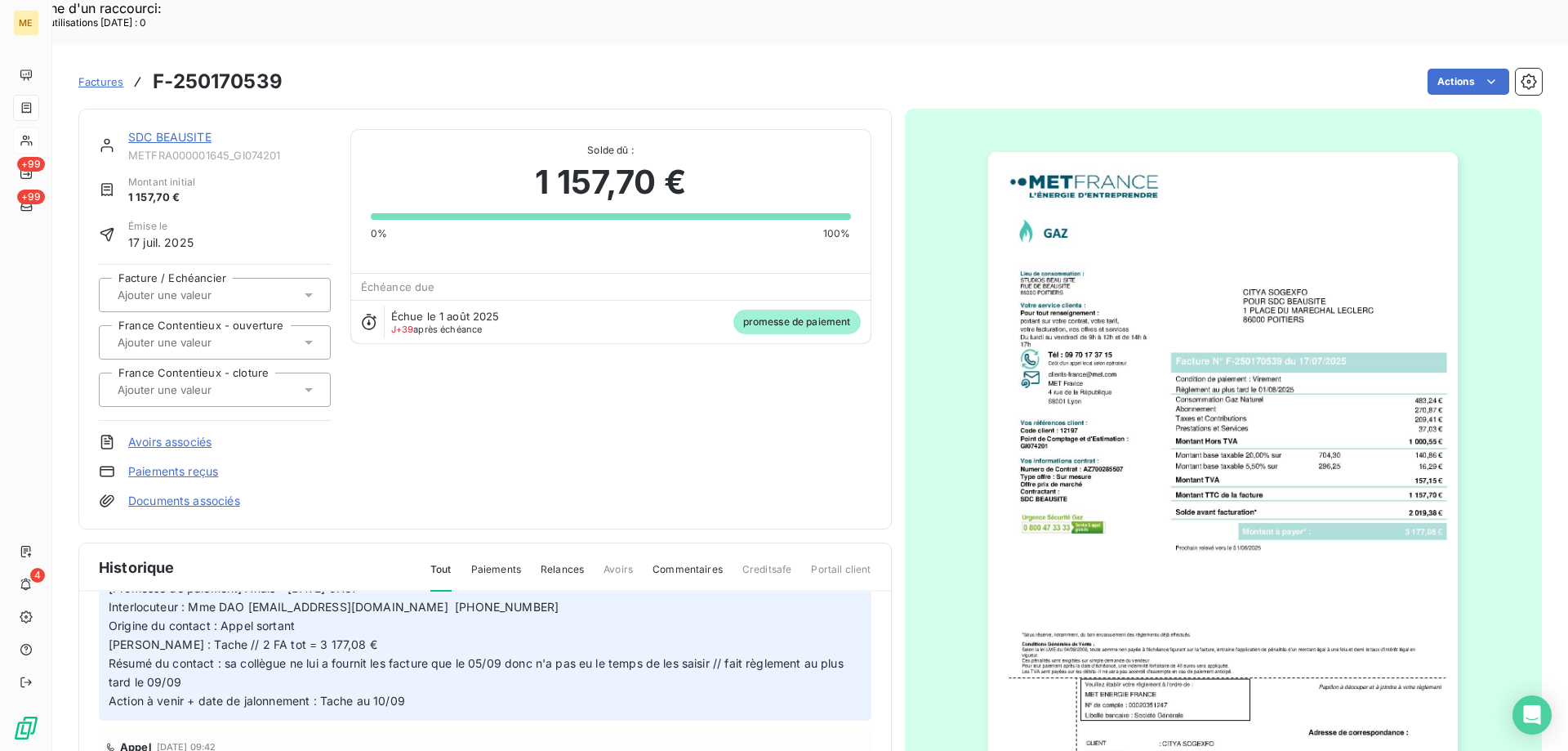
scroll to position [163, 0]
click at [155, 130] on link "SDC BEAUSITE" at bounding box center [169, 137] width 84 height 13
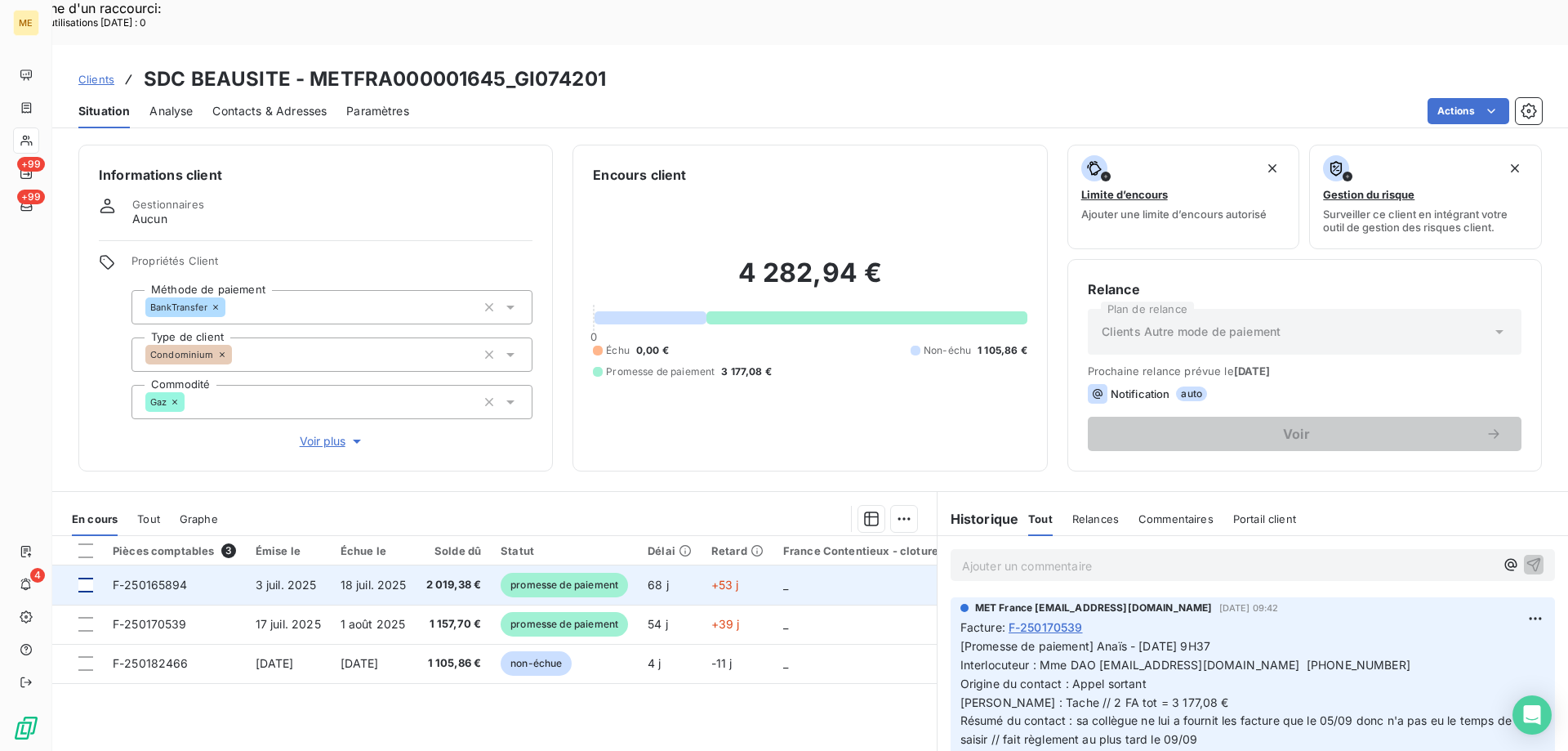
click at [85, 578] on div at bounding box center [86, 585] width 14 height 14
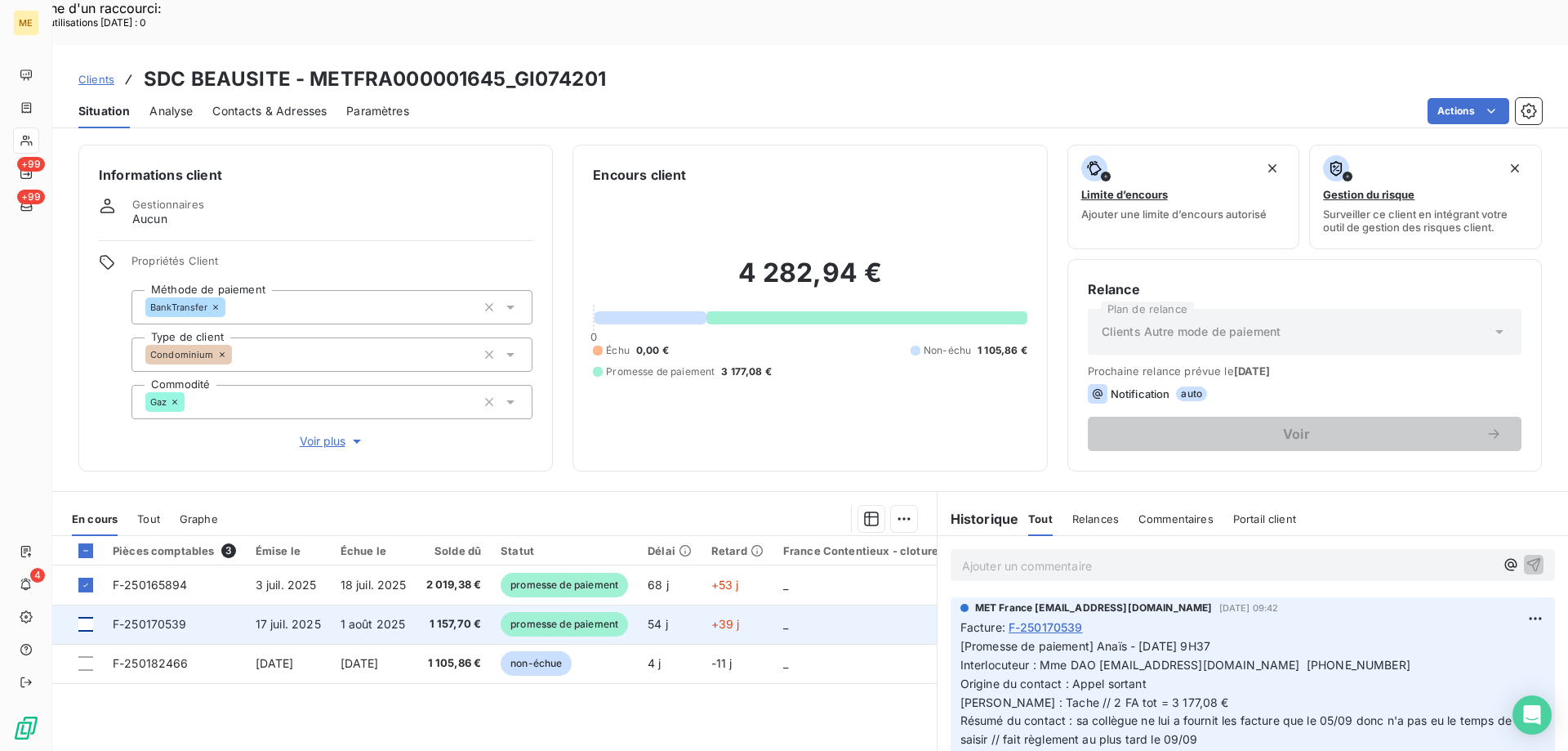
click at [79, 616] on div at bounding box center [86, 623] width 14 height 14
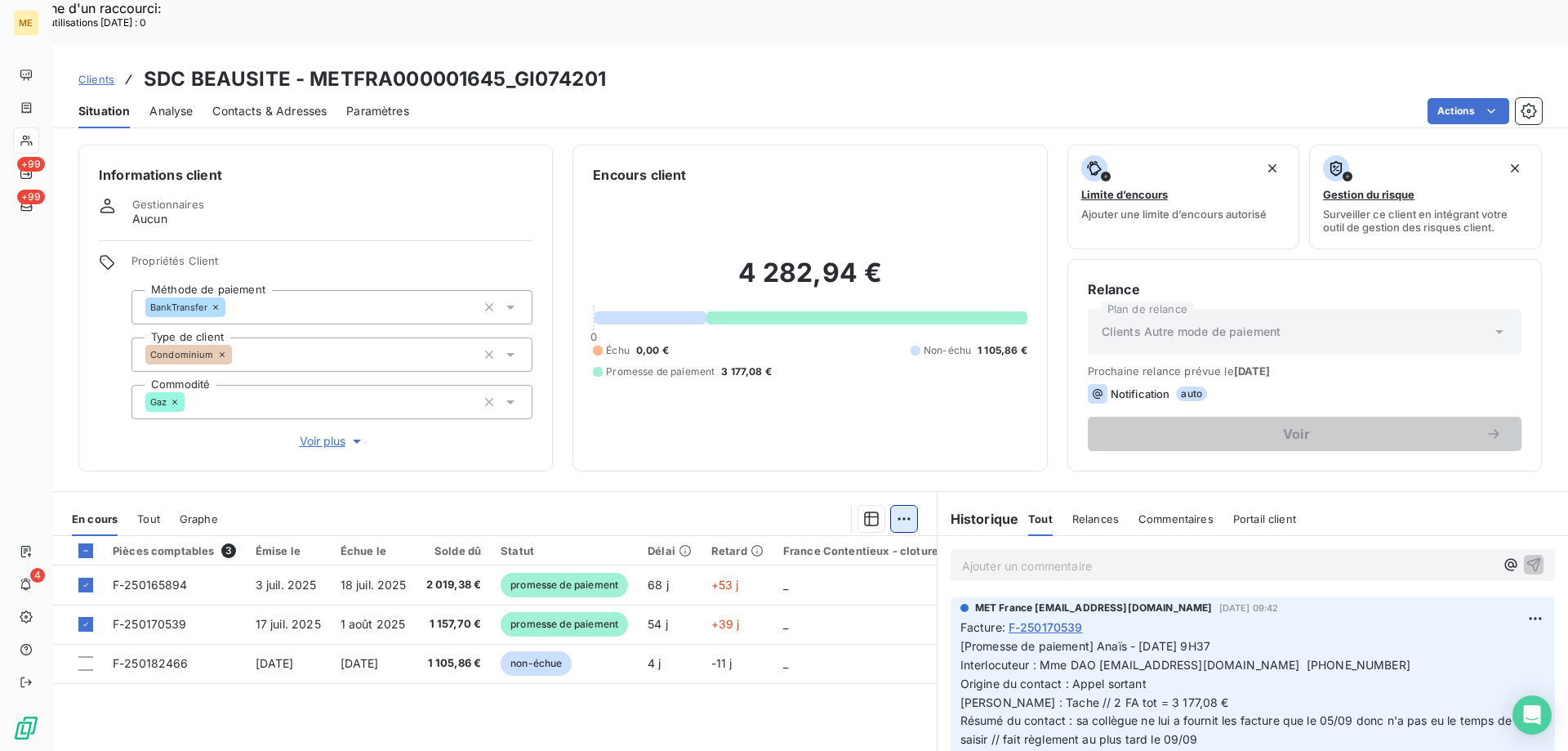
click at [811, 539] on div "Ajouter une promesse de paiement (2 factures)" at bounding box center [753, 538] width 296 height 26
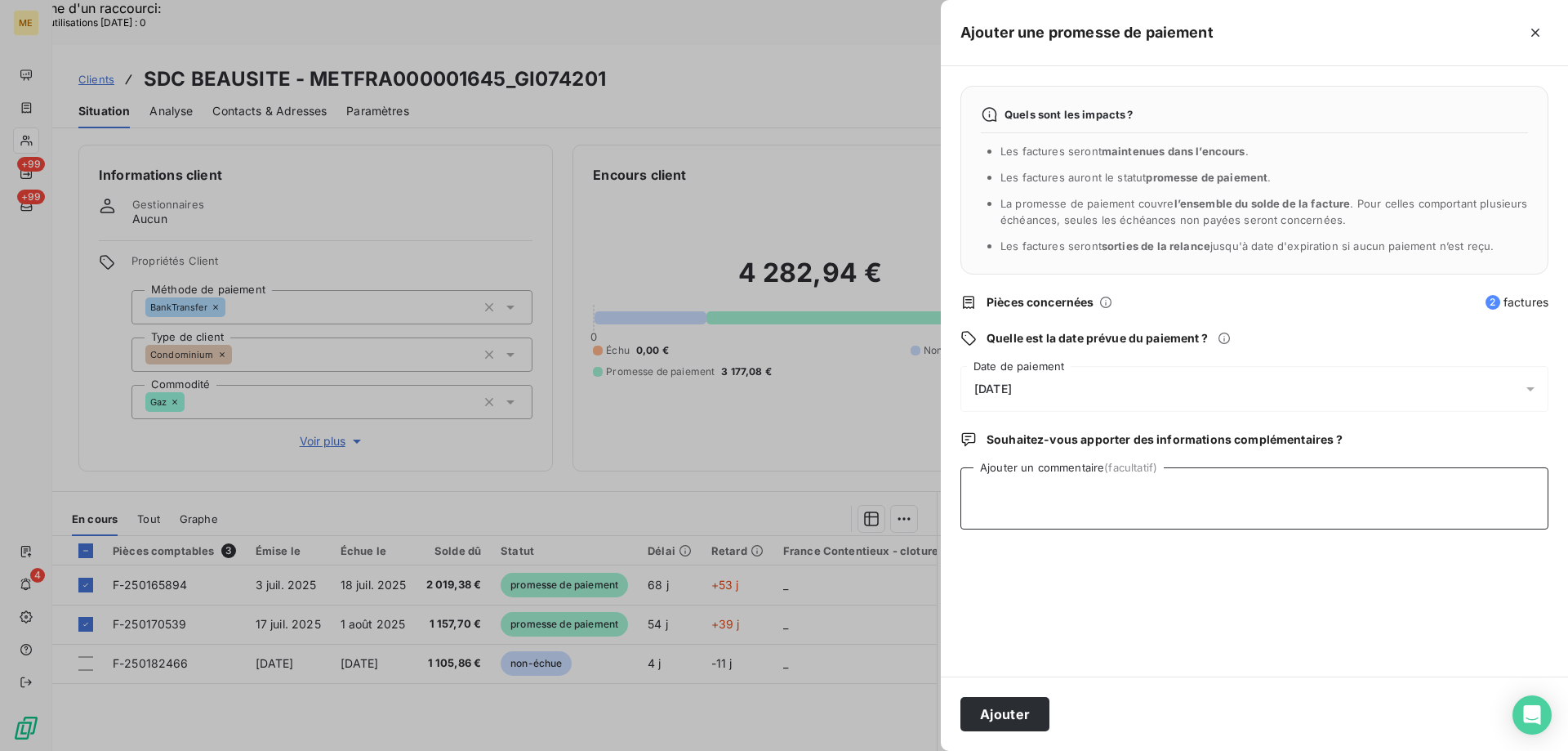
click at [1031, 489] on textarea "Ajouter un commentaire (facultatif)" at bounding box center [1255, 498] width 588 height 63
click at [1113, 392] on div "[DATE]" at bounding box center [1255, 389] width 588 height 46
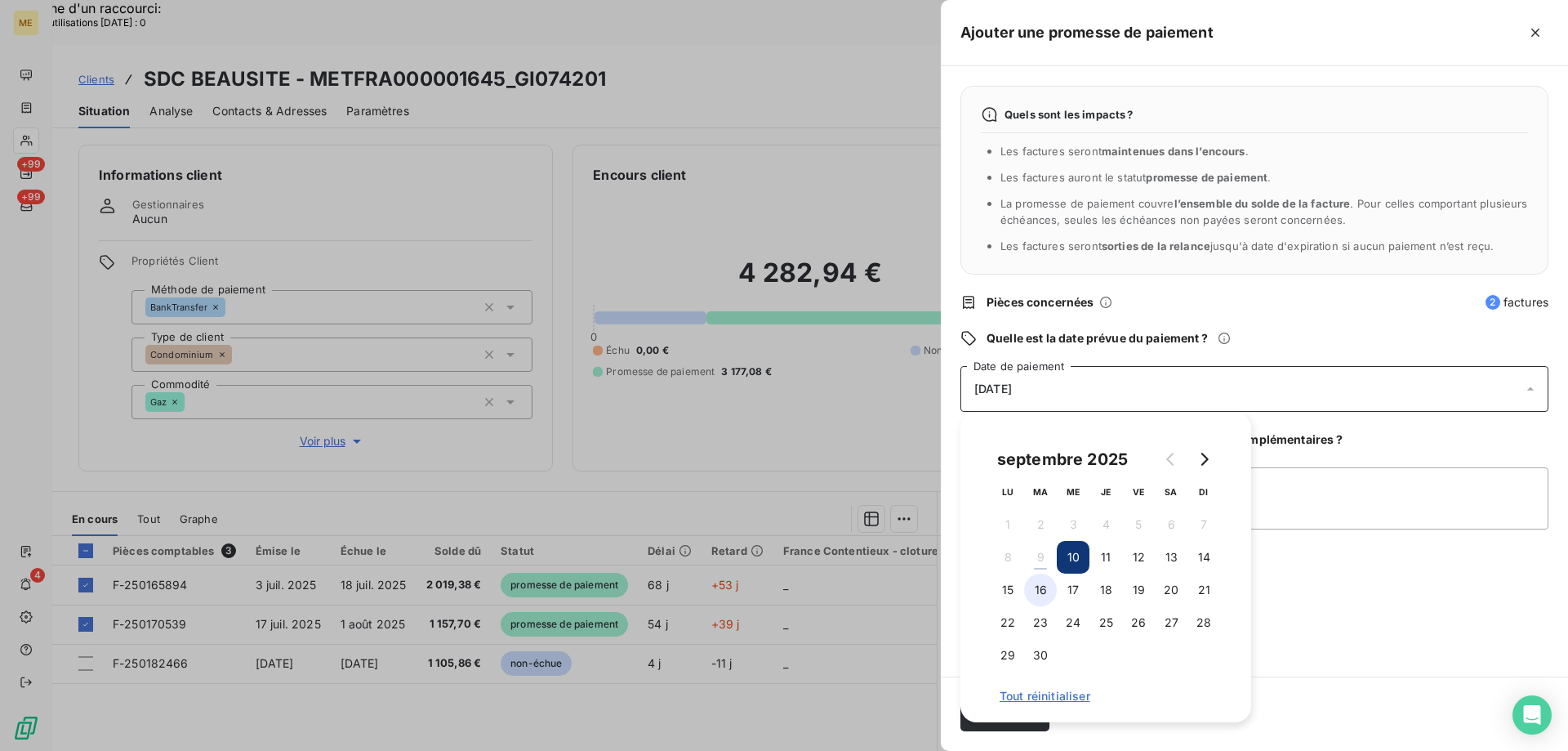
click at [1048, 589] on button "16" at bounding box center [1040, 589] width 33 height 33
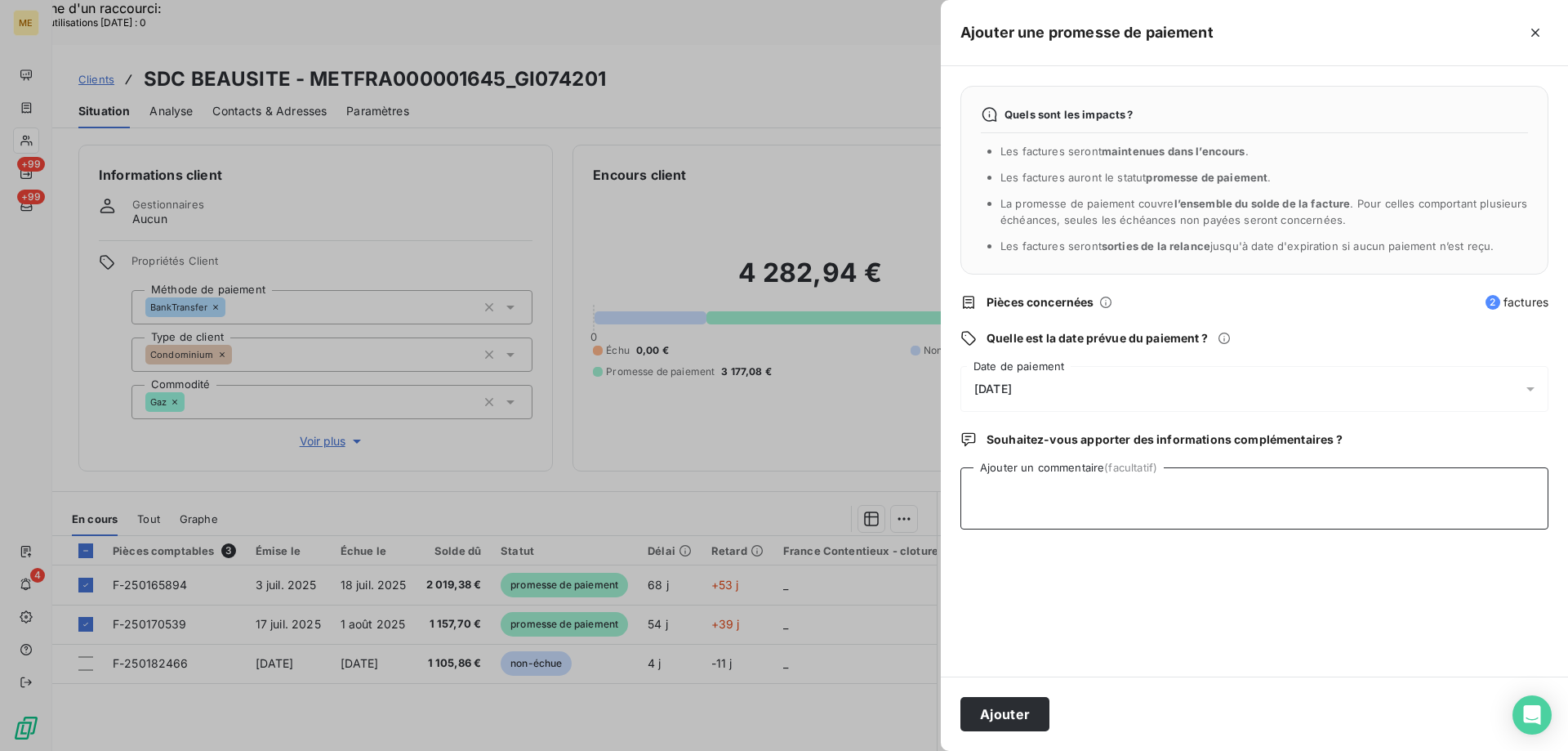
click at [1352, 485] on textarea "Ajouter un commentaire (facultatif)" at bounding box center [1255, 498] width 588 height 63
click at [1058, 493] on textarea "Ajouter un commentaire (facultatif)" at bounding box center [1255, 498] width 588 height 63
paste textarea "F-250165894 (0190-RESIDENCE BEAUSITE) 2019.38 F-250170539"
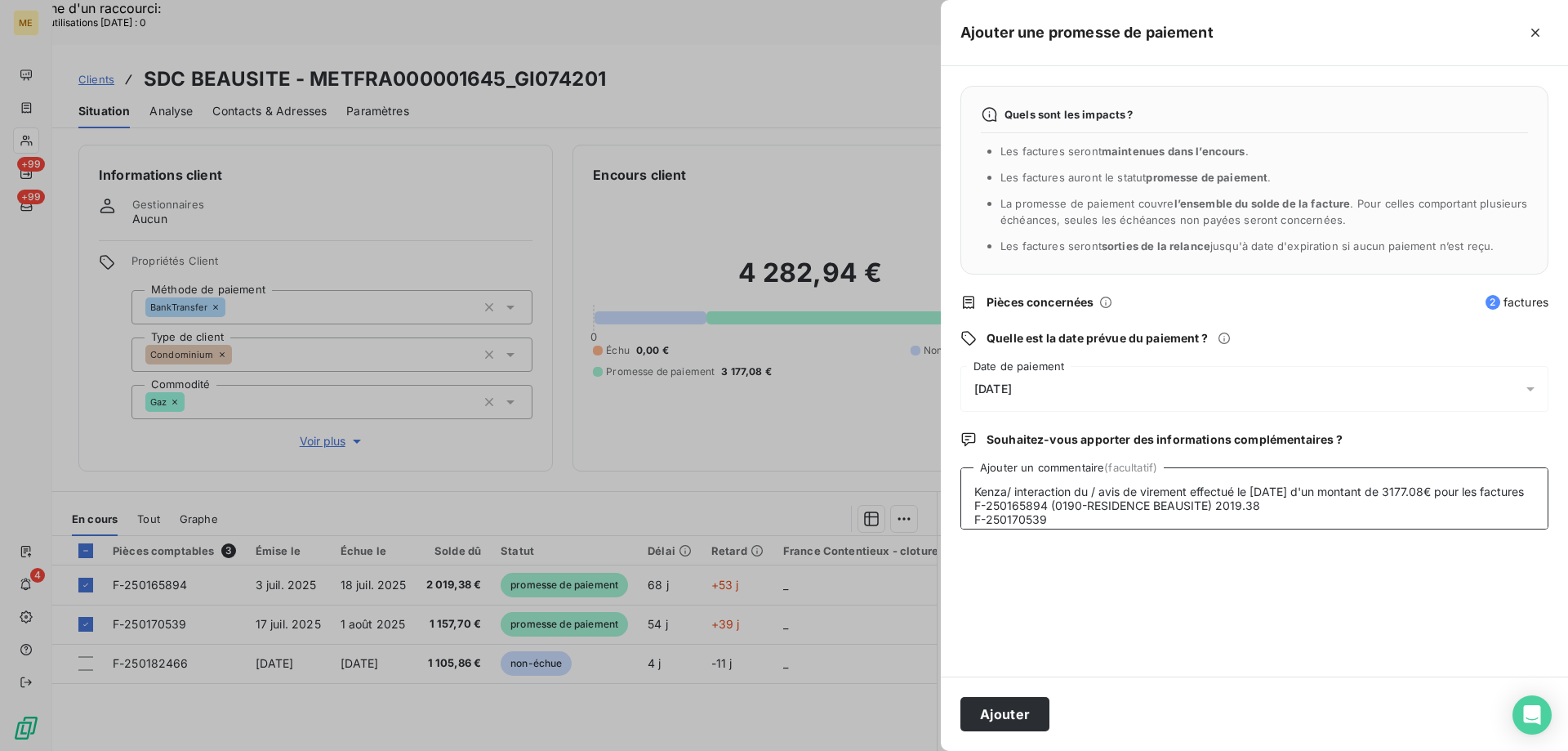
drag, startPoint x: 1100, startPoint y: 509, endPoint x: 1305, endPoint y: 500, distance: 205.2
click at [1305, 500] on textarea "Kenza/ interaction du / avis de virement effectué le [DATE] d'un montant de 317…" at bounding box center [1255, 498] width 588 height 63
click at [1090, 489] on textarea "Kenza/ interaction du / avis de virement effectué le [DATE] d'un montant de 317…" at bounding box center [1255, 498] width 588 height 63
paste textarea "[DATE] 16:09"
click at [1089, 486] on textarea "Kenza/ interaction du09/09/2025 16:09 / avis de virement effectué le [DATE] d'u…" at bounding box center [1255, 498] width 588 height 63
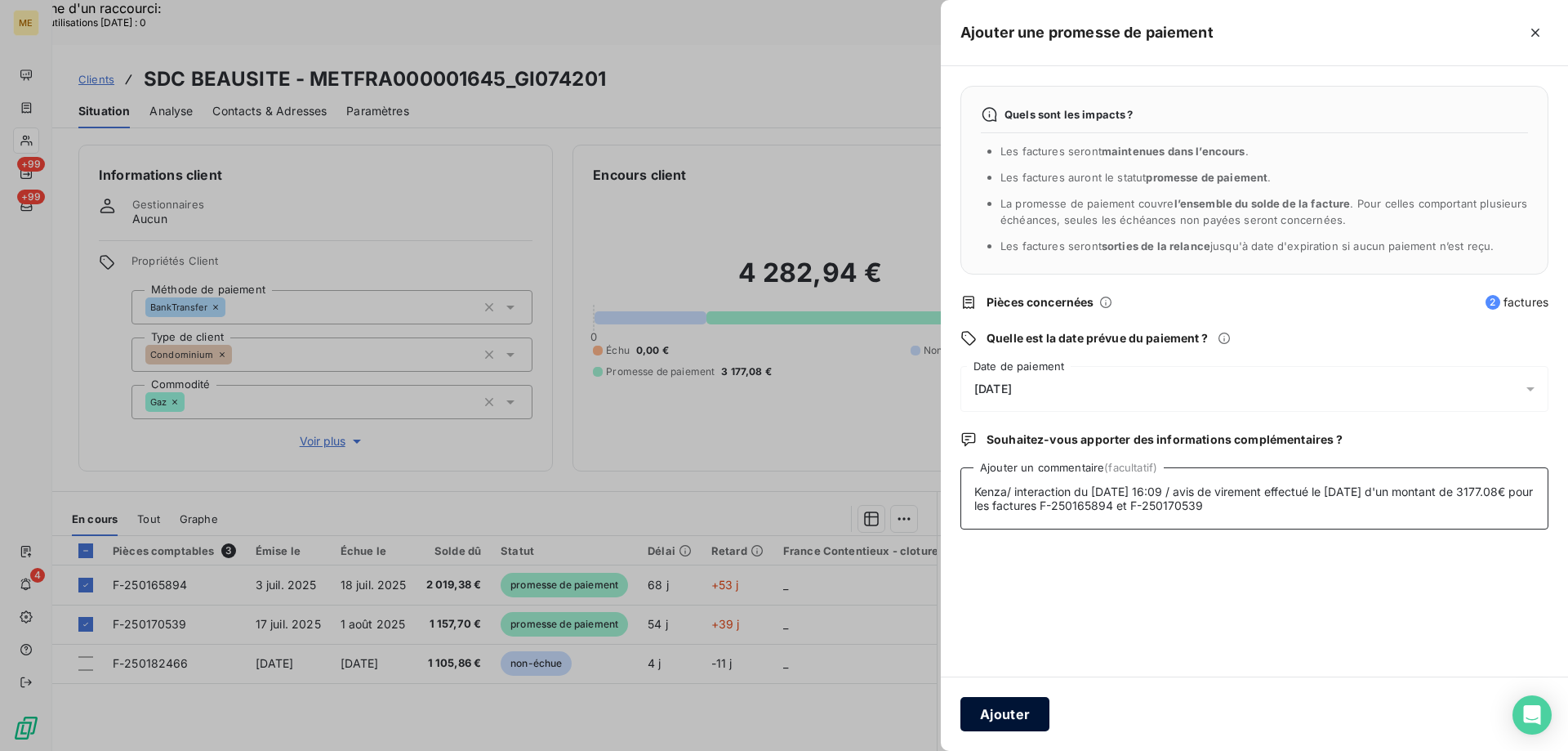
type textarea "Kenza/ interaction du [DATE] 16:09 / avis de virement effectué le [DATE] d'un m…"
click at [1021, 704] on button "Ajouter" at bounding box center [1005, 714] width 89 height 35
